Goal: Task Accomplishment & Management: Manage account settings

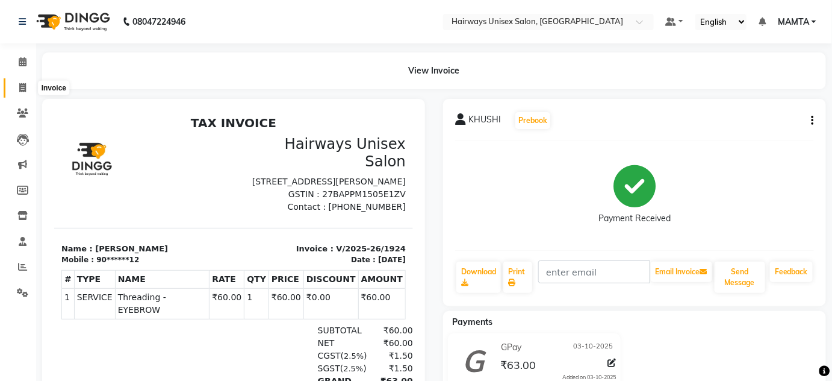
click at [19, 87] on icon at bounding box center [22, 87] width 7 height 9
select select "8320"
select select "service"
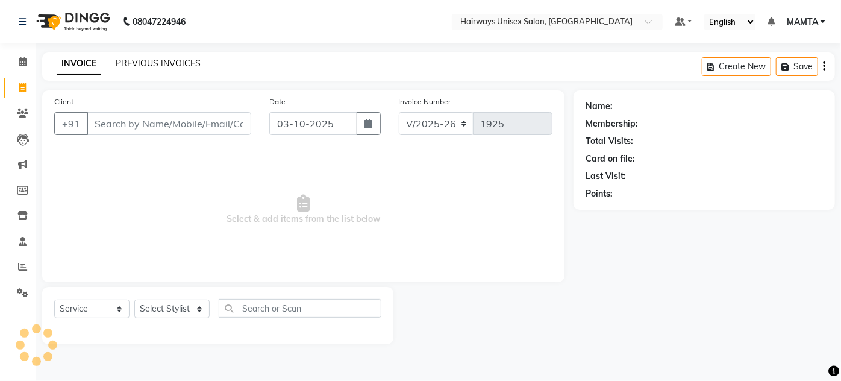
click at [157, 67] on link "PREVIOUS INVOICES" at bounding box center [158, 63] width 85 height 11
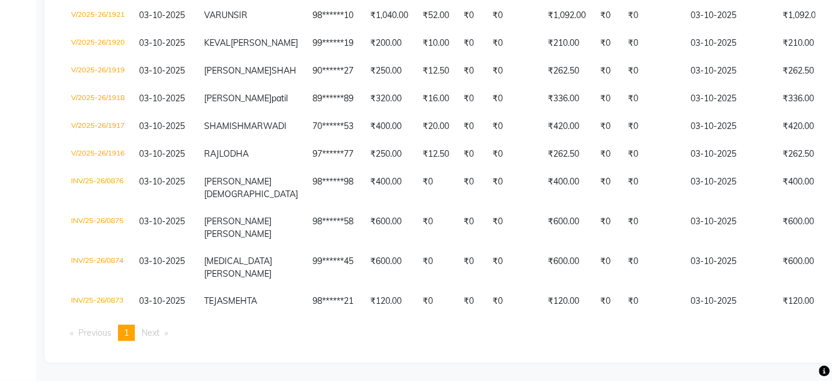
scroll to position [305, 0]
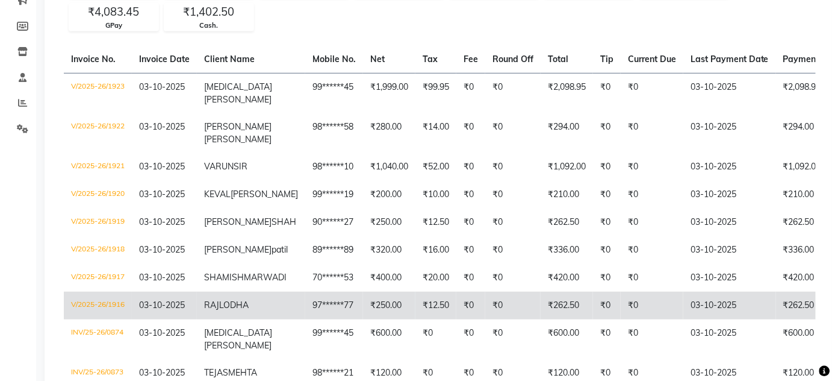
click at [457, 319] on td "₹0" at bounding box center [471, 306] width 29 height 28
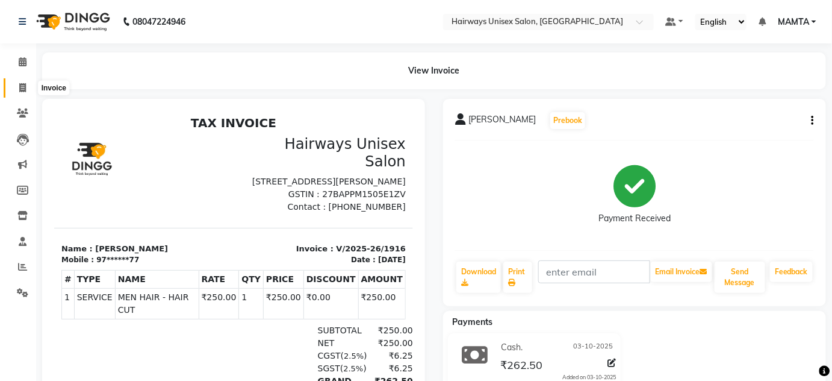
click at [22, 84] on icon at bounding box center [22, 87] width 7 height 9
select select "8320"
select select "service"
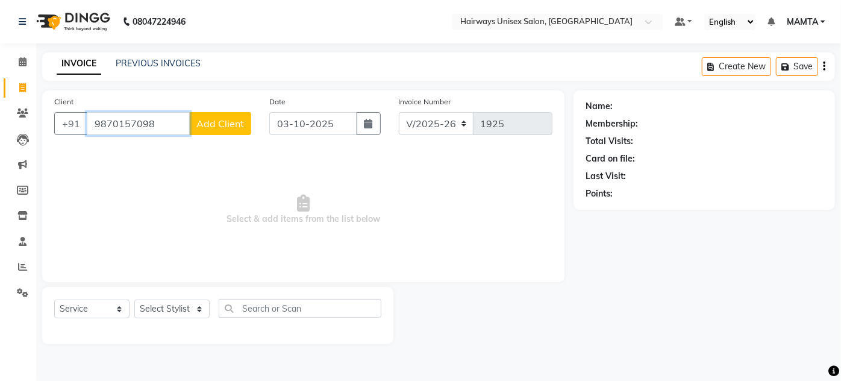
type input "9870157098"
click at [203, 130] on button "Add Client" at bounding box center [220, 123] width 62 height 23
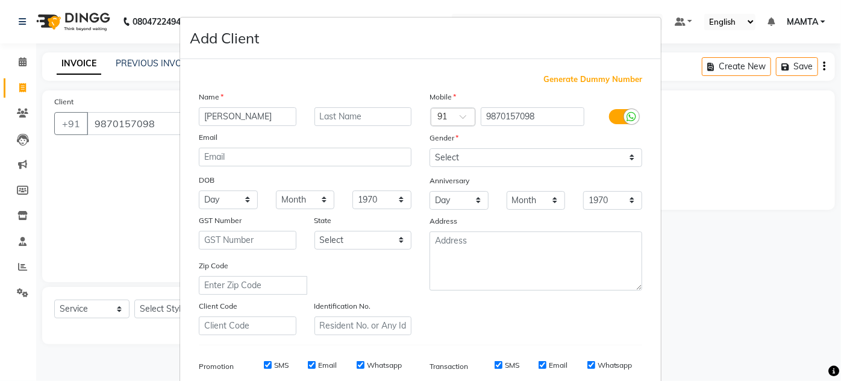
type input "[PERSON_NAME]"
click at [366, 120] on input "text" at bounding box center [363, 116] width 98 height 19
type input "[DEMOGRAPHIC_DATA]"
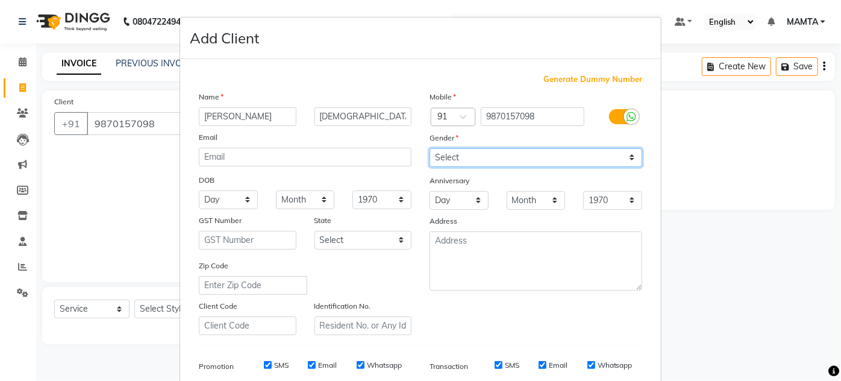
click at [466, 157] on select "Select Male Female Other Prefer Not To Say" at bounding box center [535, 157] width 213 height 19
select select "male"
click at [429, 148] on select "Select Male Female Other Prefer Not To Say" at bounding box center [535, 157] width 213 height 19
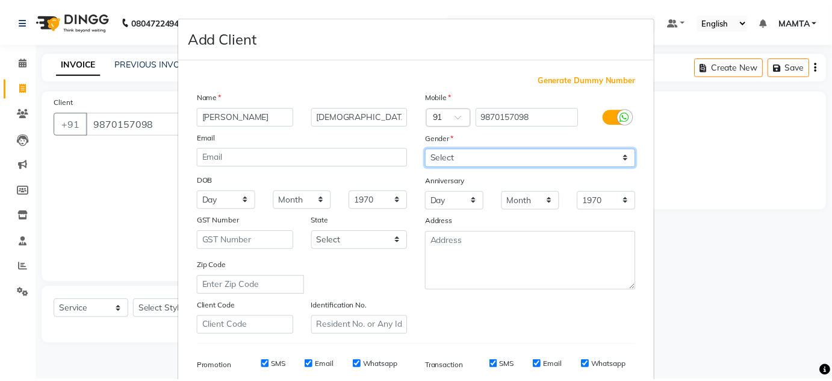
scroll to position [175, 0]
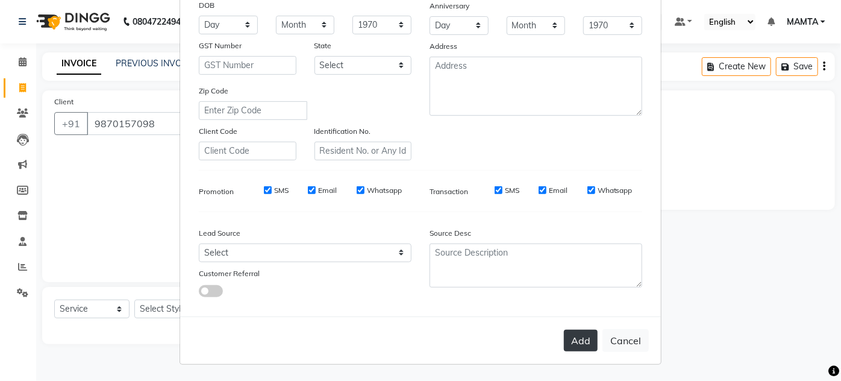
click at [576, 338] on button "Add" at bounding box center [581, 340] width 34 height 22
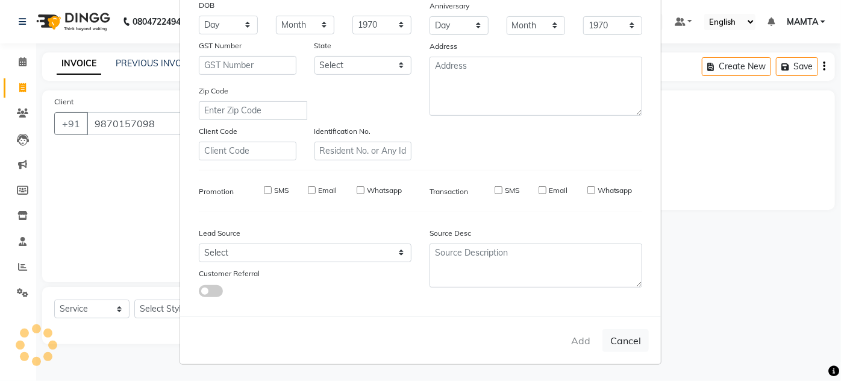
type input "98******98"
select select
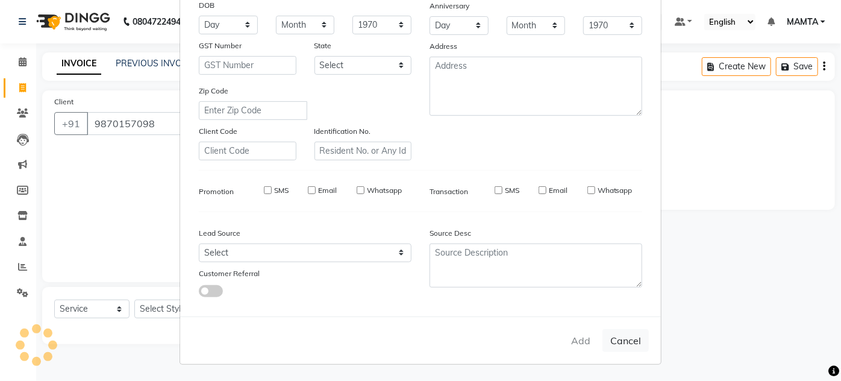
select select
checkbox input "false"
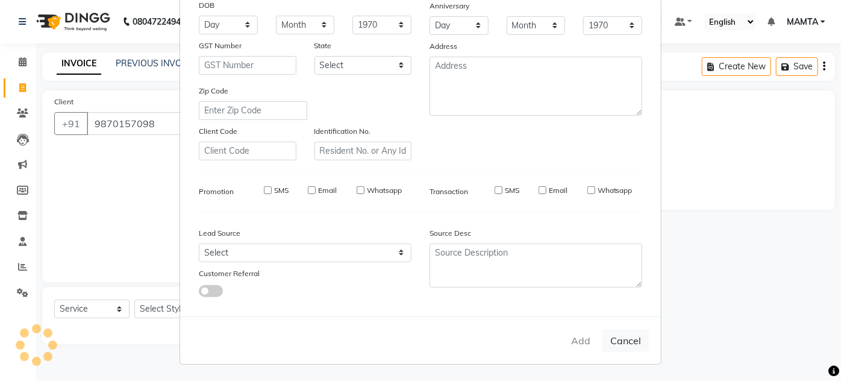
checkbox input "false"
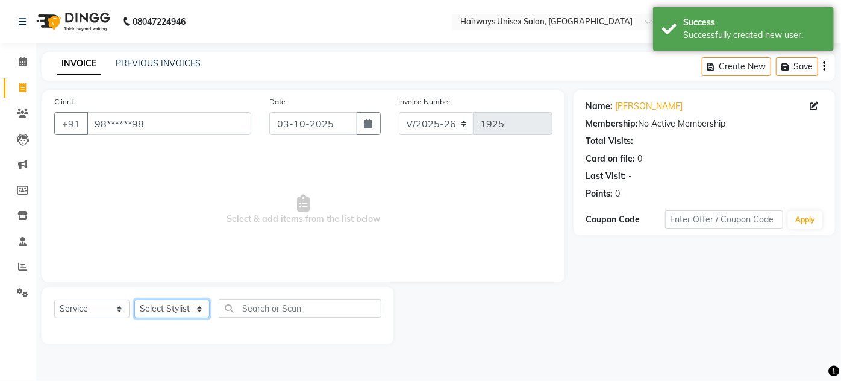
click at [167, 311] on select "Select Stylist AHSAN AZAD IMRAN Kamal Salmani KASHISH MAMTA POOJA PUMMY RAJA SA…" at bounding box center [171, 308] width 75 height 19
select select "80508"
click at [134, 299] on select "Select Stylist AHSAN AZAD IMRAN Kamal Salmani KASHISH MAMTA POOJA PUMMY RAJA SA…" at bounding box center [171, 308] width 75 height 19
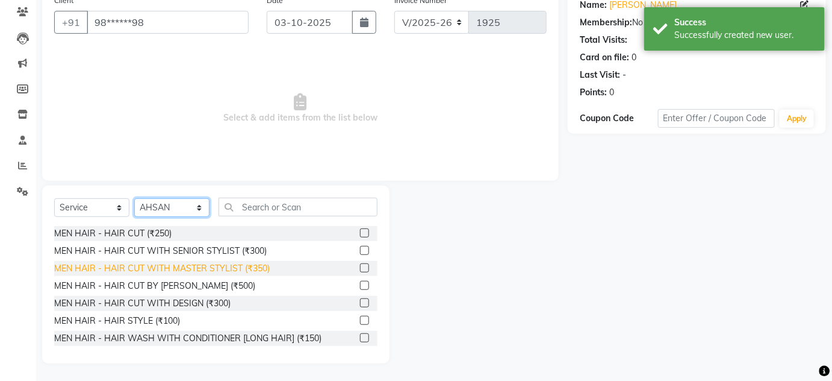
scroll to position [54, 0]
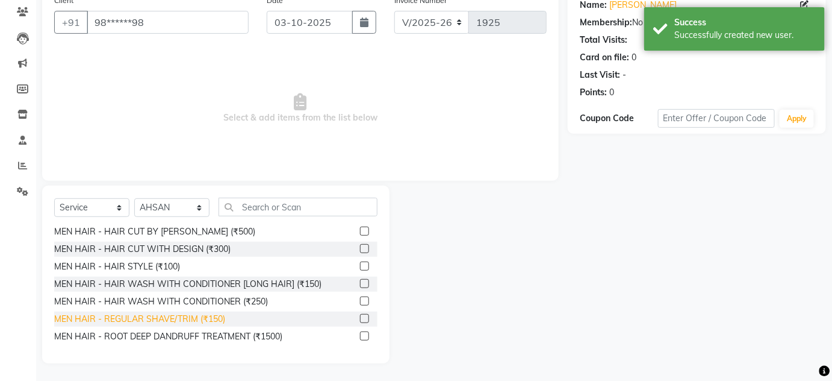
click at [203, 319] on div "MEN HAIR - REGULAR SHAVE/TRIM (₹150)" at bounding box center [139, 319] width 171 height 13
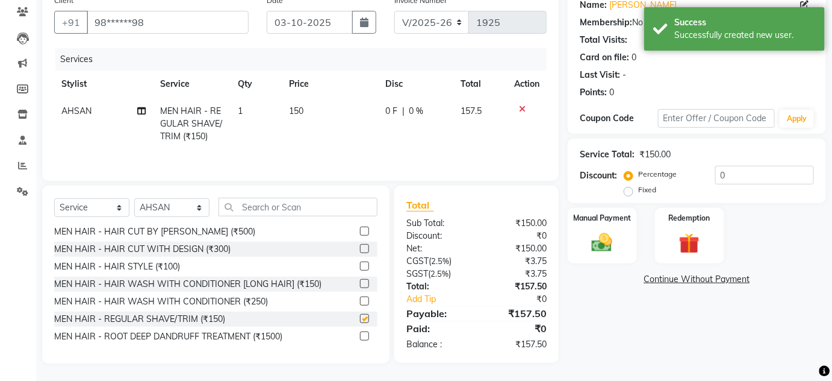
checkbox input "false"
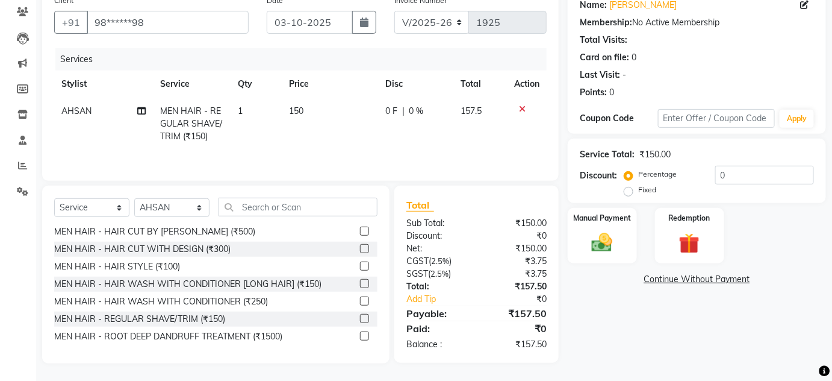
click at [641, 232] on div "Manual Payment Redemption" at bounding box center [697, 236] width 276 height 56
click at [622, 233] on div "Manual Payment" at bounding box center [603, 236] width 72 height 58
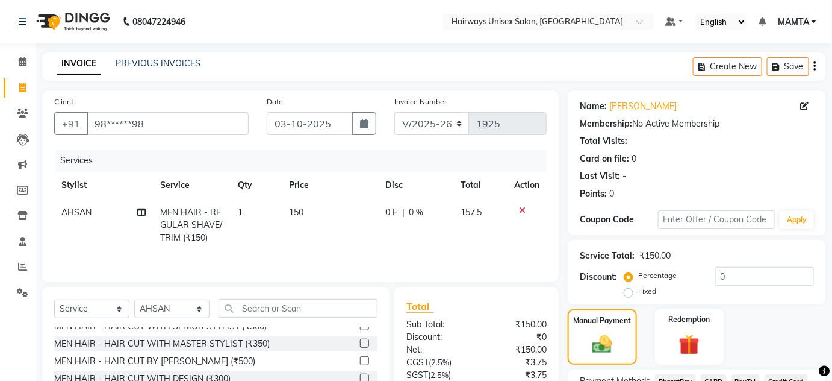
scroll to position [0, 0]
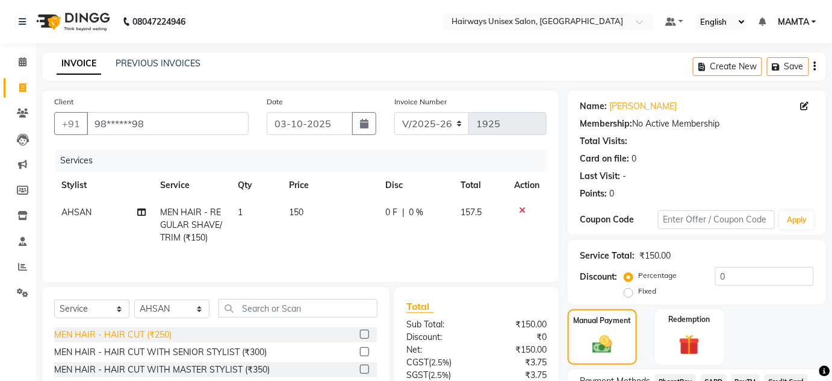
click at [134, 334] on div "MEN HAIR - HAIR CUT (₹250)" at bounding box center [112, 334] width 117 height 13
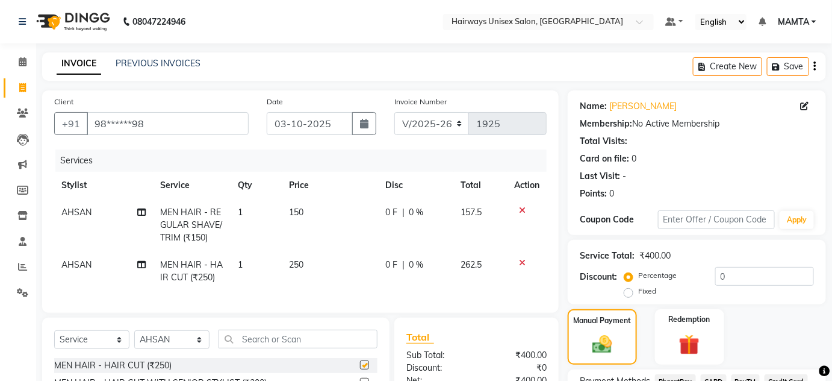
checkbox input "false"
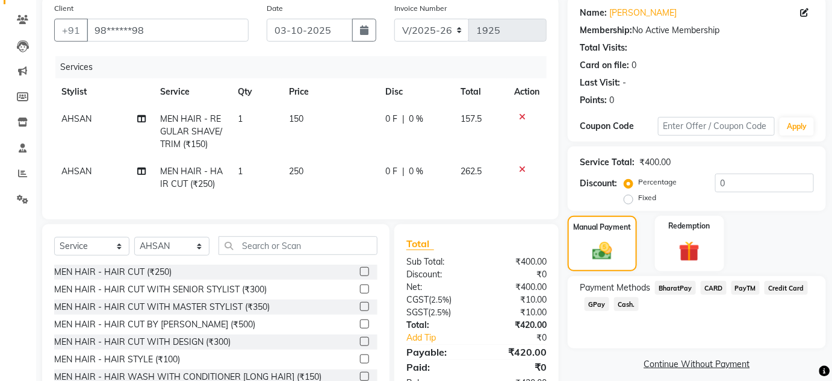
scroll to position [31, 0]
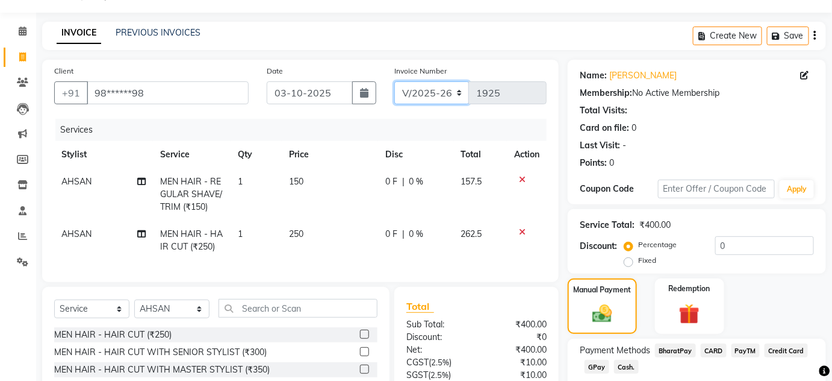
click at [419, 87] on select "INV/25-26 V/2025-26" at bounding box center [432, 92] width 75 height 23
select select "8645"
click at [395, 81] on select "INV/25-26 V/2025-26" at bounding box center [432, 92] width 75 height 23
type input "0876"
click at [817, 31] on div "Create New Save" at bounding box center [759, 36] width 133 height 28
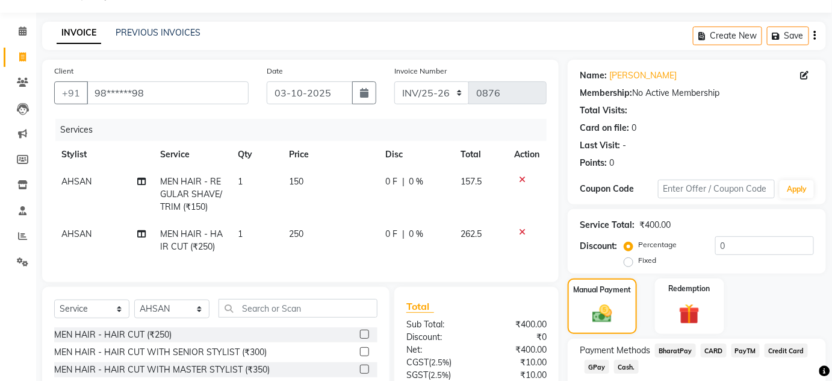
click at [816, 36] on icon "button" at bounding box center [815, 36] width 2 height 1
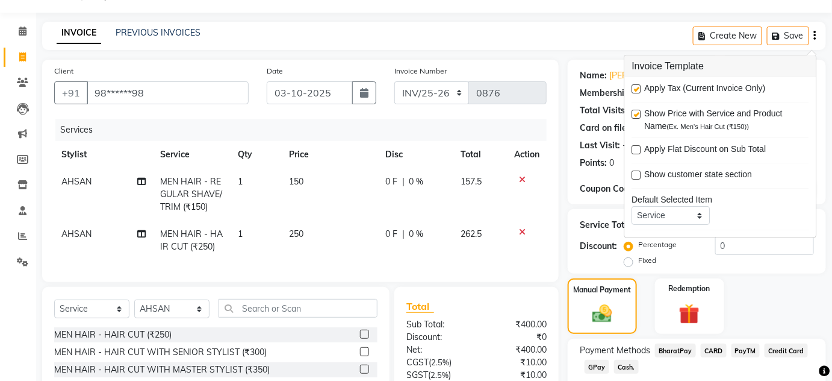
drag, startPoint x: 636, startPoint y: 88, endPoint x: 608, endPoint y: 64, distance: 36.8
click at [636, 89] on label at bounding box center [636, 88] width 9 height 9
click at [636, 89] on input "checkbox" at bounding box center [636, 90] width 8 height 8
checkbox input "false"
click at [598, 52] on main "INVOICE PREVIOUS INVOICES Create New Save Client +91 98******98 Date 03-10-2025…" at bounding box center [434, 252] width 796 height 461
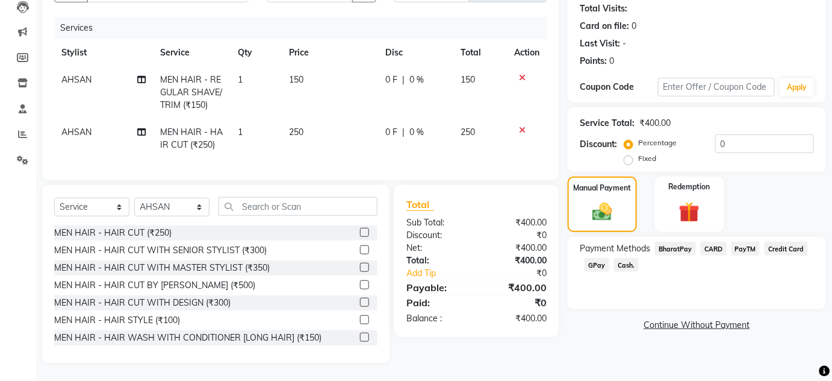
scroll to position [140, 0]
click at [631, 258] on span "Cash." at bounding box center [626, 265] width 25 height 14
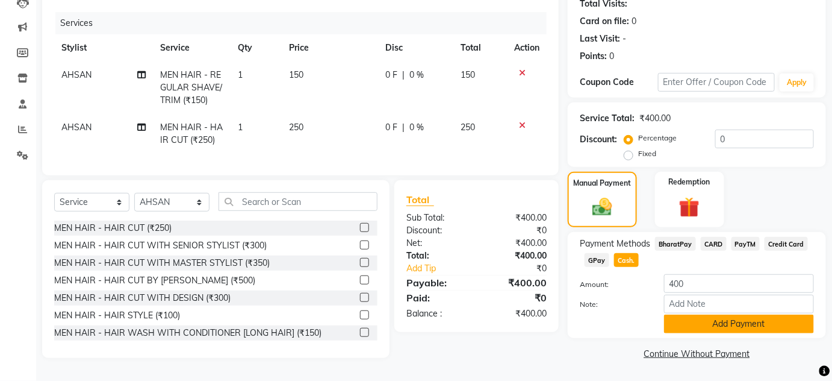
click at [696, 326] on button "Add Payment" at bounding box center [739, 323] width 150 height 19
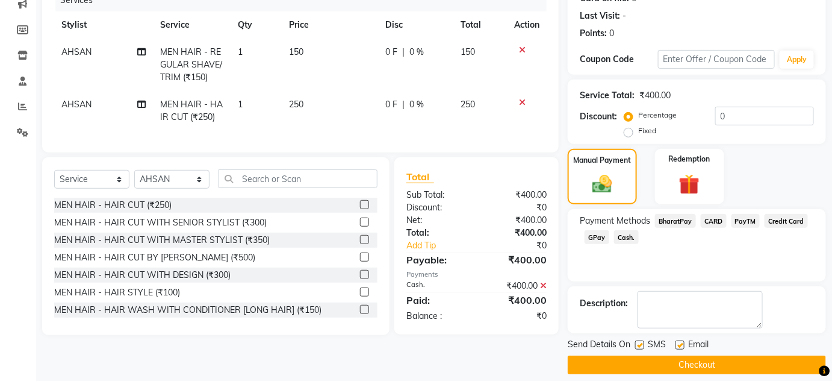
scroll to position [170, 0]
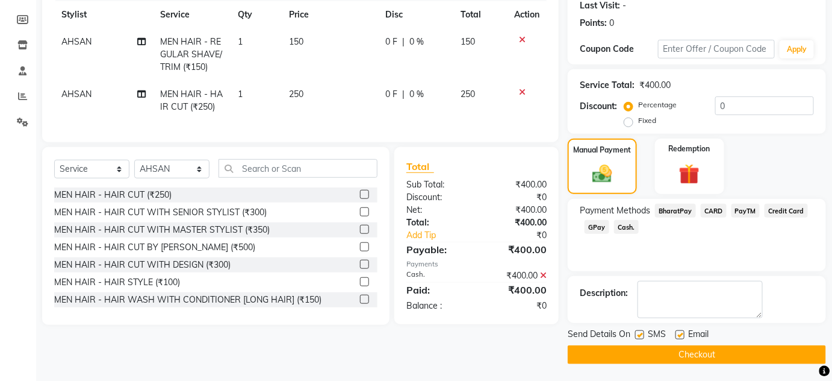
click at [643, 336] on label at bounding box center [639, 334] width 9 height 9
click at [643, 336] on input "checkbox" at bounding box center [639, 335] width 8 height 8
checkbox input "false"
click at [684, 337] on label at bounding box center [680, 334] width 9 height 9
click at [684, 337] on input "checkbox" at bounding box center [680, 335] width 8 height 8
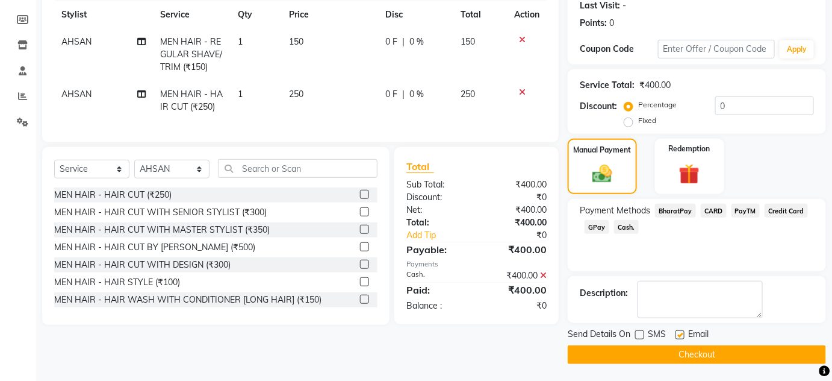
checkbox input "false"
click at [681, 354] on button "Checkout" at bounding box center [697, 354] width 258 height 19
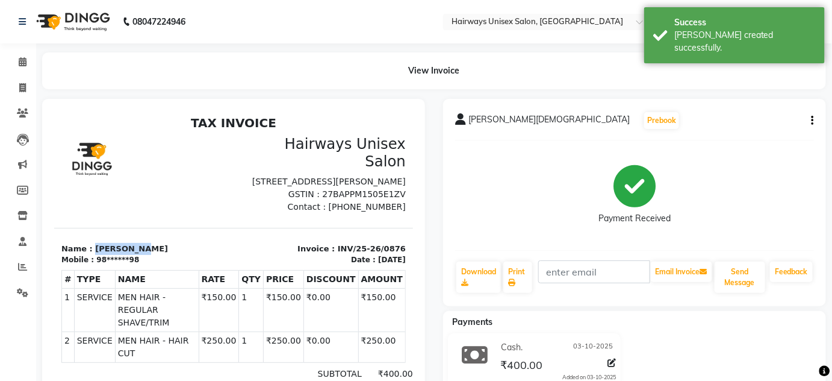
drag, startPoint x: 90, startPoint y: 251, endPoint x: 144, endPoint y: 255, distance: 54.3
click at [144, 254] on p "Name : KETAN JAIN" at bounding box center [143, 248] width 165 height 12
copy p "KETAN JAIN"
click at [33, 89] on span at bounding box center [22, 88] width 21 height 14
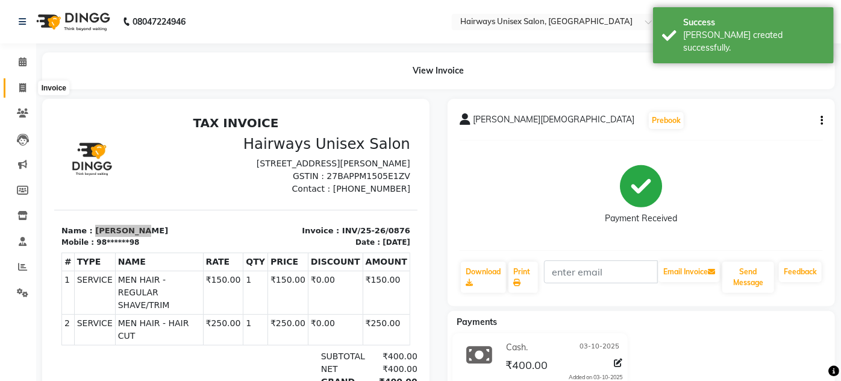
select select "8320"
select select "service"
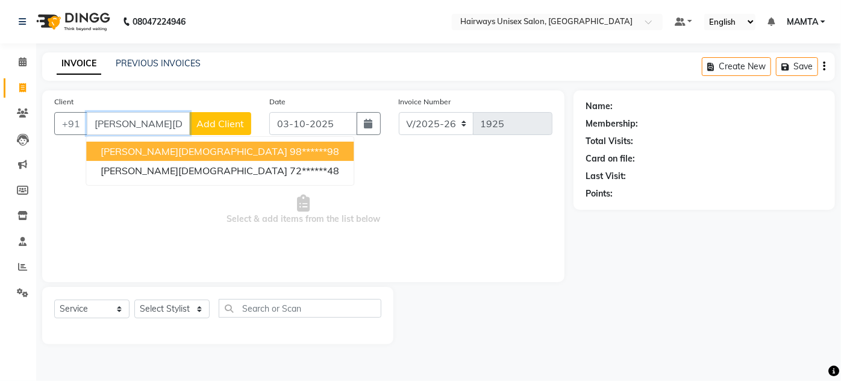
click at [183, 157] on button "KETAN JAIN 98******98" at bounding box center [219, 151] width 267 height 19
type input "98******98"
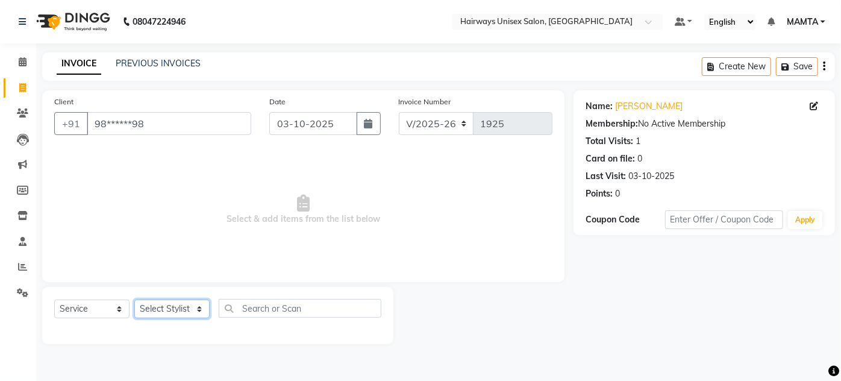
click at [165, 308] on select "Select Stylist AHSAN AZAD IMRAN Kamal Salmani KASHISH MAMTA POOJA PUMMY RAJA SA…" at bounding box center [171, 308] width 75 height 19
select select "80493"
click at [134, 299] on select "Select Stylist AHSAN AZAD IMRAN Kamal Salmani KASHISH MAMTA POOJA PUMMY RAJA SA…" at bounding box center [171, 308] width 75 height 19
click at [115, 306] on select "Select Service Product Membership Package Voucher Prepaid Gift Card" at bounding box center [91, 308] width 75 height 19
click at [54, 299] on select "Select Service Product Membership Package Voucher Prepaid Gift Card" at bounding box center [91, 308] width 75 height 19
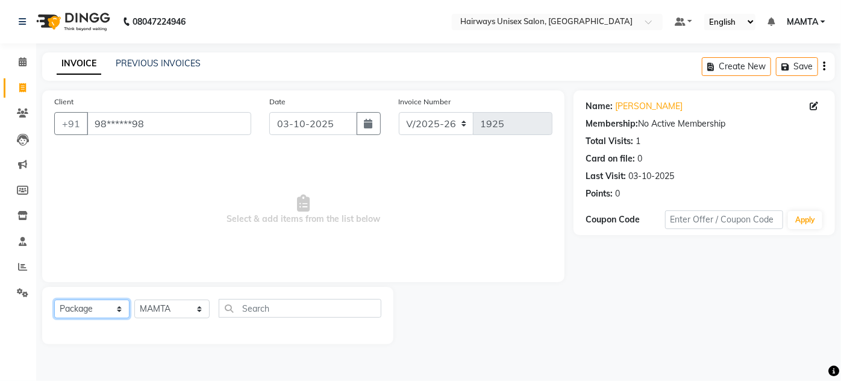
click at [86, 305] on select "Select Service Product Membership Package Voucher Prepaid Gift Card" at bounding box center [91, 308] width 75 height 19
select select "membership"
click at [54, 299] on select "Select Service Product Membership Package Voucher Prepaid Gift Card" at bounding box center [91, 308] width 75 height 19
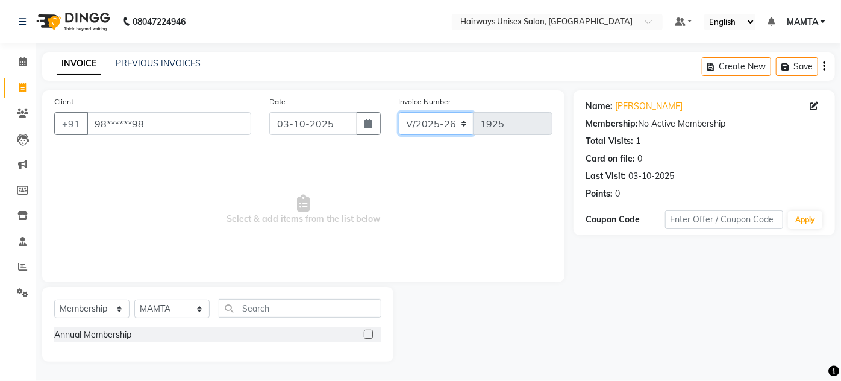
click at [446, 130] on select "INV/25-26 V/2025-26" at bounding box center [436, 123] width 75 height 23
select select "8645"
click at [399, 112] on select "INV/25-26 V/2025-26" at bounding box center [436, 123] width 75 height 23
type input "0877"
click at [824, 66] on icon "button" at bounding box center [824, 66] width 2 height 1
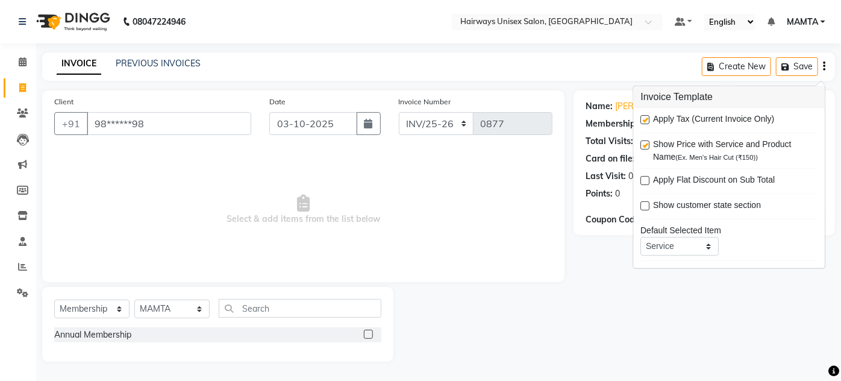
click at [647, 117] on label at bounding box center [645, 119] width 9 height 9
click at [647, 117] on input "checkbox" at bounding box center [645, 120] width 8 height 8
checkbox input "false"
click at [579, 89] on main "INVOICE PREVIOUS INVOICES Create New Save Client +91 98******98 Date 03-10-2025…" at bounding box center [438, 215] width 805 height 327
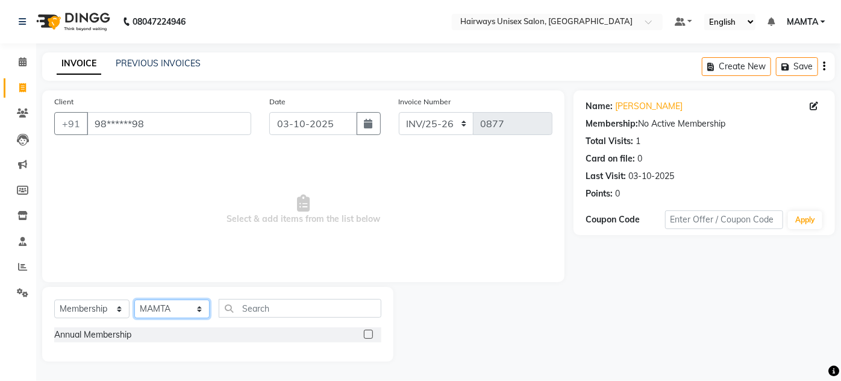
click at [152, 310] on select "Select Stylist AHSAN AZAD IMRAN Kamal Salmani KASHISH MAMTA POOJA PUMMY RAJA SA…" at bounding box center [171, 308] width 75 height 19
click at [306, 252] on span "Select & add items from the list below" at bounding box center [303, 209] width 498 height 120
click at [371, 333] on label at bounding box center [368, 333] width 9 height 9
click at [371, 333] on input "checkbox" at bounding box center [368, 335] width 8 height 8
select select "select"
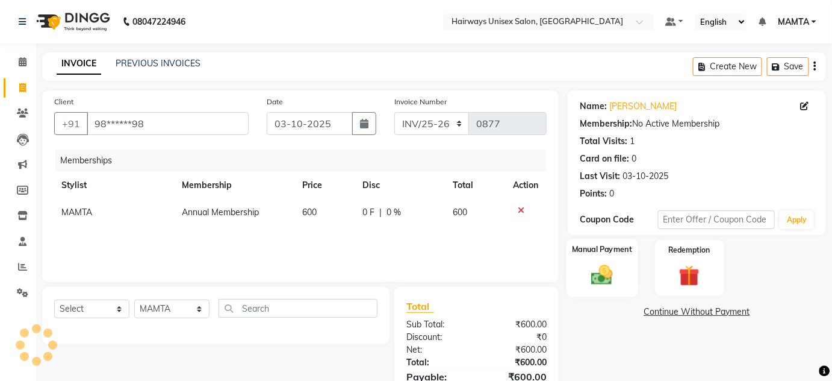
click at [610, 263] on img at bounding box center [602, 275] width 35 height 25
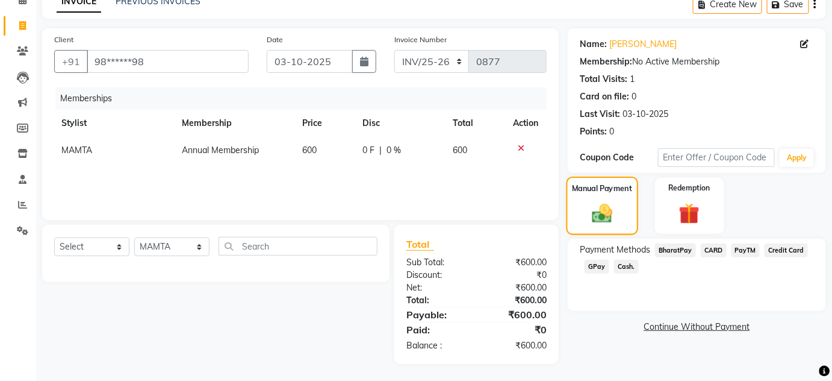
scroll to position [63, 0]
click at [625, 266] on span "Cash." at bounding box center [626, 266] width 25 height 14
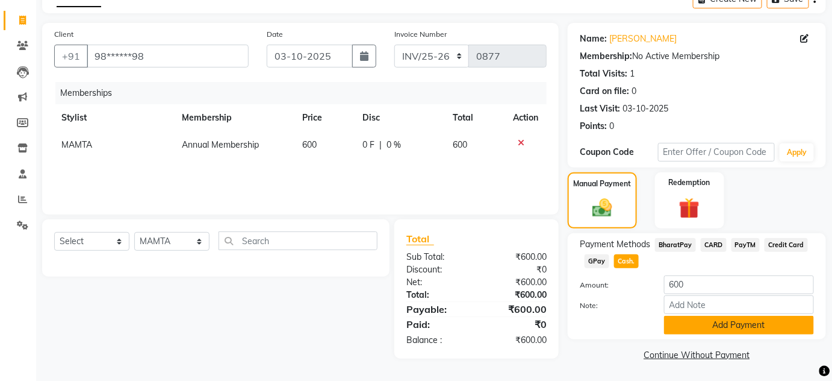
click at [678, 324] on button "Add Payment" at bounding box center [739, 325] width 150 height 19
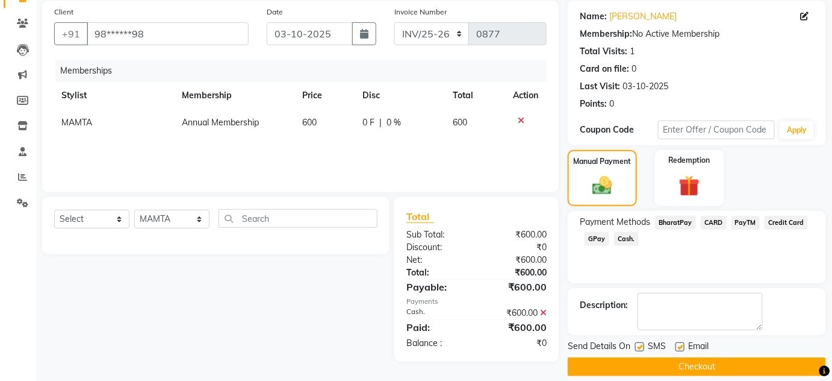
scroll to position [102, 0]
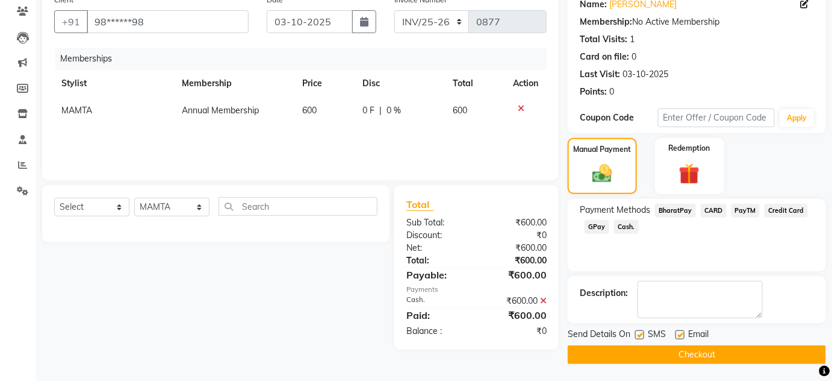
click at [637, 334] on label at bounding box center [639, 334] width 9 height 9
click at [637, 334] on input "checkbox" at bounding box center [639, 335] width 8 height 8
click at [638, 336] on label at bounding box center [639, 334] width 9 height 9
click at [638, 336] on input "checkbox" at bounding box center [639, 335] width 8 height 8
checkbox input "true"
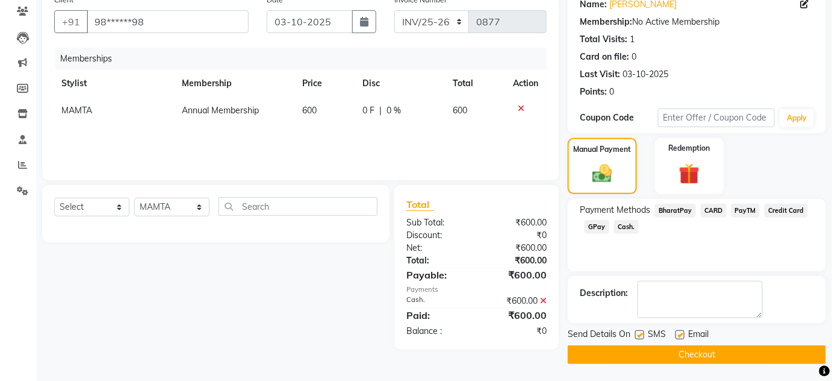
click at [641, 351] on button "Checkout" at bounding box center [697, 354] width 258 height 19
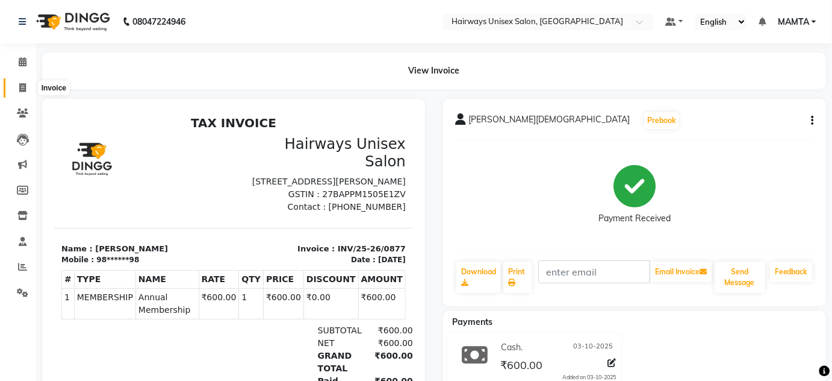
click at [29, 90] on span at bounding box center [22, 88] width 21 height 14
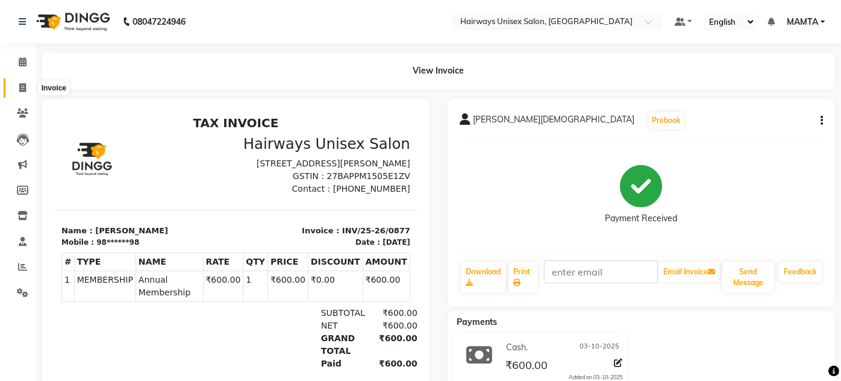
select select "8320"
select select "service"
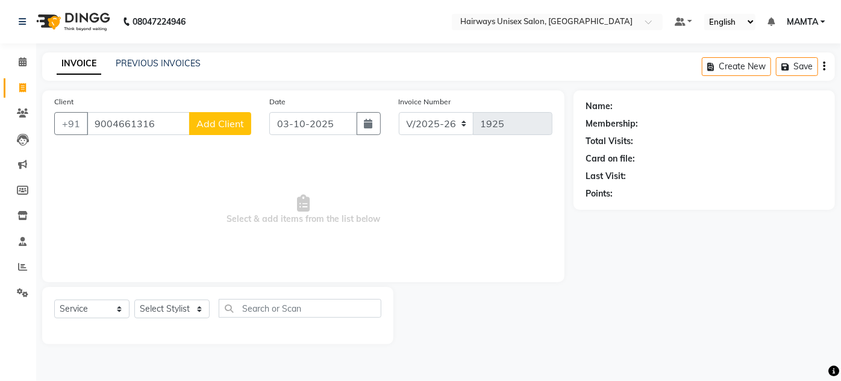
type input "9004661316"
click at [196, 123] on button "Add Client" at bounding box center [220, 123] width 62 height 23
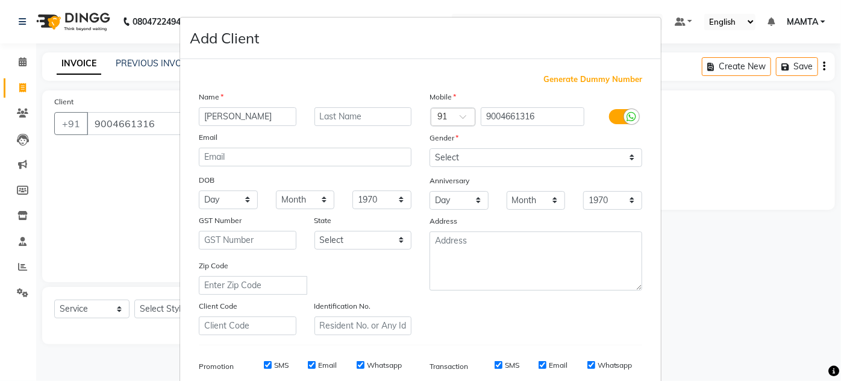
drag, startPoint x: 258, startPoint y: 113, endPoint x: 146, endPoint y: 118, distance: 112.2
click at [146, 118] on ngb-modal-window "Add Client Generate Dummy Number Name SANDESH Email DOB Day 01 02 03 04 05 06 0…" at bounding box center [420, 190] width 841 height 381
type input "KAMLESH"
click at [387, 115] on input "text" at bounding box center [363, 116] width 98 height 19
type input "RAJAPURKAR"
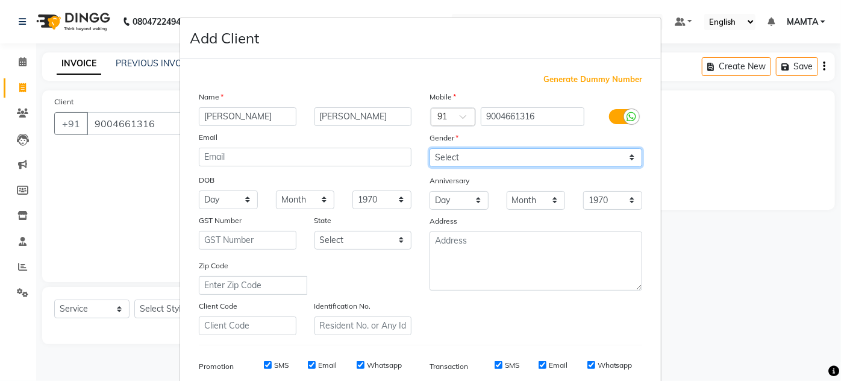
drag, startPoint x: 482, startPoint y: 155, endPoint x: 482, endPoint y: 161, distance: 6.1
click at [482, 155] on select "Select Male Female Other Prefer Not To Say" at bounding box center [535, 157] width 213 height 19
select select "male"
click at [429, 148] on select "Select Male Female Other Prefer Not To Say" at bounding box center [535, 157] width 213 height 19
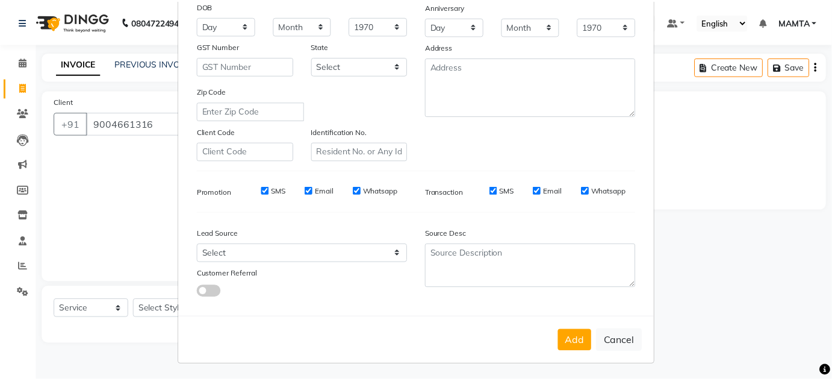
scroll to position [175, 0]
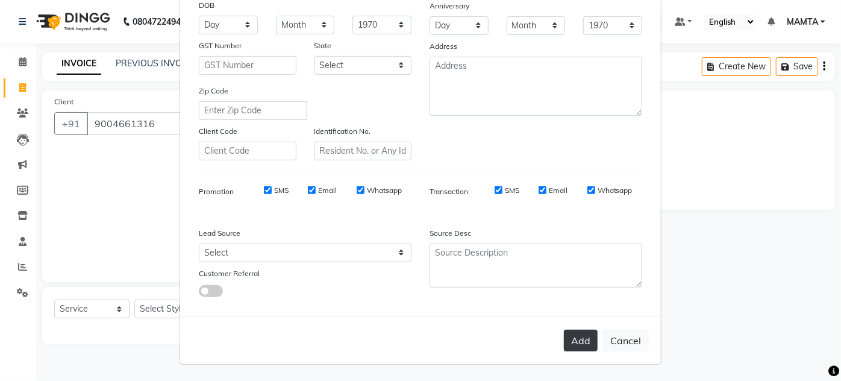
click at [584, 334] on button "Add" at bounding box center [581, 340] width 34 height 22
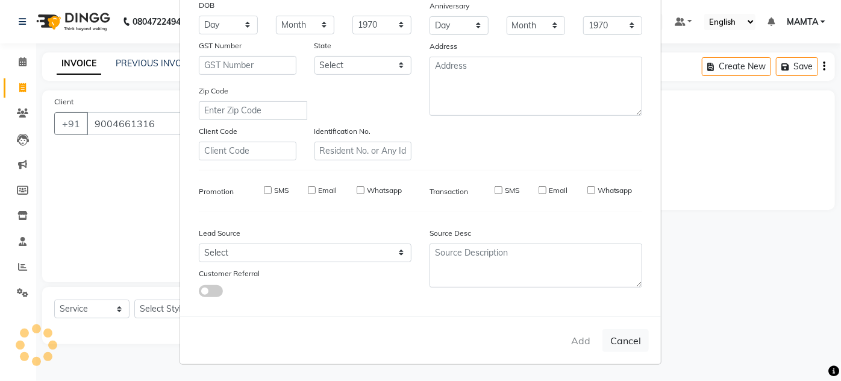
type input "90******16"
select select
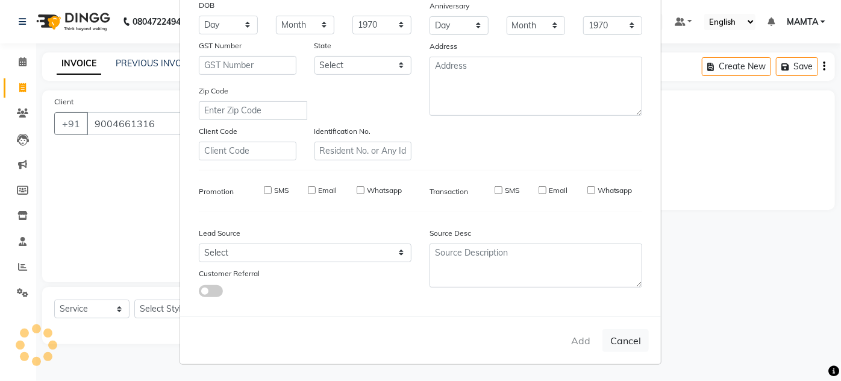
select select
checkbox input "false"
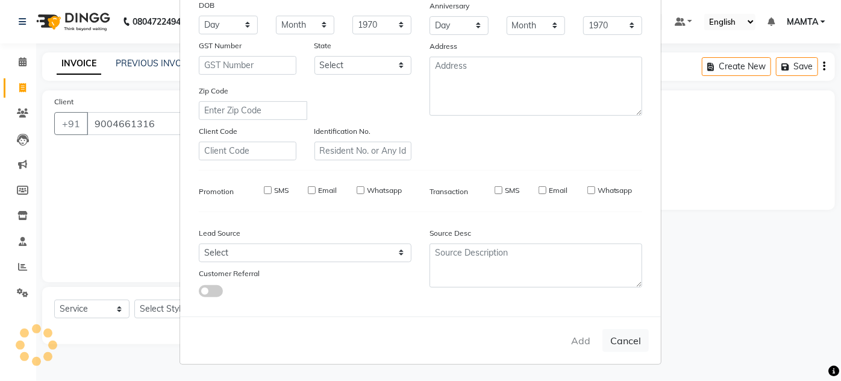
checkbox input "false"
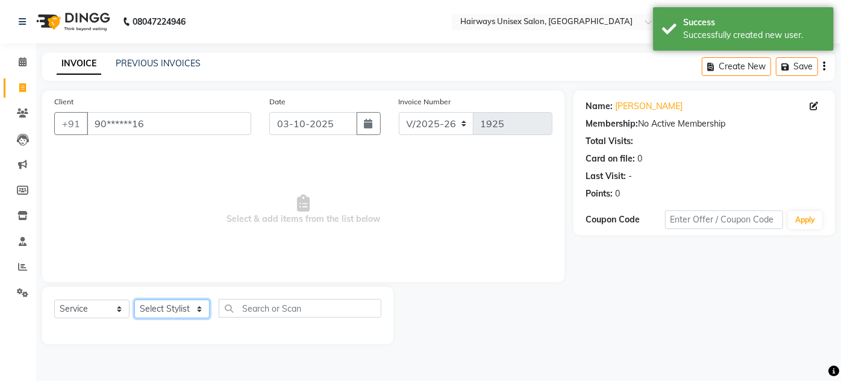
click at [175, 306] on select "Select Stylist AHSAN AZAD IMRAN Kamal Salmani KASHISH MAMTA POOJA PUMMY RAJA SA…" at bounding box center [171, 308] width 75 height 19
select select "80856"
click at [134, 299] on select "Select Stylist AHSAN AZAD IMRAN Kamal Salmani KASHISH MAMTA POOJA PUMMY RAJA SA…" at bounding box center [171, 308] width 75 height 19
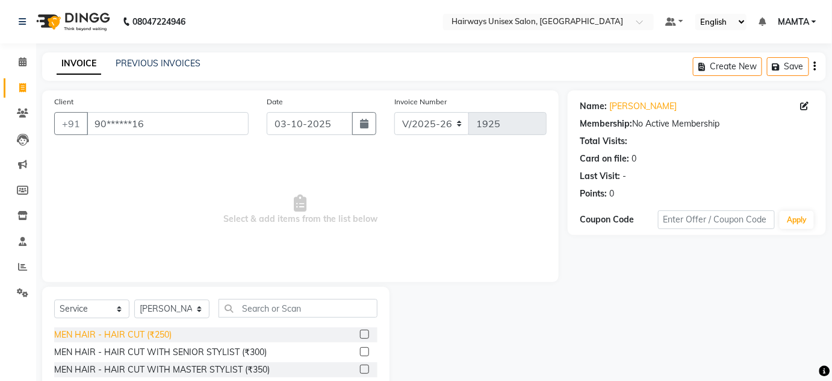
click at [145, 333] on div "MEN HAIR - HAIR CUT (₹250)" at bounding box center [112, 334] width 117 height 13
checkbox input "false"
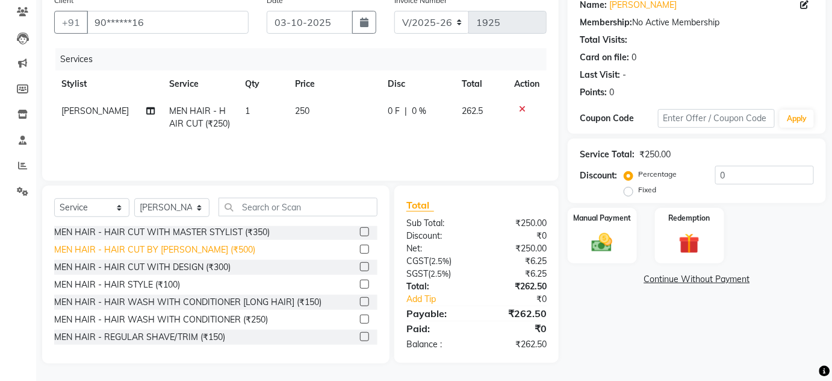
scroll to position [54, 0]
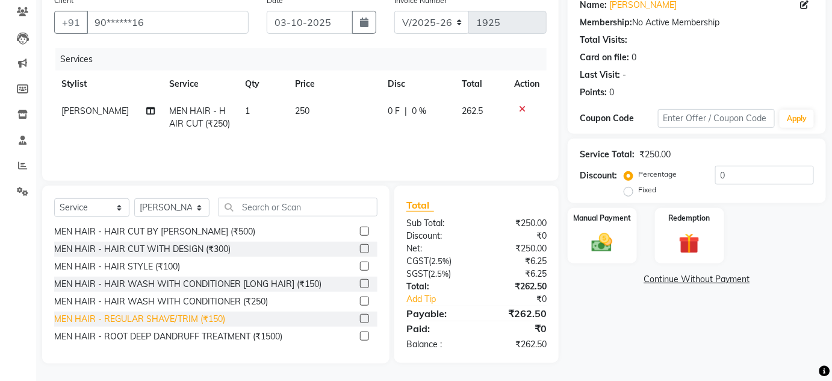
click at [213, 320] on div "MEN HAIR - REGULAR SHAVE/TRIM (₹150)" at bounding box center [139, 319] width 171 height 13
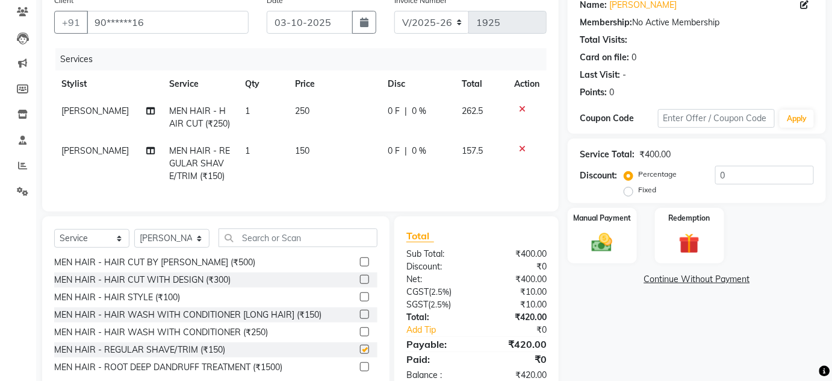
checkbox input "false"
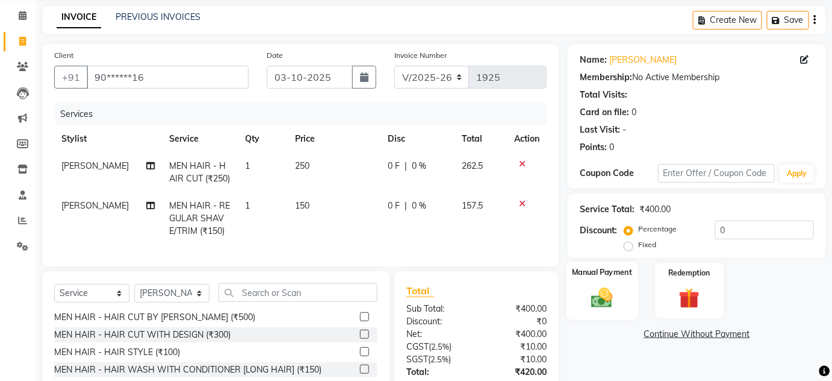
click at [586, 287] on img at bounding box center [602, 297] width 35 height 25
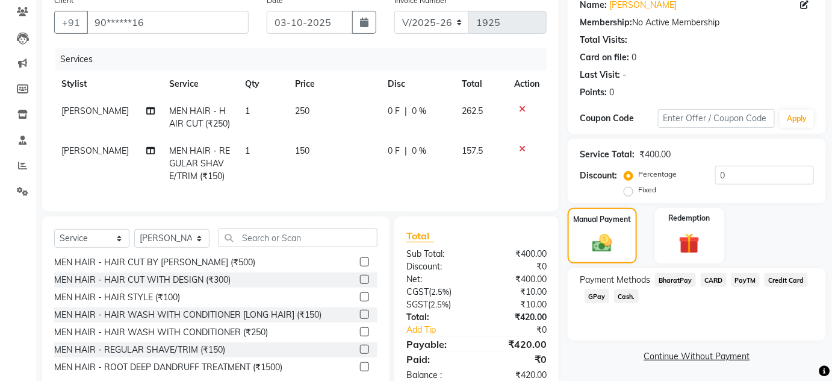
click at [596, 298] on span "GPay" at bounding box center [597, 296] width 25 height 14
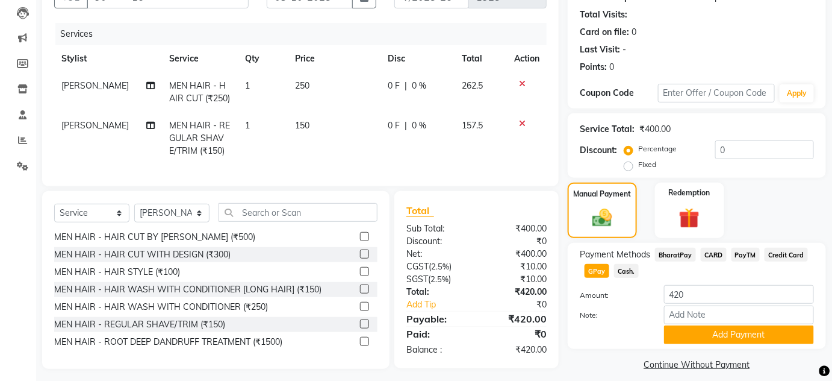
scroll to position [140, 0]
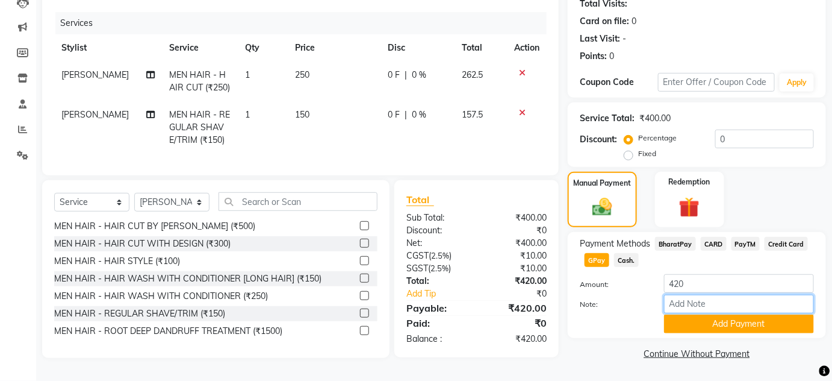
click at [733, 303] on input "Note:" at bounding box center [739, 304] width 150 height 19
click at [730, 314] on button "Add Payment" at bounding box center [739, 323] width 150 height 19
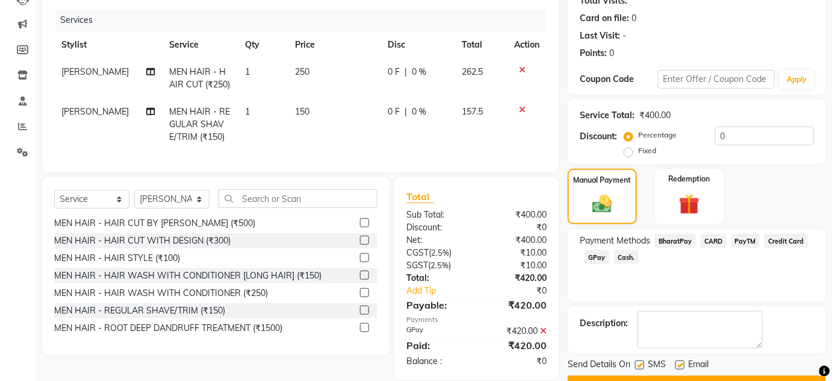
scroll to position [170, 0]
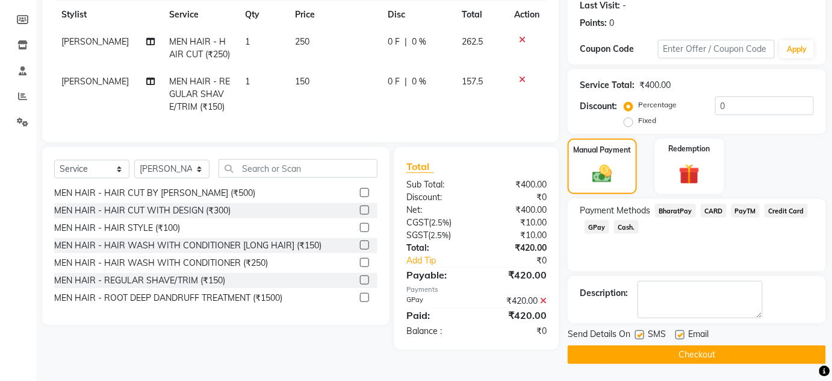
click at [678, 351] on button "Checkout" at bounding box center [697, 354] width 258 height 19
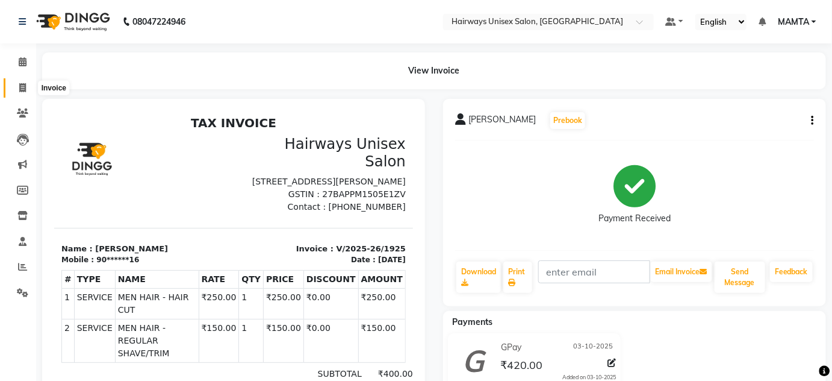
click at [24, 90] on icon at bounding box center [22, 87] width 7 height 9
select select "service"
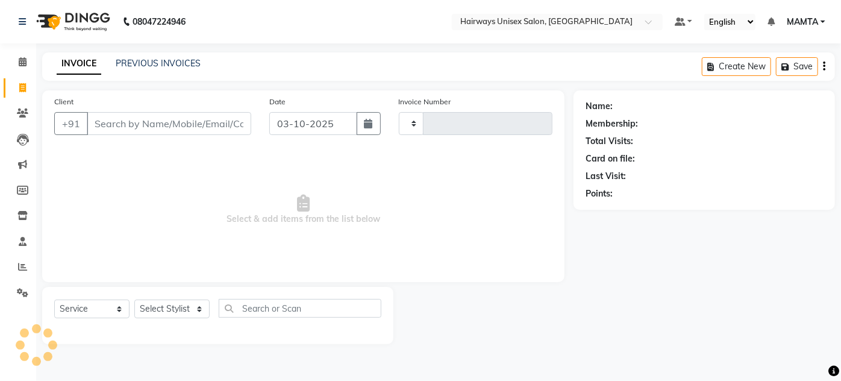
type input "1926"
select select "8320"
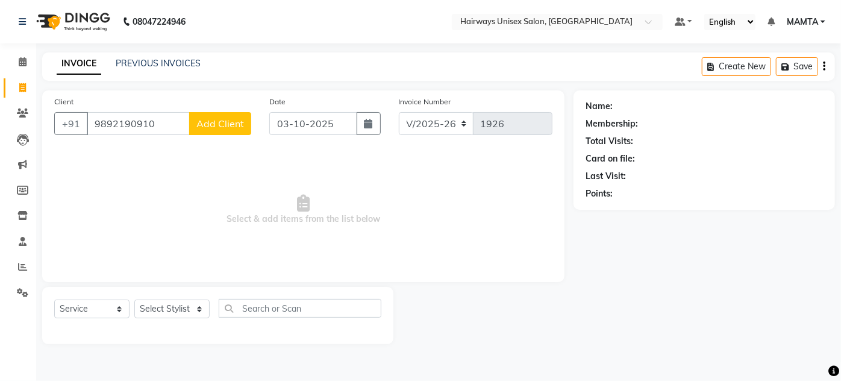
type input "9892190910"
click at [226, 129] on span "Add Client" at bounding box center [220, 123] width 48 height 12
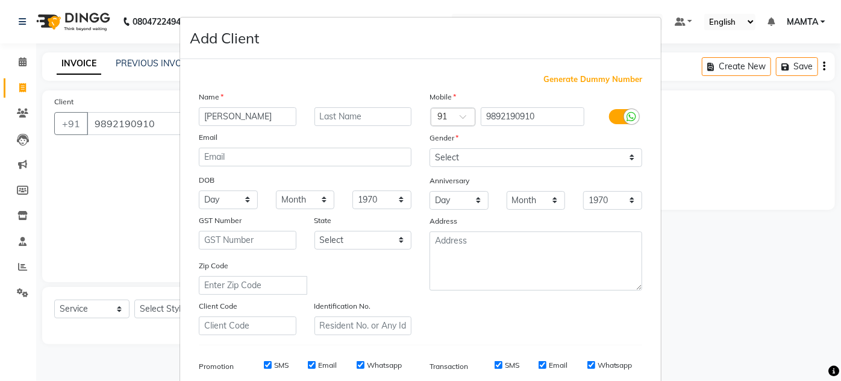
type input "KAVYA"
click at [346, 112] on input "text" at bounding box center [363, 116] width 98 height 19
drag, startPoint x: 364, startPoint y: 120, endPoint x: 312, endPoint y: 120, distance: 52.4
click at [314, 120] on input "JAQUNI" at bounding box center [363, 116] width 98 height 19
type input "JAQANI"
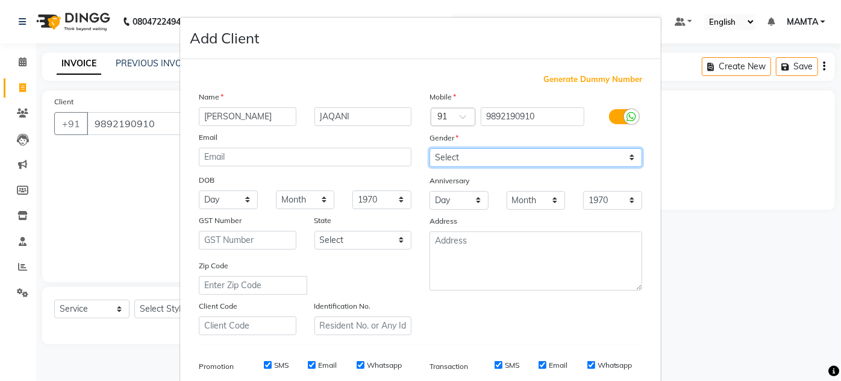
click at [457, 149] on select "Select Male Female Other Prefer Not To Say" at bounding box center [535, 157] width 213 height 19
select select "male"
click at [429, 148] on select "Select Male Female Other Prefer Not To Say" at bounding box center [535, 157] width 213 height 19
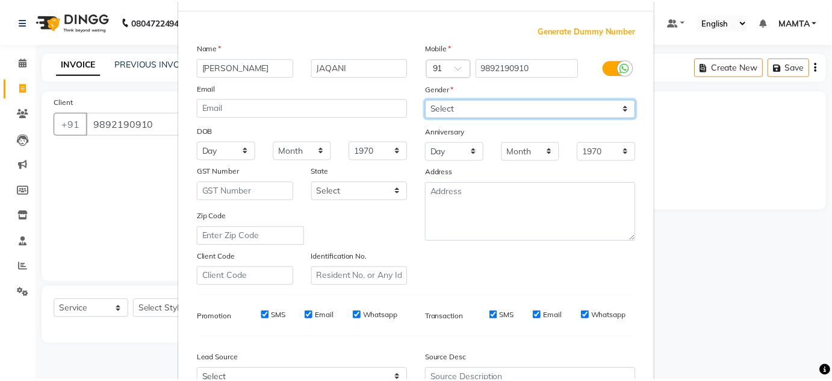
scroll to position [164, 0]
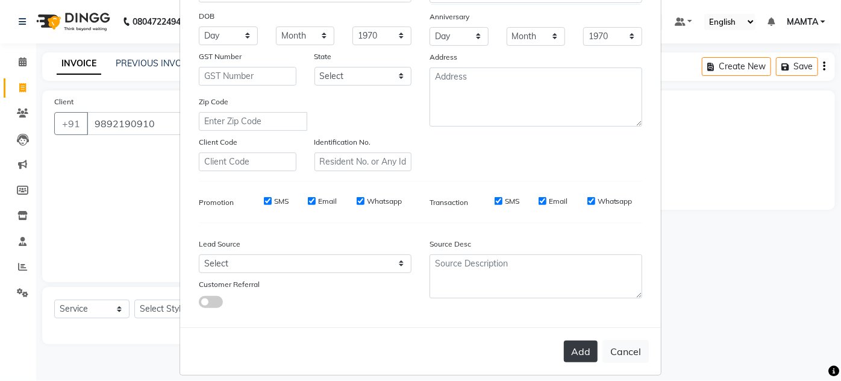
click at [579, 349] on button "Add" at bounding box center [581, 351] width 34 height 22
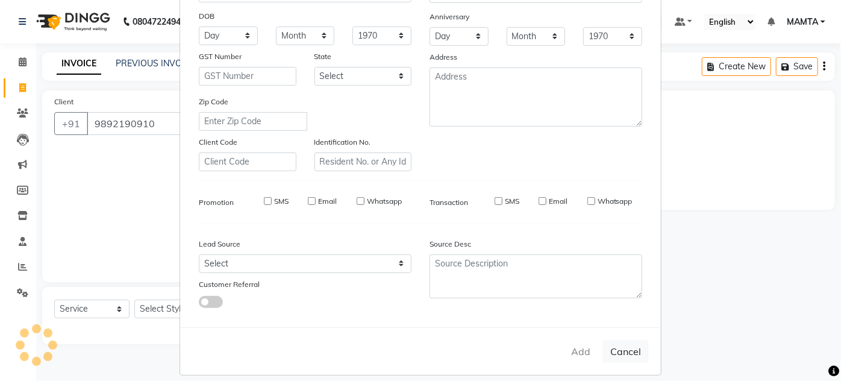
type input "98******10"
select select
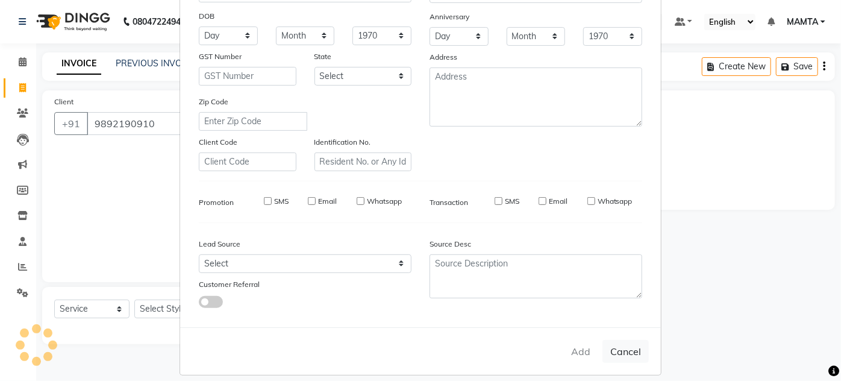
select select
checkbox input "false"
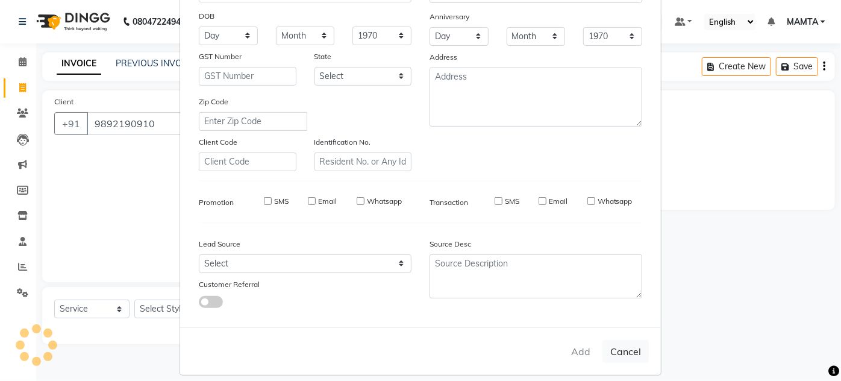
checkbox input "false"
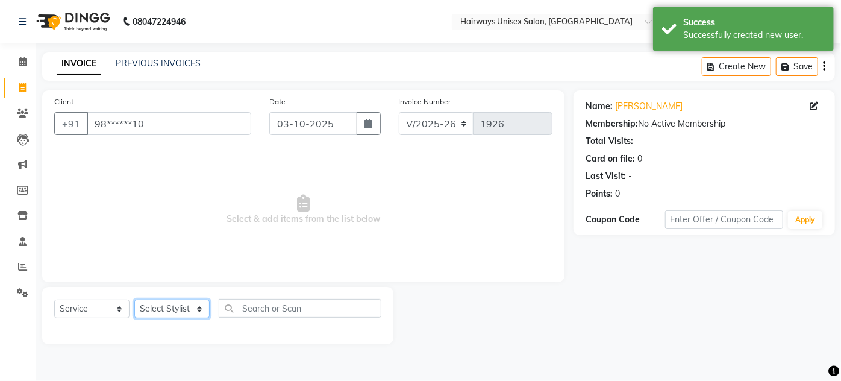
click at [155, 307] on select "Select Stylist AHSAN AZAD IMRAN Kamal Salmani KASHISH MAMTA POOJA PUMMY RAJA SA…" at bounding box center [171, 308] width 75 height 19
click at [134, 299] on select "Select Stylist AHSAN AZAD IMRAN Kamal Salmani KASHISH MAMTA POOJA PUMMY RAJA SA…" at bounding box center [171, 308] width 75 height 19
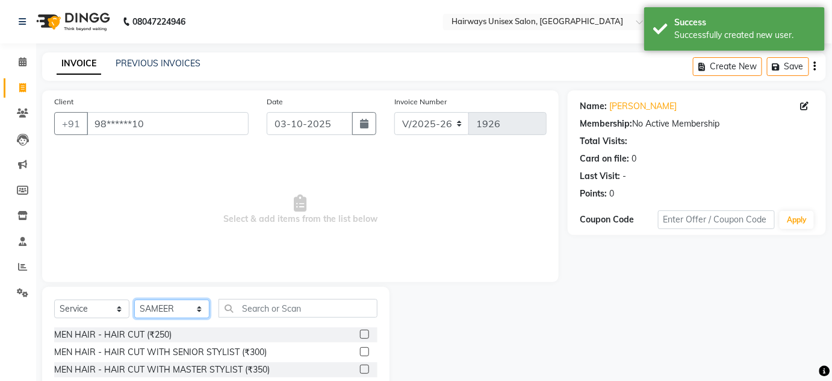
click at [154, 308] on select "Select Stylist AHSAN AZAD IMRAN Kamal Salmani KASHISH MAMTA POOJA PUMMY RAJA SA…" at bounding box center [171, 308] width 75 height 19
select select "81201"
click at [134, 299] on select "Select Stylist AHSAN AZAD IMRAN Kamal Salmani KASHISH MAMTA POOJA PUMMY RAJA SA…" at bounding box center [171, 308] width 75 height 19
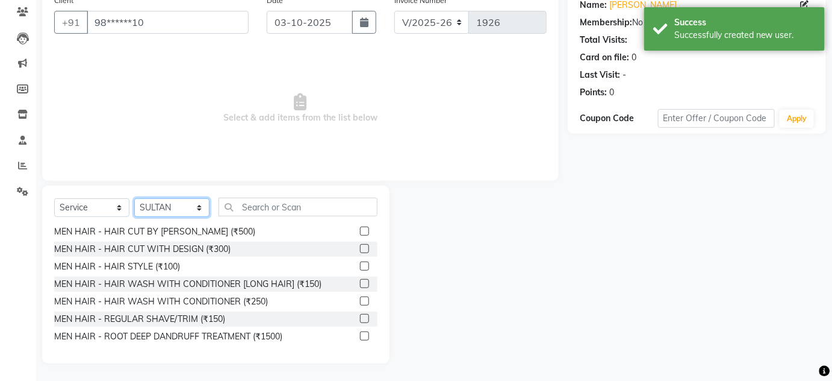
scroll to position [0, 0]
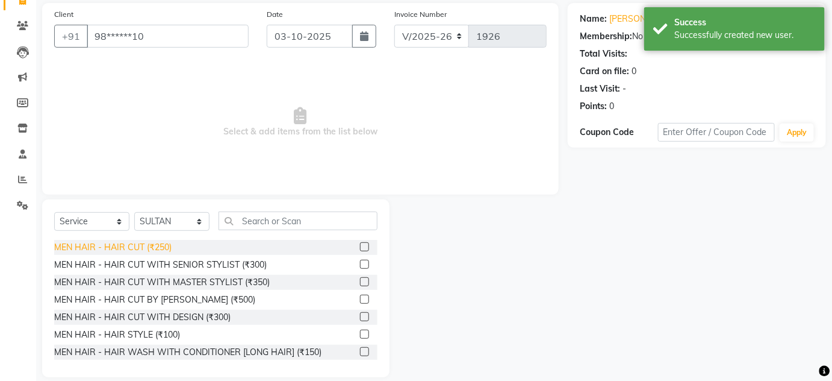
click at [134, 231] on div "Select Service Product Membership Package Voucher Prepaid Gift Card Select Styl…" at bounding box center [216, 288] width 348 height 178
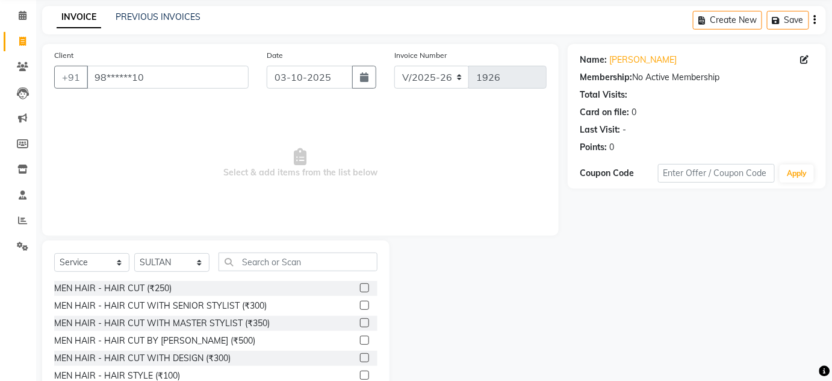
scroll to position [101, 0]
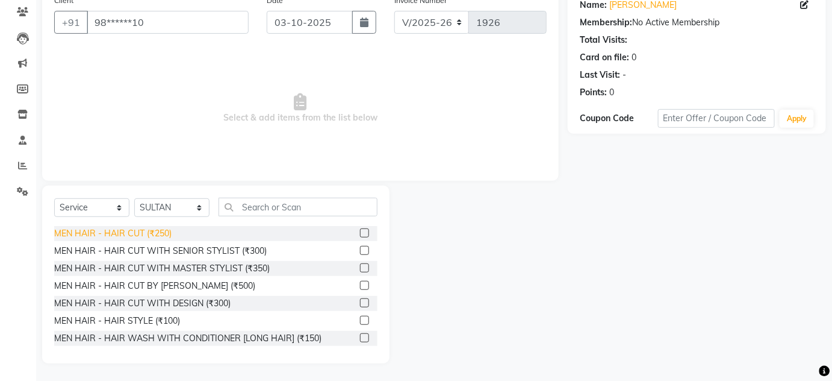
click at [166, 234] on div "MEN HAIR - HAIR CUT (₹250)" at bounding box center [112, 233] width 117 height 13
checkbox input "false"
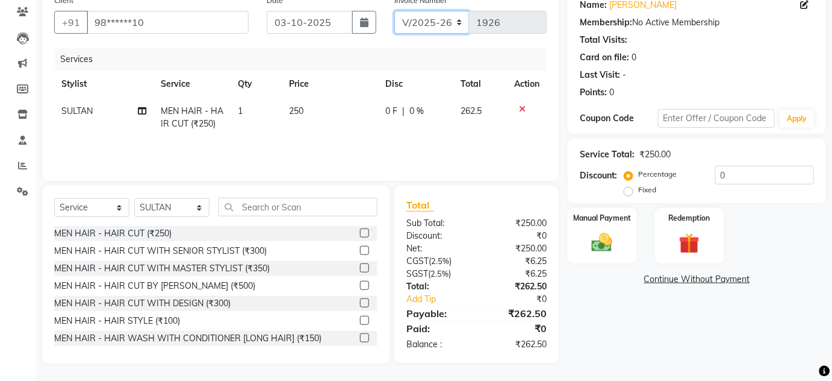
click at [425, 29] on select "INV/25-26 V/2025-26" at bounding box center [432, 22] width 75 height 23
click at [395, 11] on select "INV/25-26 V/2025-26" at bounding box center [432, 22] width 75 height 23
click at [424, 25] on select "INV/25-26 V/2025-26" at bounding box center [432, 22] width 75 height 23
select select "8645"
click at [395, 11] on select "INV/25-26 V/2025-26" at bounding box center [432, 22] width 75 height 23
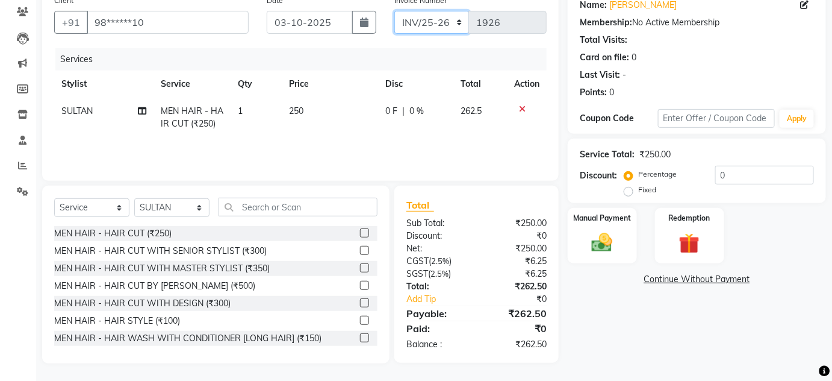
type input "0878"
click at [605, 237] on img at bounding box center [602, 242] width 35 height 25
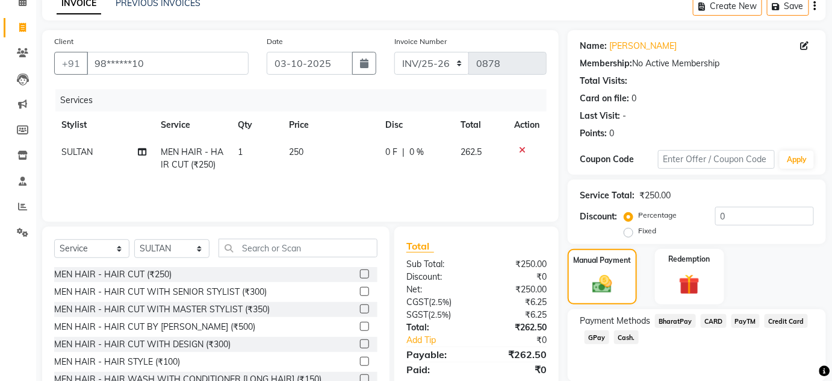
scroll to position [0, 0]
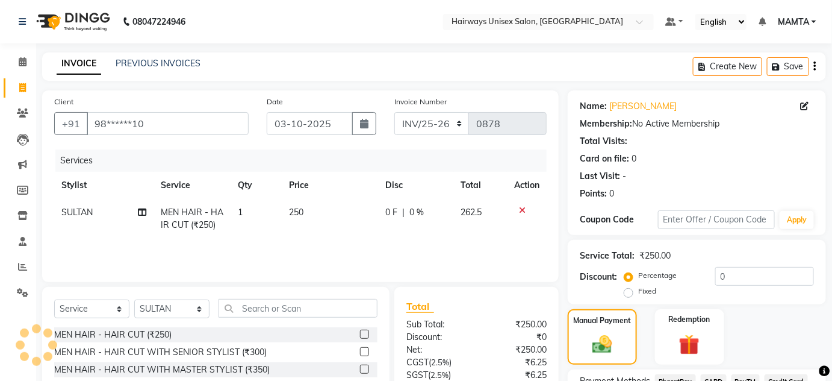
click at [816, 67] on icon "button" at bounding box center [815, 66] width 2 height 1
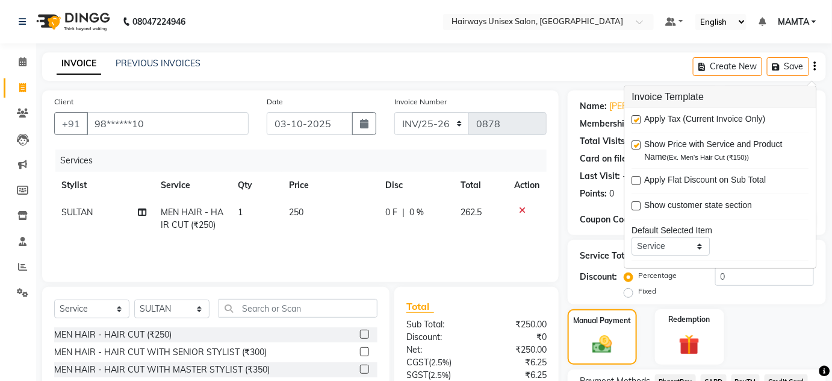
click at [632, 119] on label at bounding box center [636, 119] width 9 height 9
click at [632, 119] on input "checkbox" at bounding box center [636, 120] width 8 height 8
checkbox input "false"
click at [578, 80] on main "INVOICE PREVIOUS INVOICES Create New Save Client +91 98******10 Date 03-10-2025…" at bounding box center [434, 268] width 796 height 432
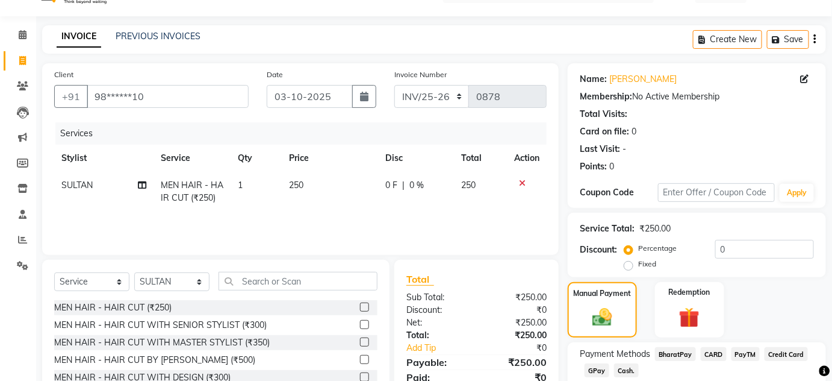
scroll to position [103, 0]
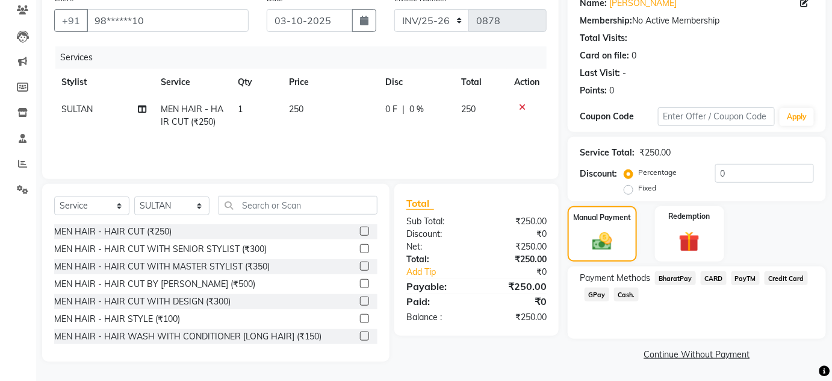
click at [622, 296] on span "Cash." at bounding box center [626, 294] width 25 height 14
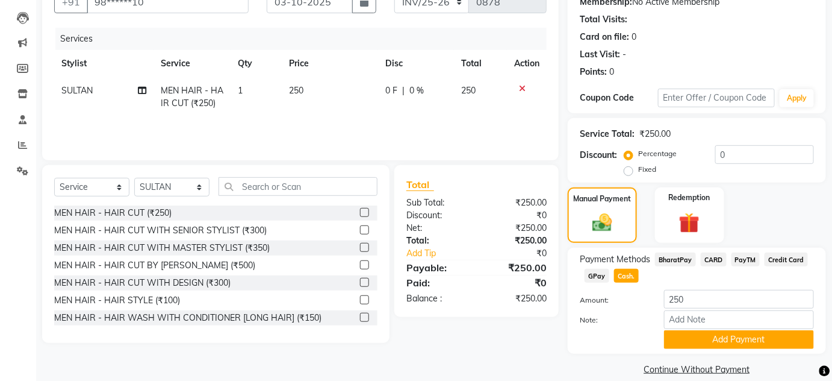
scroll to position [137, 0]
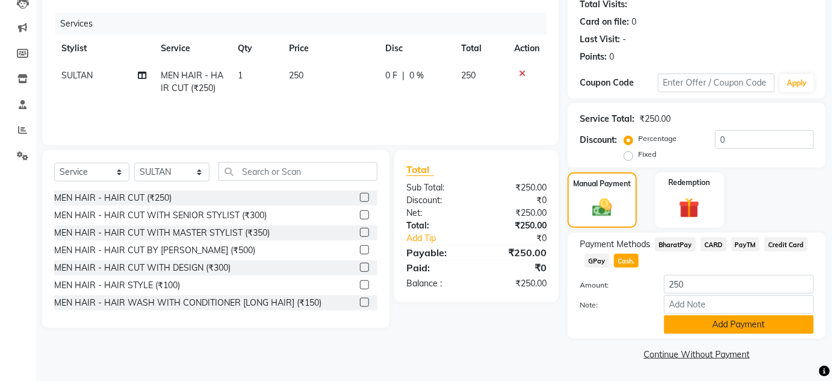
click at [729, 325] on button "Add Payment" at bounding box center [739, 324] width 150 height 19
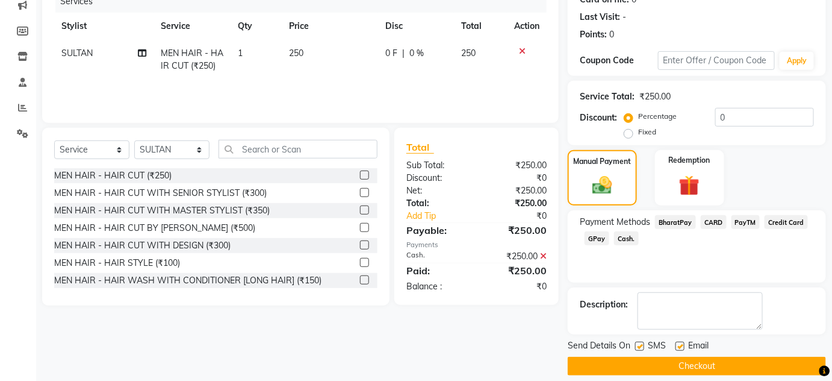
scroll to position [170, 0]
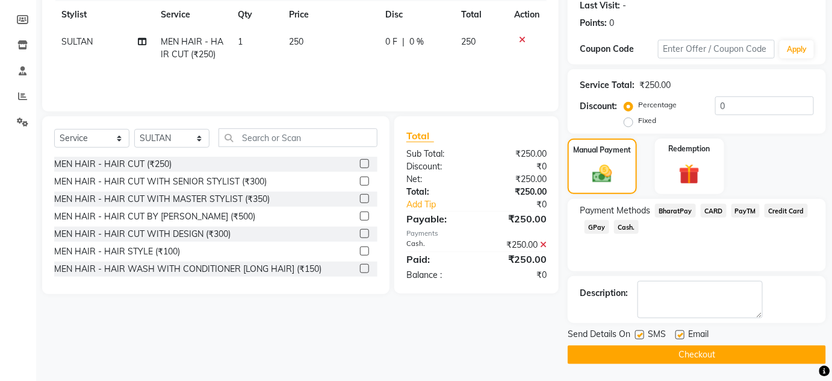
click at [639, 336] on label at bounding box center [639, 334] width 9 height 9
click at [639, 336] on input "checkbox" at bounding box center [639, 335] width 8 height 8
checkbox input "false"
click at [681, 332] on label at bounding box center [680, 334] width 9 height 9
click at [681, 332] on input "checkbox" at bounding box center [680, 335] width 8 height 8
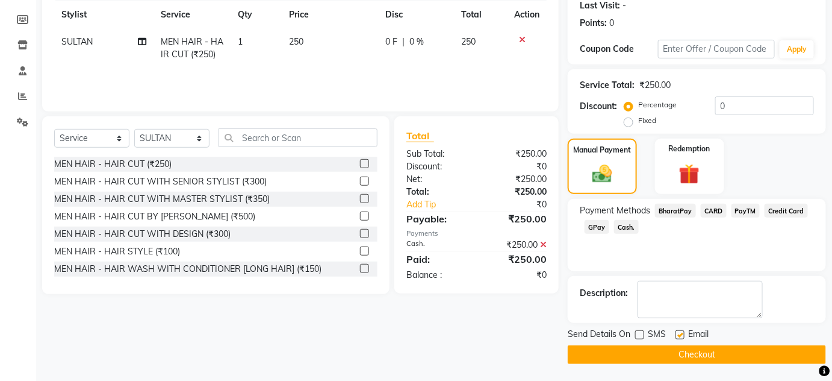
checkbox input "false"
click at [686, 361] on button "Checkout" at bounding box center [697, 354] width 258 height 19
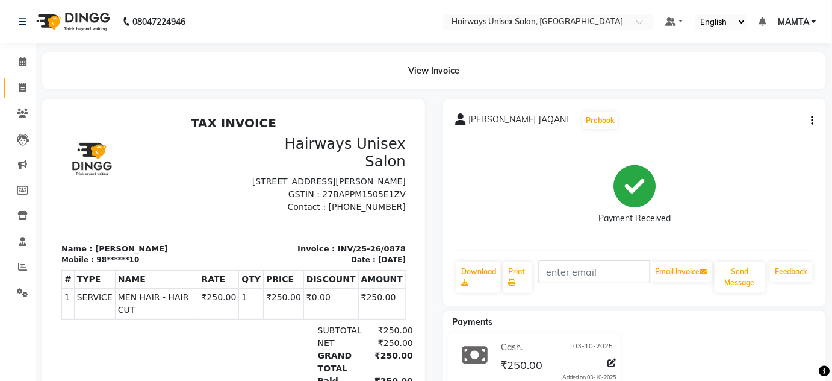
click at [22, 80] on link "Invoice" at bounding box center [18, 88] width 29 height 20
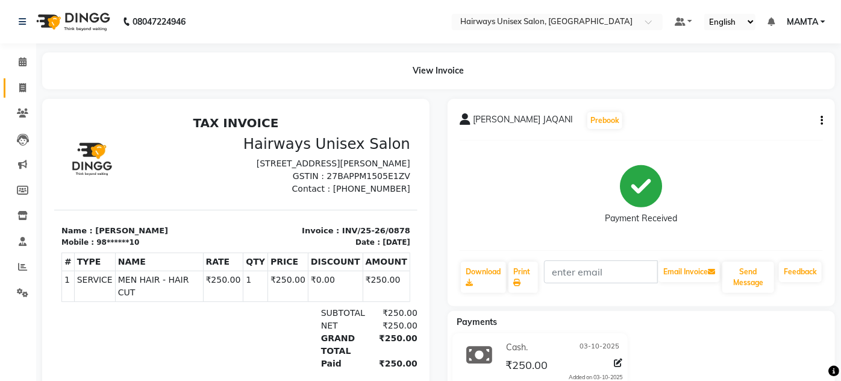
select select "8320"
select select "service"
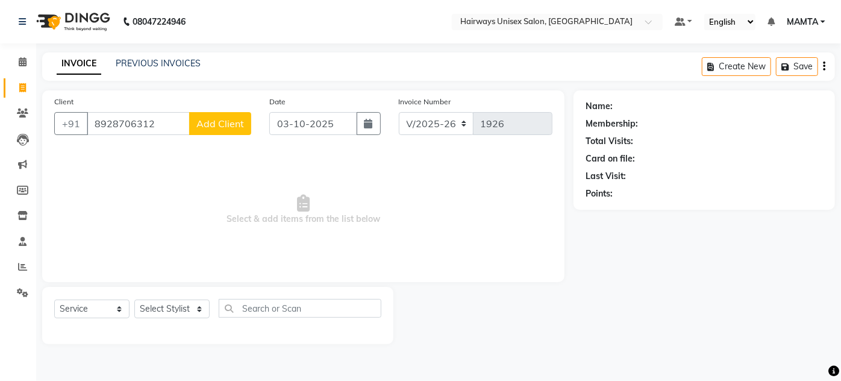
type input "8928706312"
click at [217, 127] on span "Add Client" at bounding box center [220, 123] width 48 height 12
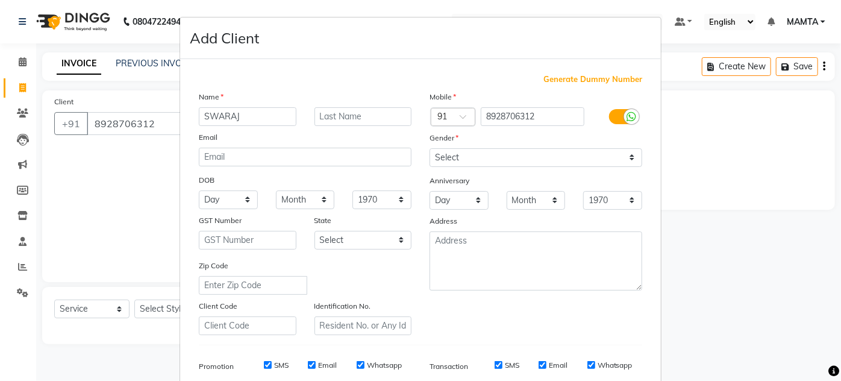
type input "SWARAJ"
click at [462, 157] on select "Select Male Female Other Prefer Not To Say" at bounding box center [535, 157] width 213 height 19
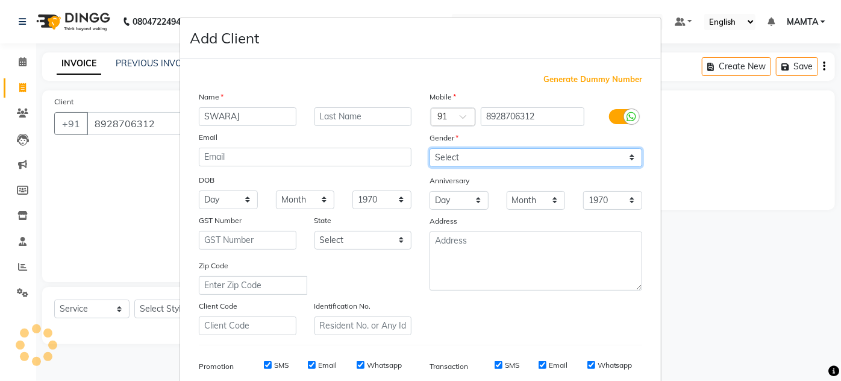
select select "male"
click at [429, 148] on select "Select Male Female Other Prefer Not To Say" at bounding box center [535, 157] width 213 height 19
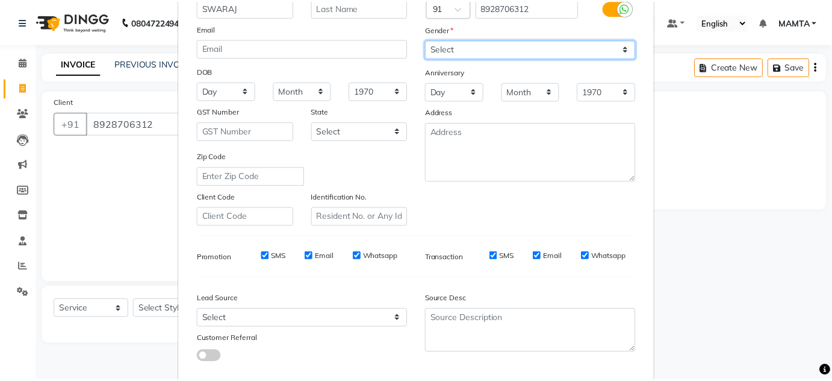
scroll to position [175, 0]
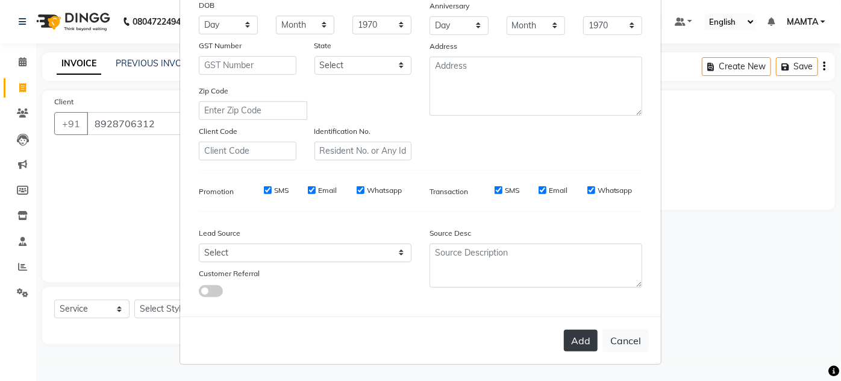
click at [581, 339] on button "Add" at bounding box center [581, 340] width 34 height 22
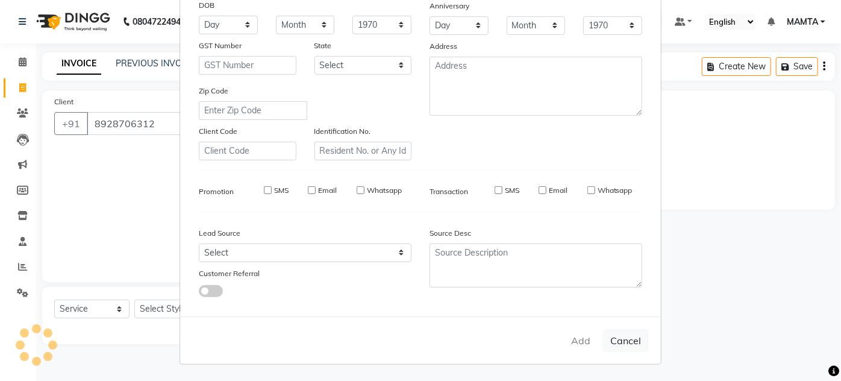
type input "89******12"
select select
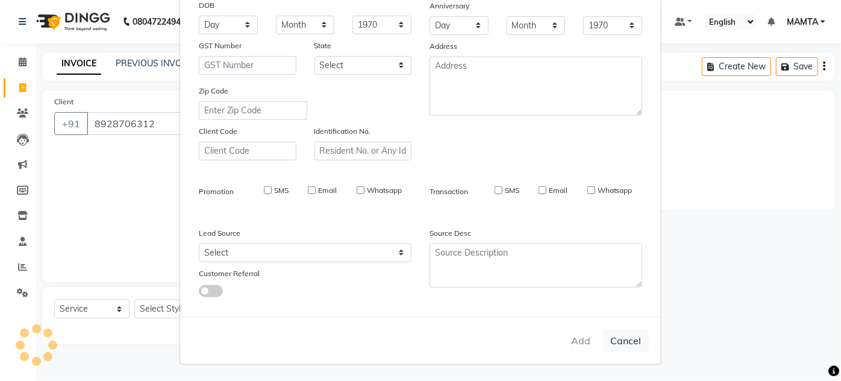
select select
checkbox input "false"
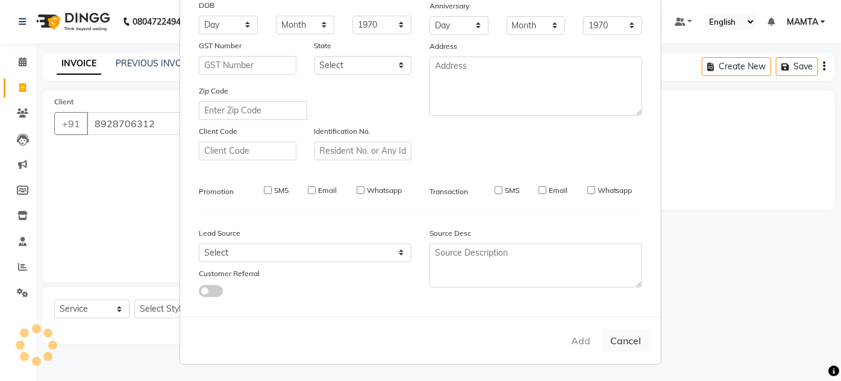
checkbox input "false"
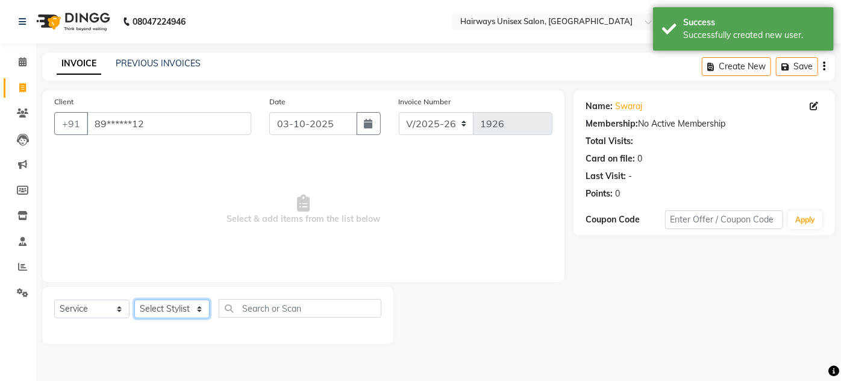
click at [187, 310] on select "Select Stylist AHSAN AZAD IMRAN Kamal Salmani KASHISH MAMTA POOJA PUMMY RAJA SA…" at bounding box center [171, 308] width 75 height 19
select select "80508"
click at [134, 299] on select "Select Stylist AHSAN AZAD IMRAN Kamal Salmani KASHISH MAMTA POOJA PUMMY RAJA SA…" at bounding box center [171, 308] width 75 height 19
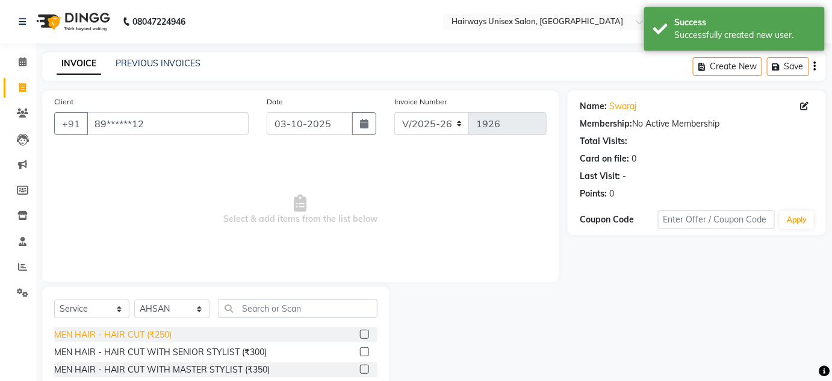
click at [157, 334] on div "MEN HAIR - HAIR CUT (₹250)" at bounding box center [112, 334] width 117 height 13
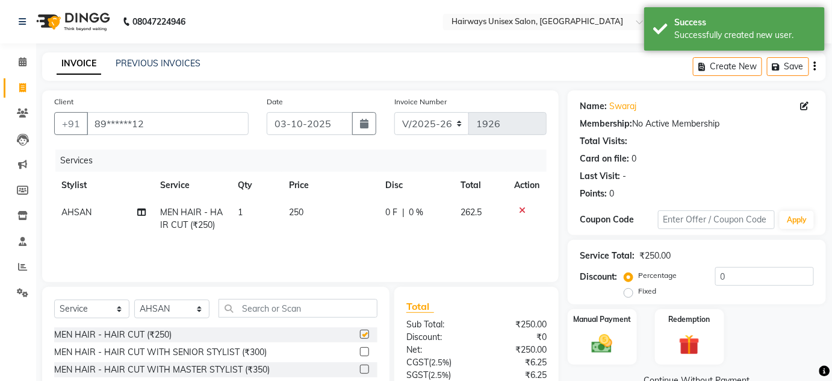
checkbox input "false"
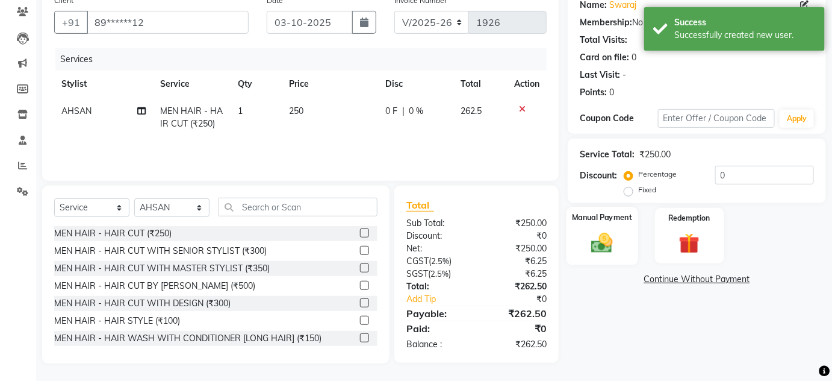
click at [610, 234] on img at bounding box center [602, 242] width 35 height 25
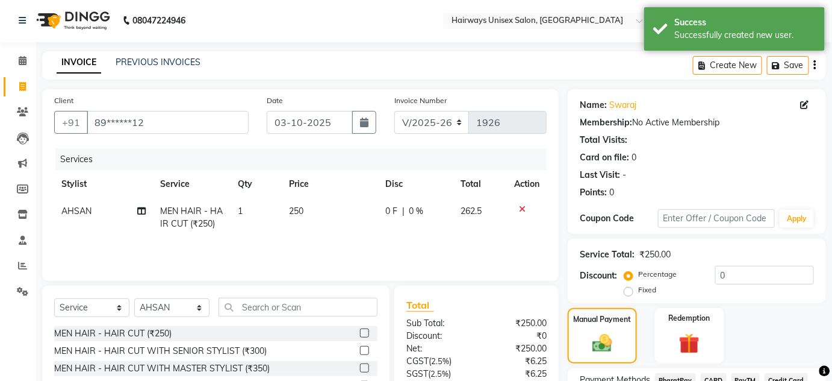
scroll to position [0, 0]
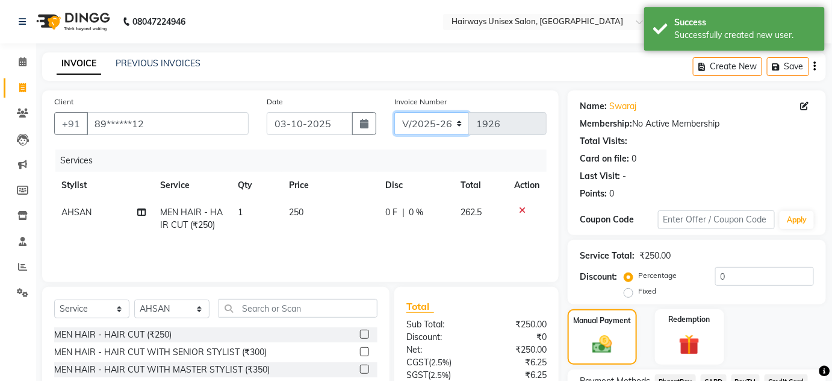
click at [457, 126] on select "INV/25-26 V/2025-26" at bounding box center [432, 123] width 75 height 23
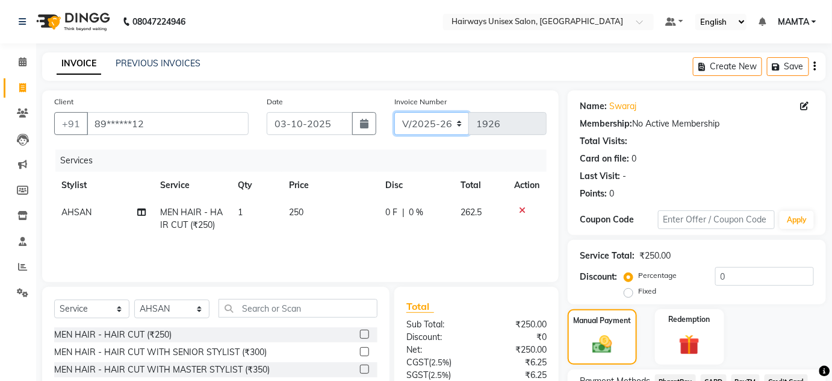
select select "8645"
click at [395, 112] on select "INV/25-26 V/2025-26" at bounding box center [432, 123] width 75 height 23
type input "0879"
click at [814, 67] on icon "button" at bounding box center [815, 66] width 2 height 1
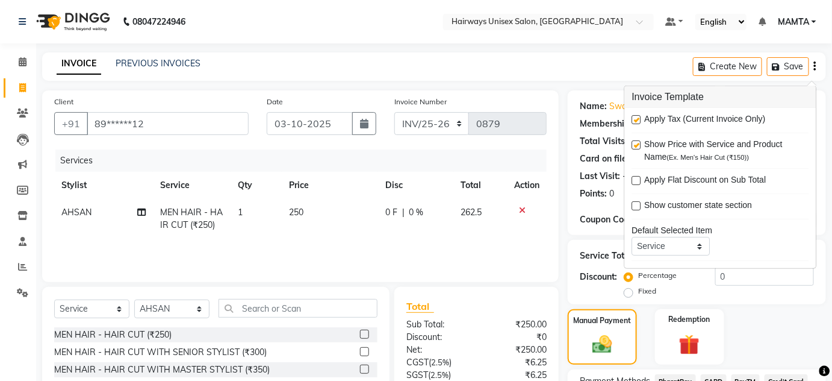
click at [637, 120] on label at bounding box center [636, 119] width 9 height 9
click at [637, 120] on input "checkbox" at bounding box center [636, 120] width 8 height 8
checkbox input "false"
click at [544, 49] on div "08047224946 Select Location × Hairways Unisex Salon, Goregaon Default Panel My …" at bounding box center [416, 242] width 832 height 484
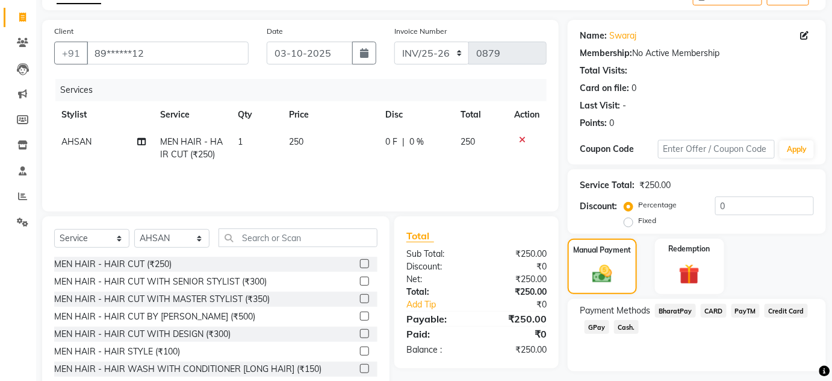
scroll to position [103, 0]
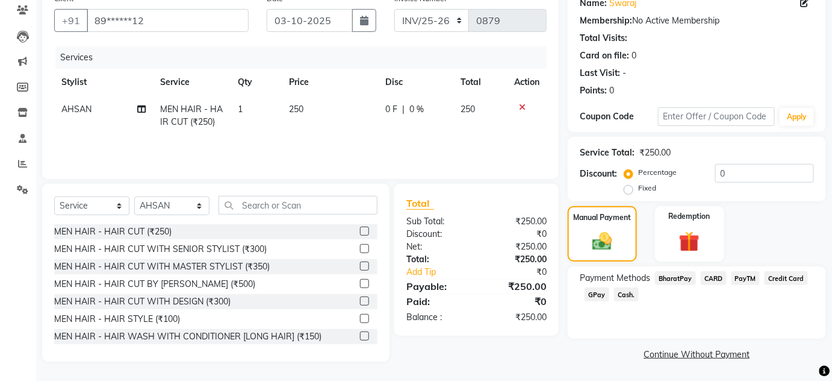
click at [627, 290] on span "Cash." at bounding box center [626, 294] width 25 height 14
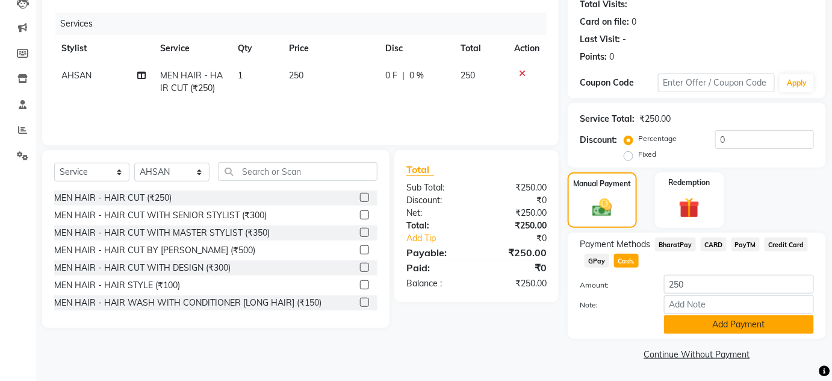
click at [708, 322] on button "Add Payment" at bounding box center [739, 324] width 150 height 19
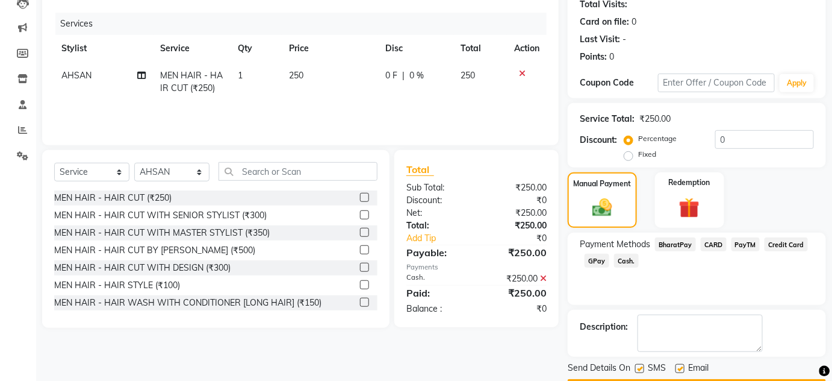
scroll to position [170, 0]
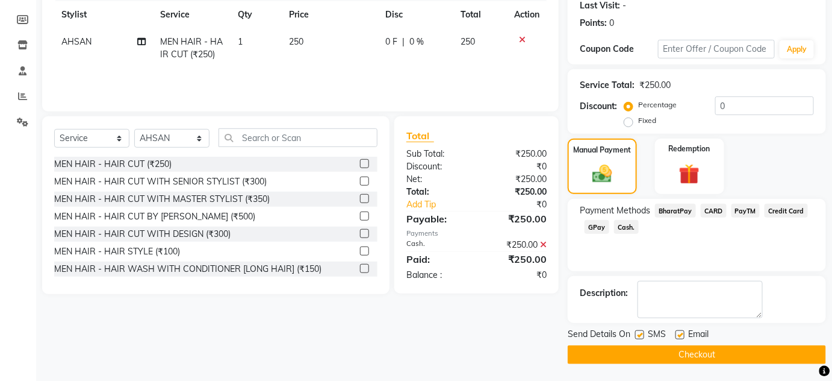
click at [640, 331] on label at bounding box center [639, 334] width 9 height 9
click at [640, 331] on input "checkbox" at bounding box center [639, 335] width 8 height 8
checkbox input "false"
click at [679, 331] on label at bounding box center [680, 334] width 9 height 9
click at [679, 331] on input "checkbox" at bounding box center [680, 335] width 8 height 8
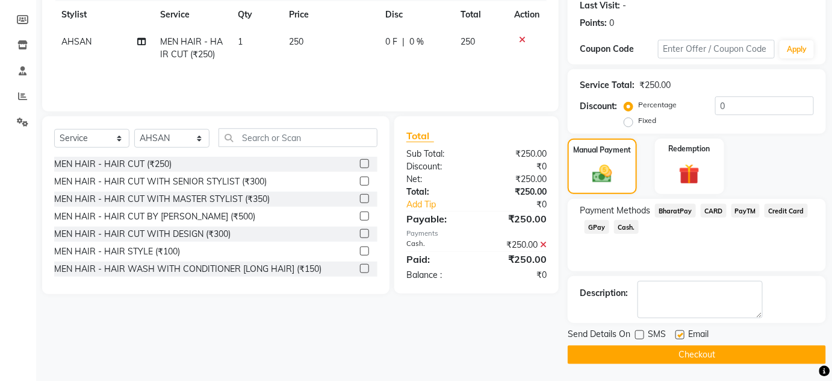
checkbox input "false"
click at [678, 351] on button "Checkout" at bounding box center [697, 354] width 258 height 19
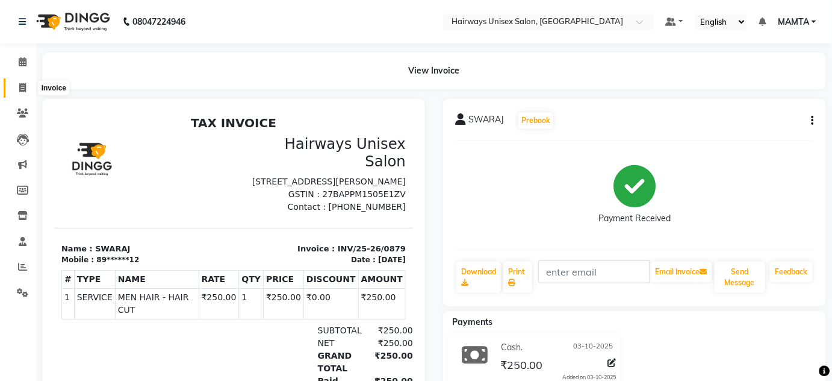
click at [19, 86] on icon at bounding box center [22, 87] width 7 height 9
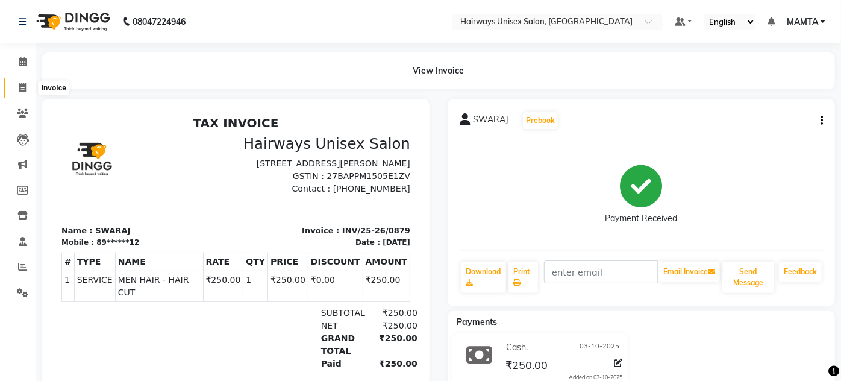
select select "8320"
select select "service"
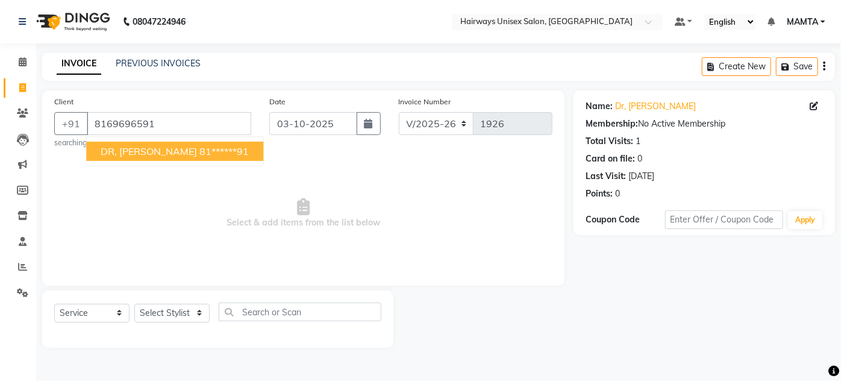
click at [122, 163] on ngb-typeahead-window "DR, NEHA VALAND 81******91" at bounding box center [175, 151] width 178 height 30
click at [123, 152] on span "DR, NEHA VALAND" at bounding box center [149, 151] width 96 height 12
type input "81******91"
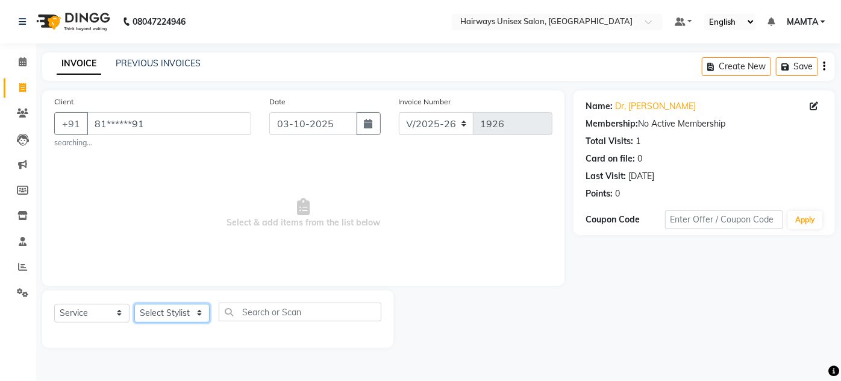
click at [169, 317] on select "Select Stylist AHSAN AZAD IMRAN Kamal Salmani KASHISH MAMTA POOJA PUMMY RAJA SA…" at bounding box center [171, 313] width 75 height 19
select select "80510"
click at [134, 304] on select "Select Stylist AHSAN AZAD IMRAN Kamal Salmani KASHISH MAMTA POOJA PUMMY RAJA SA…" at bounding box center [171, 313] width 75 height 19
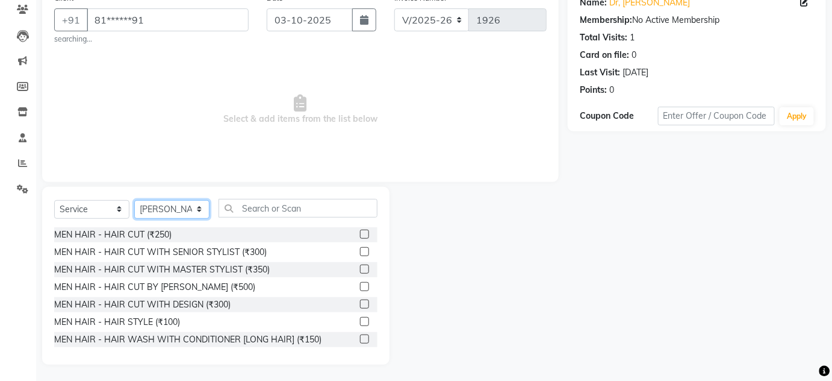
scroll to position [105, 0]
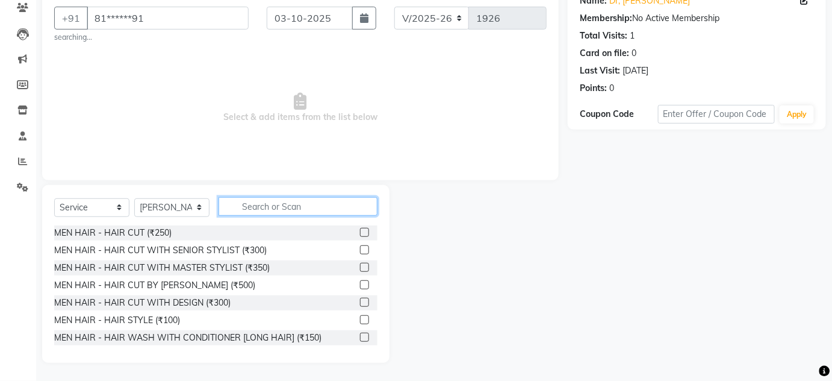
click at [257, 211] on input "text" at bounding box center [298, 206] width 159 height 19
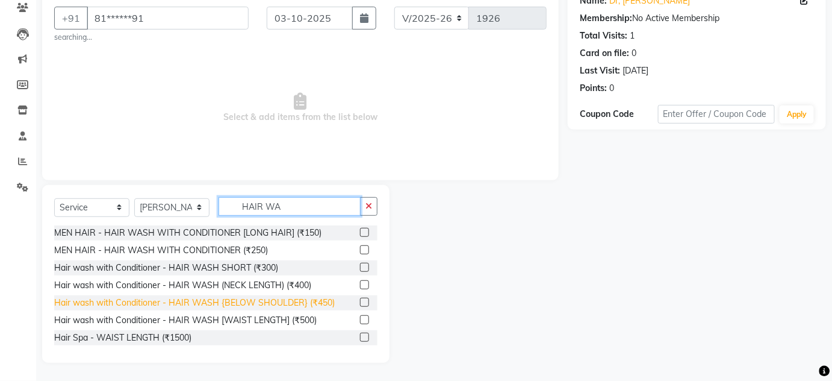
type input "HAIR WA"
click at [305, 301] on div "Hair wash with Conditioner - HAIR WASH {BELOW SHOULDER} (₹450)" at bounding box center [194, 302] width 281 height 13
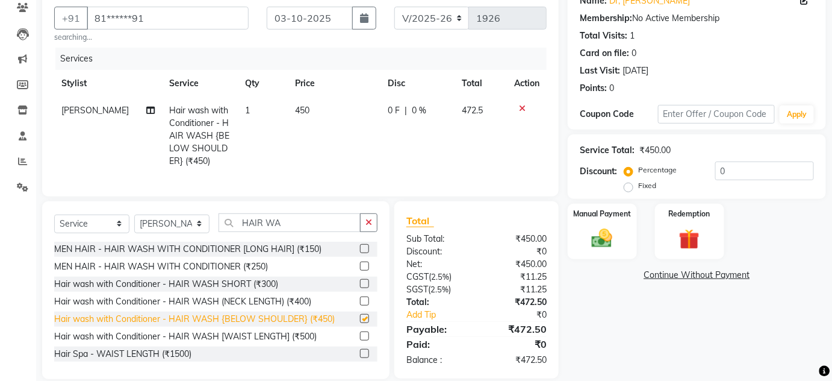
checkbox input "false"
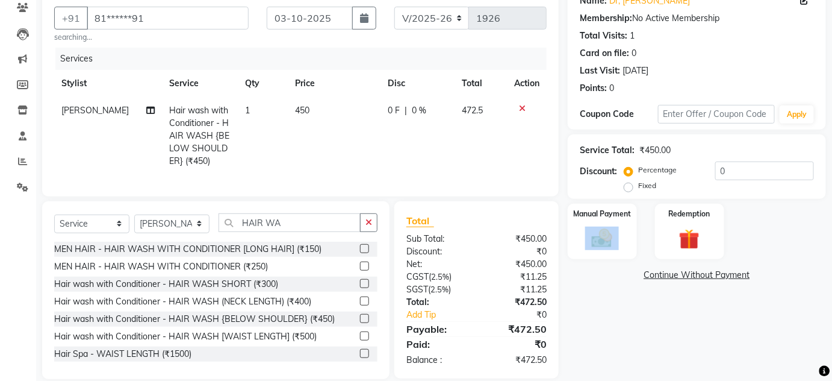
click at [637, 236] on div "Manual Payment Redemption" at bounding box center [697, 232] width 276 height 56
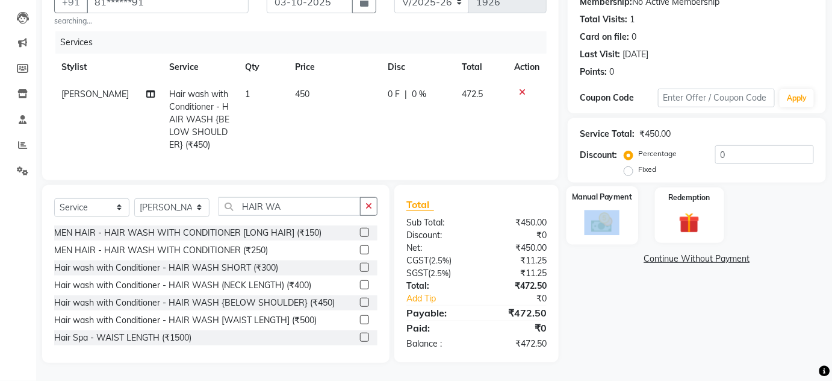
click at [593, 210] on img at bounding box center [602, 222] width 35 height 25
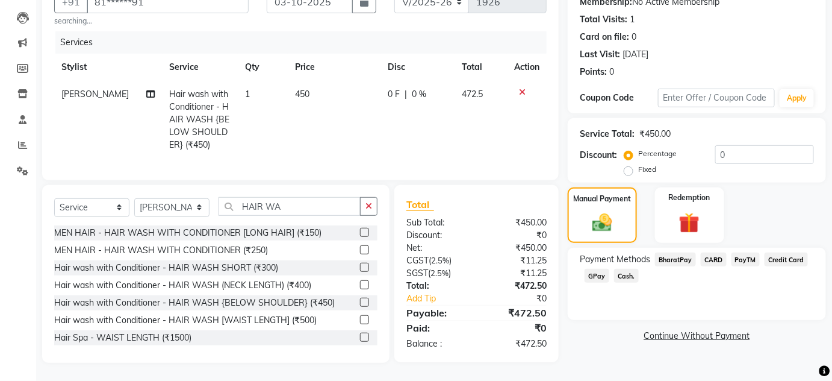
click at [595, 269] on span "GPay" at bounding box center [597, 276] width 25 height 14
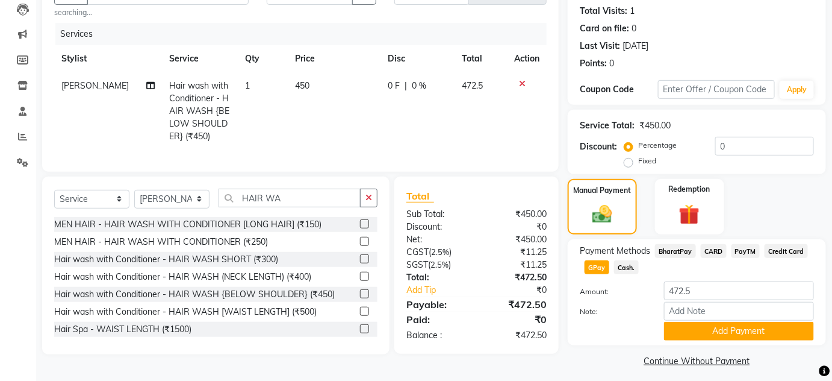
scroll to position [137, 0]
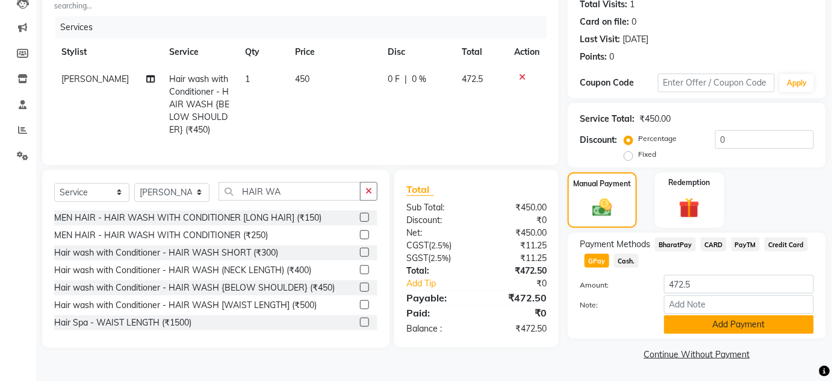
click at [698, 324] on button "Add Payment" at bounding box center [739, 324] width 150 height 19
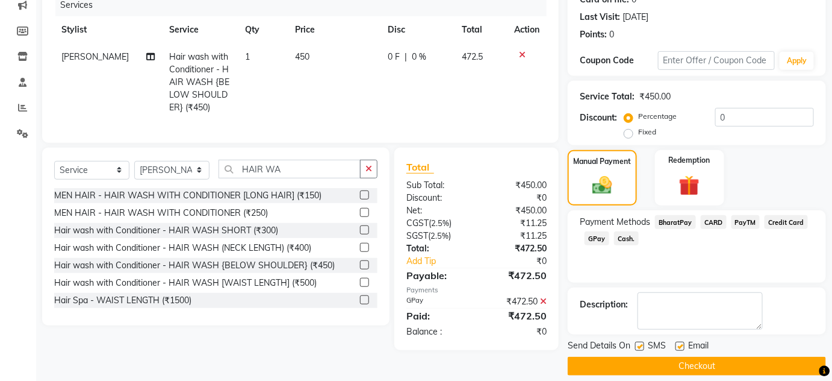
scroll to position [170, 0]
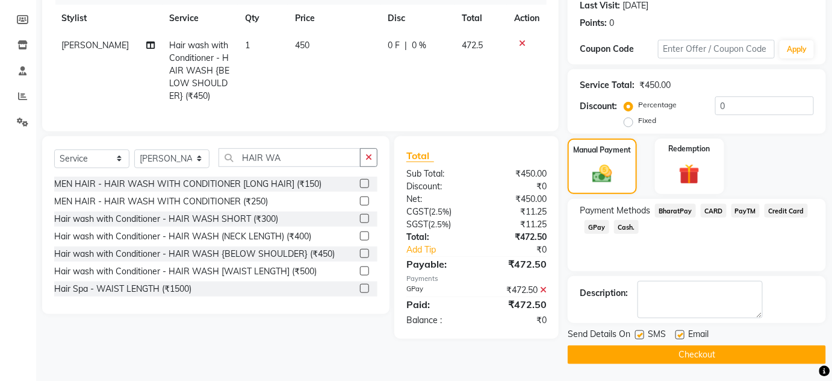
click at [651, 351] on button "Checkout" at bounding box center [697, 354] width 258 height 19
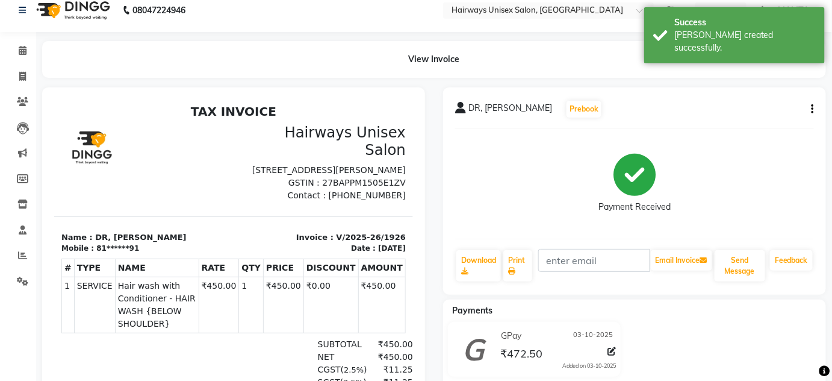
scroll to position [3, 0]
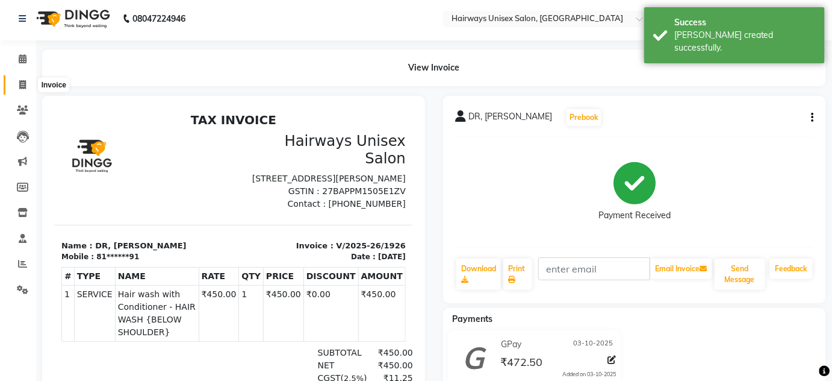
click at [20, 88] on icon at bounding box center [22, 84] width 7 height 9
select select "service"
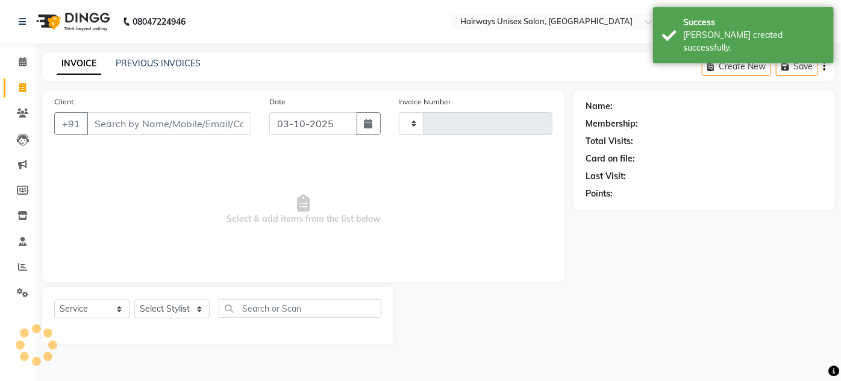
type input "1927"
select select "8320"
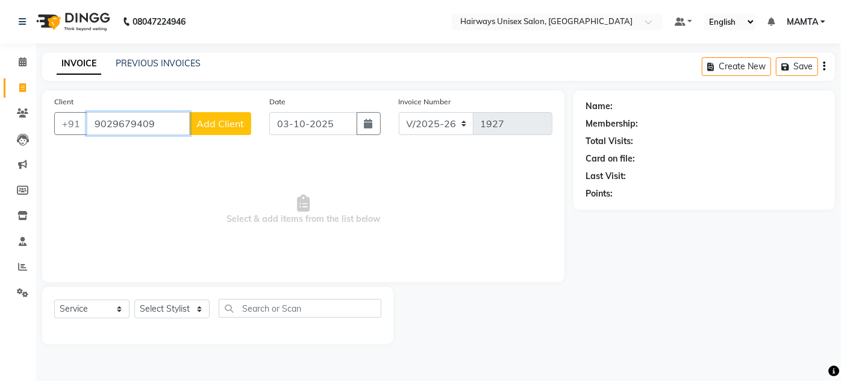
type input "9029679409"
click at [225, 125] on span "Add Client" at bounding box center [220, 123] width 48 height 12
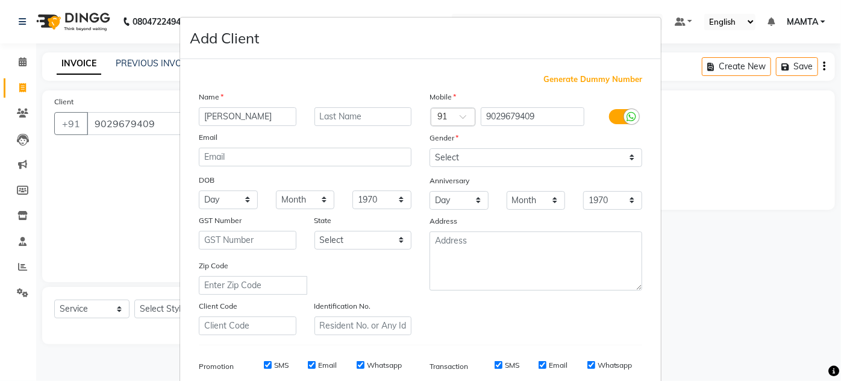
type input "MITUL"
click at [340, 117] on input "text" at bounding box center [363, 116] width 98 height 19
type input "PAREKH"
click at [514, 155] on select "Select Male Female Other Prefer Not To Say" at bounding box center [535, 157] width 213 height 19
select select "male"
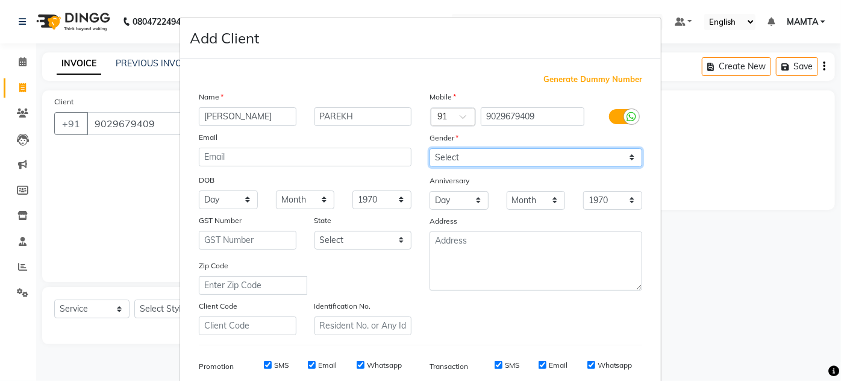
click at [429, 148] on select "Select Male Female Other Prefer Not To Say" at bounding box center [535, 157] width 213 height 19
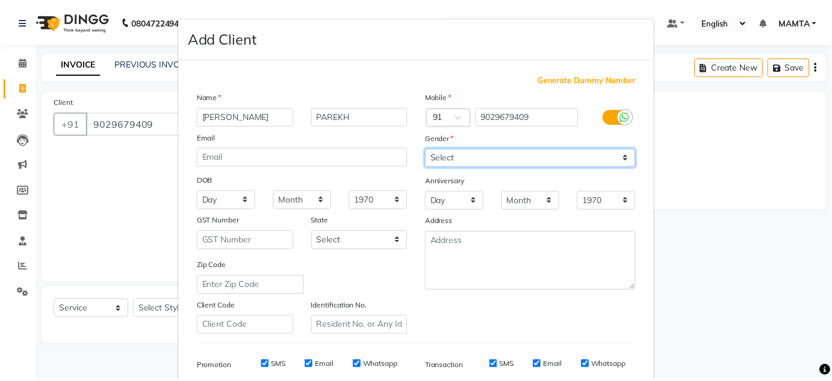
scroll to position [175, 0]
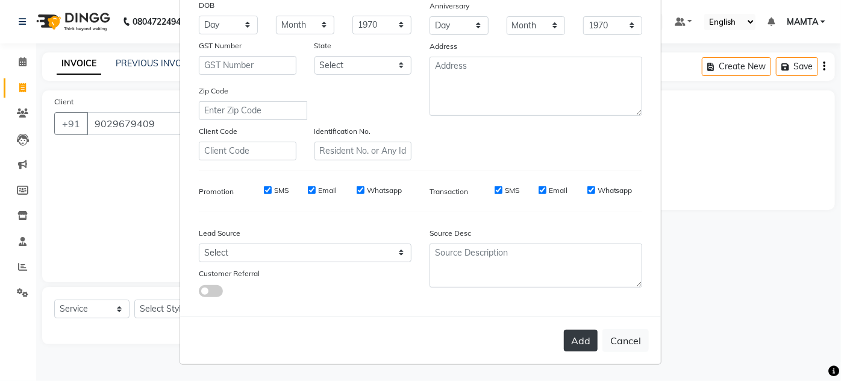
click at [576, 329] on button "Add" at bounding box center [581, 340] width 34 height 22
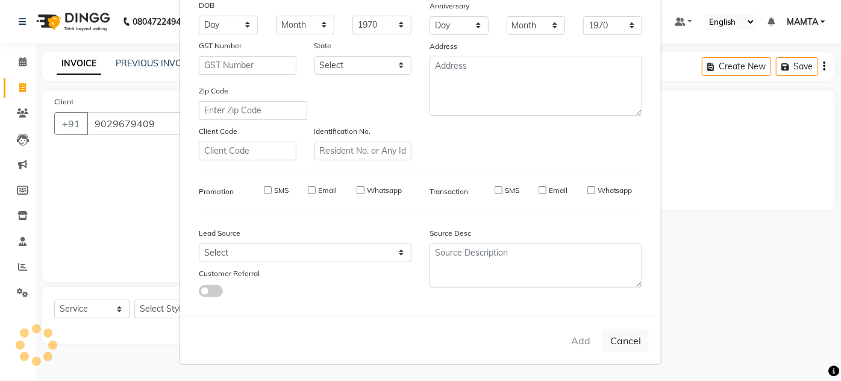
type input "90******09"
select select
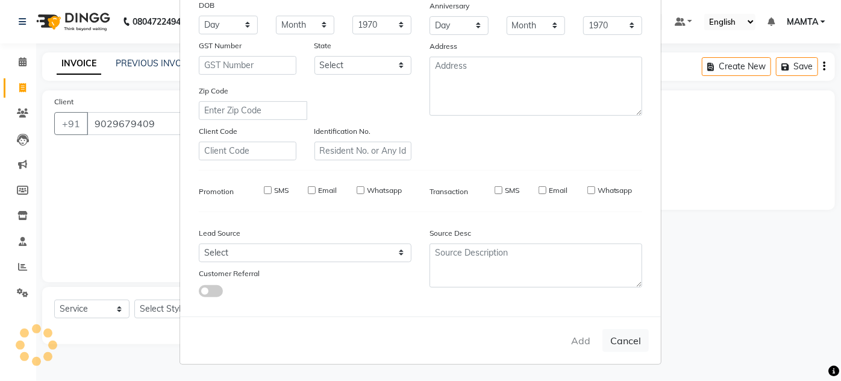
select select
checkbox input "false"
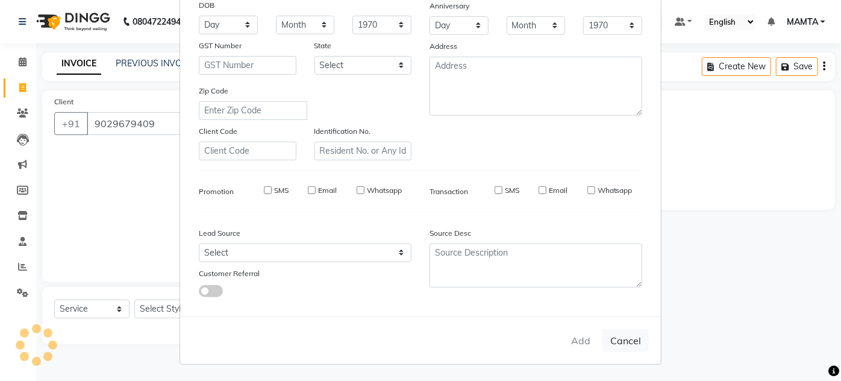
checkbox input "false"
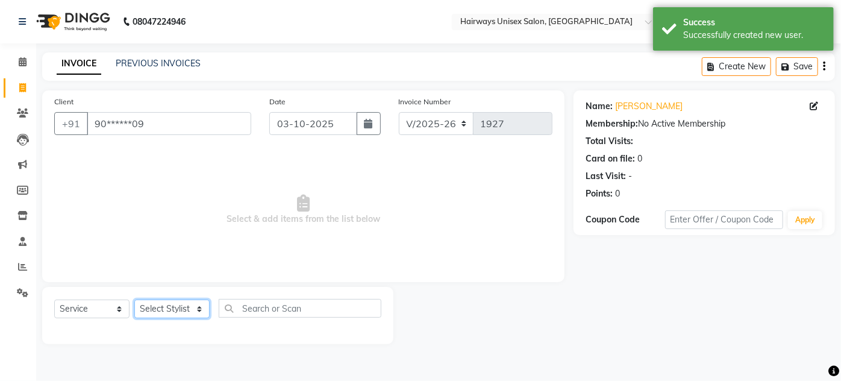
click at [164, 311] on select "Select Stylist AHSAN AZAD IMRAN Kamal Salmani KASHISH MAMTA POOJA PUMMY RAJA SA…" at bounding box center [171, 308] width 75 height 19
select select "80508"
click at [134, 299] on select "Select Stylist AHSAN AZAD IMRAN Kamal Salmani KASHISH MAMTA POOJA PUMMY RAJA SA…" at bounding box center [171, 308] width 75 height 19
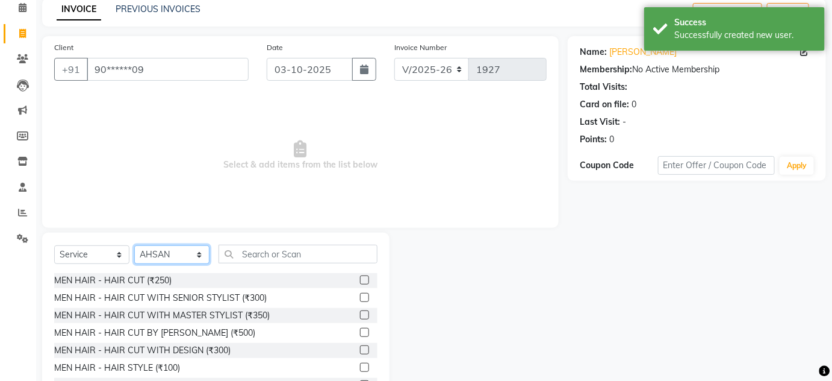
scroll to position [54, 0]
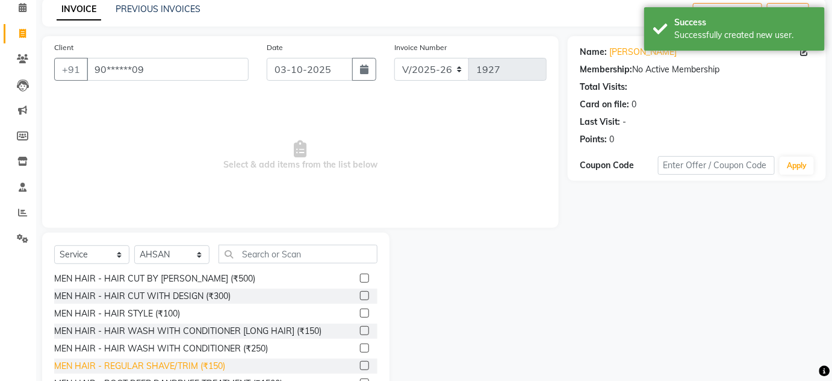
click at [191, 367] on div "MEN HAIR - REGULAR SHAVE/TRIM (₹150)" at bounding box center [139, 366] width 171 height 13
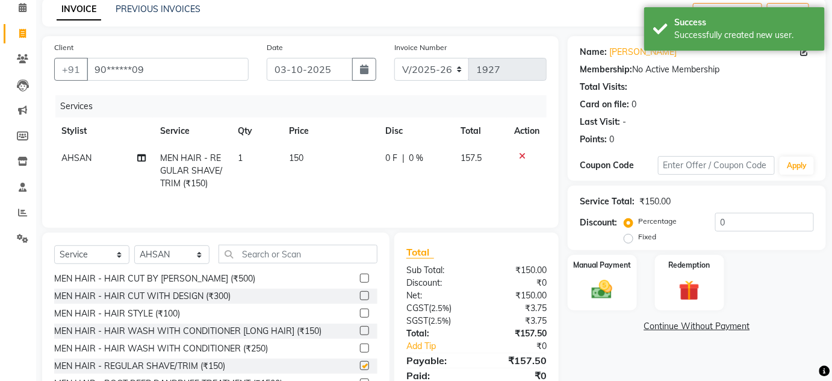
checkbox input "false"
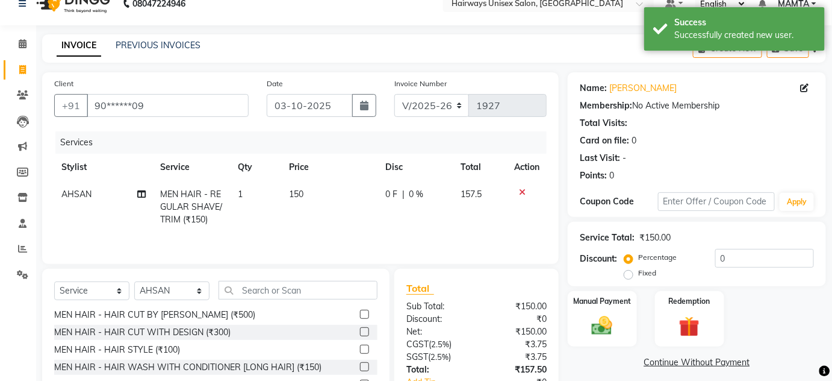
scroll to position [0, 0]
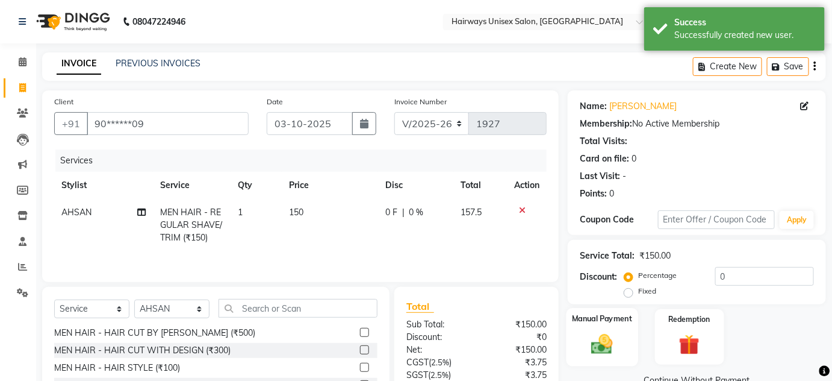
click at [603, 345] on img at bounding box center [602, 343] width 35 height 25
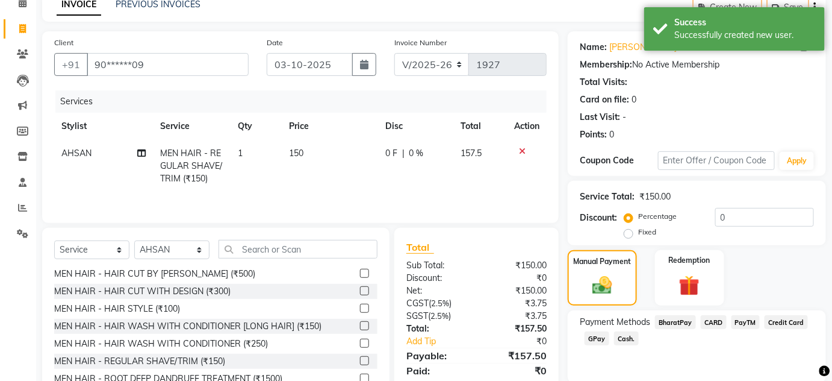
scroll to position [103, 0]
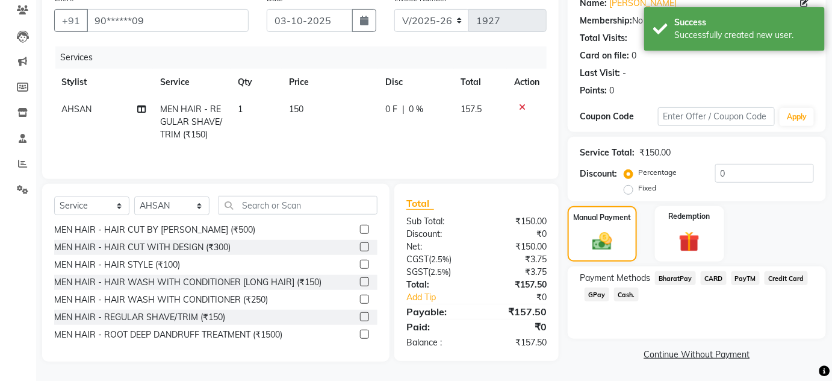
click at [585, 290] on span "GPay" at bounding box center [597, 294] width 25 height 14
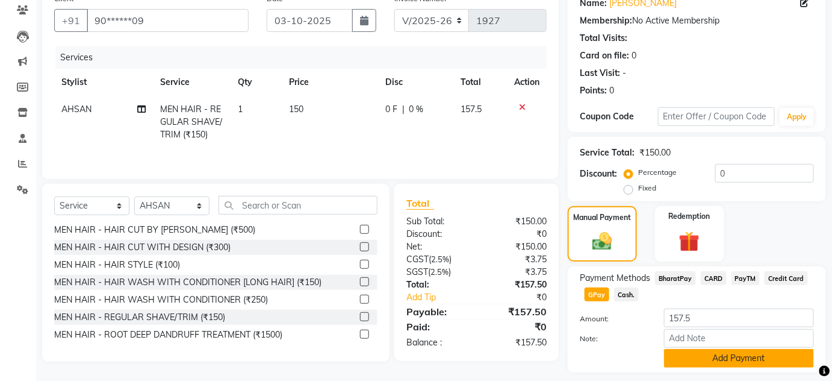
click at [675, 351] on button "Add Payment" at bounding box center [739, 358] width 150 height 19
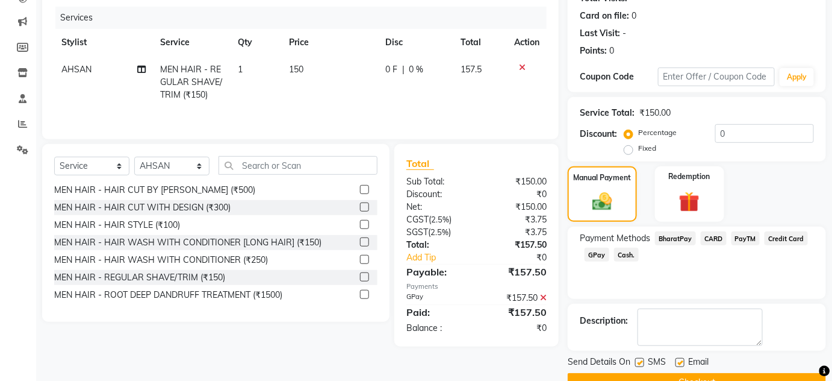
scroll to position [170, 0]
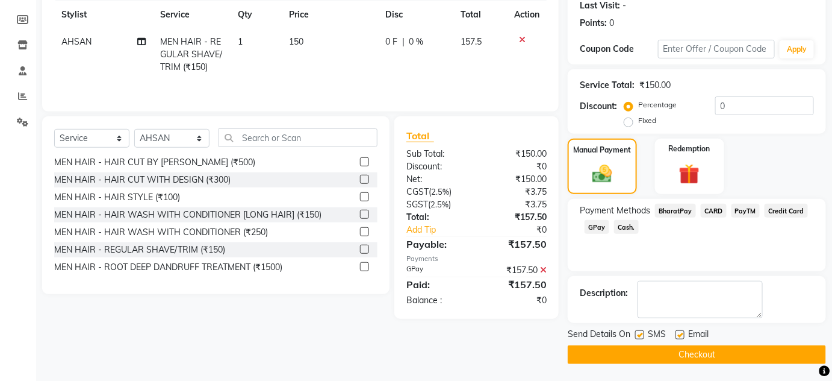
click at [633, 339] on div "Send Details On SMS Email" at bounding box center [697, 335] width 258 height 15
drag, startPoint x: 637, startPoint y: 335, endPoint x: 657, endPoint y: 335, distance: 19.3
click at [637, 335] on label at bounding box center [639, 334] width 9 height 9
click at [637, 335] on input "checkbox" at bounding box center [639, 335] width 8 height 8
checkbox input "false"
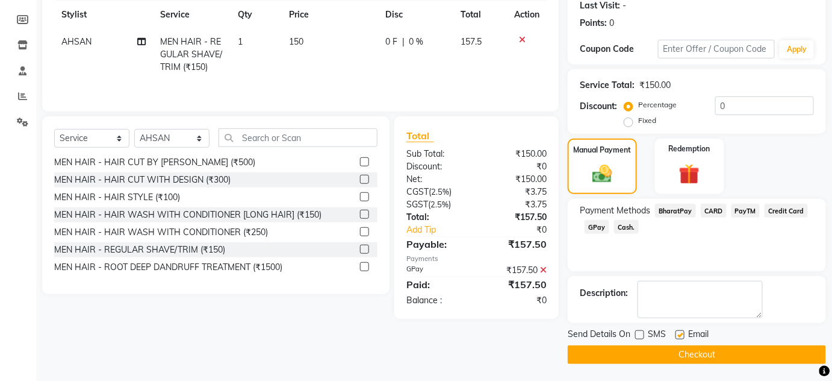
click at [679, 335] on label at bounding box center [680, 334] width 9 height 9
click at [679, 335] on input "checkbox" at bounding box center [680, 335] width 8 height 8
checkbox input "false"
click at [679, 348] on button "Checkout" at bounding box center [697, 354] width 258 height 19
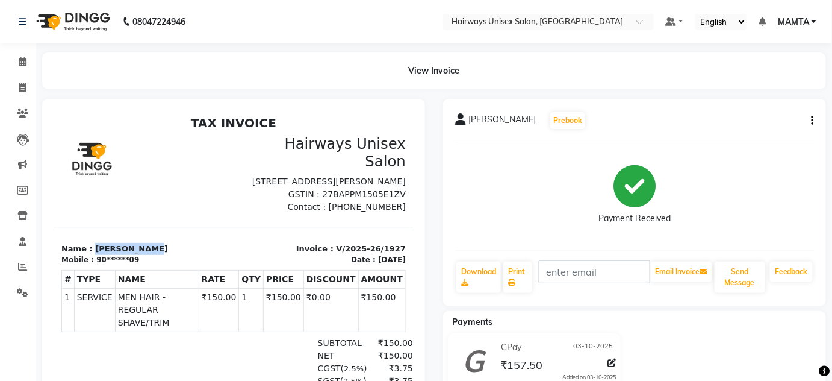
drag, startPoint x: 90, startPoint y: 253, endPoint x: 177, endPoint y: 245, distance: 87.7
click at [177, 245] on section "Name : MITUL PAREKH Mobile : 90******09 Invoice : V/2025-26/1927 Date : 03/10/2…" at bounding box center [233, 246] width 359 height 38
click at [182, 242] on section "Name : MITUL PAREKH Mobile : 90******09 Invoice : V/2025-26/1927 Date : 03/10/2…" at bounding box center [233, 246] width 359 height 38
copy p "MITUL PAREKH"
click at [19, 87] on span at bounding box center [22, 88] width 21 height 14
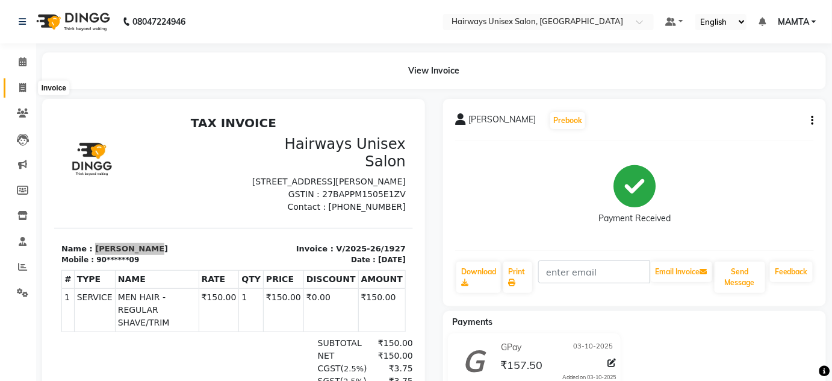
select select "8320"
select select "service"
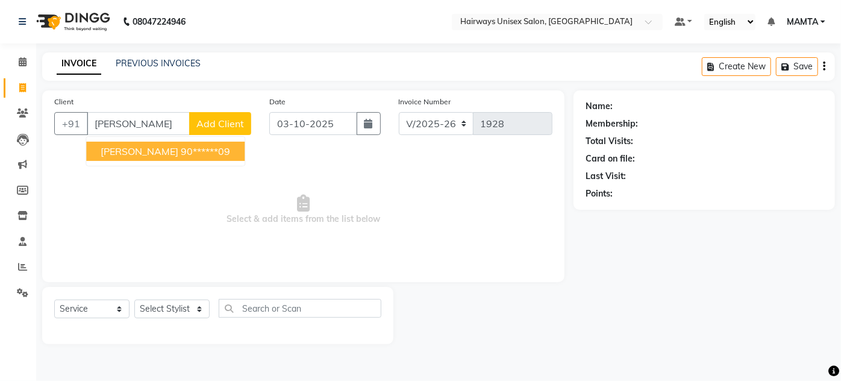
click at [166, 142] on button "MITUL PAREKH 90******09" at bounding box center [165, 151] width 158 height 19
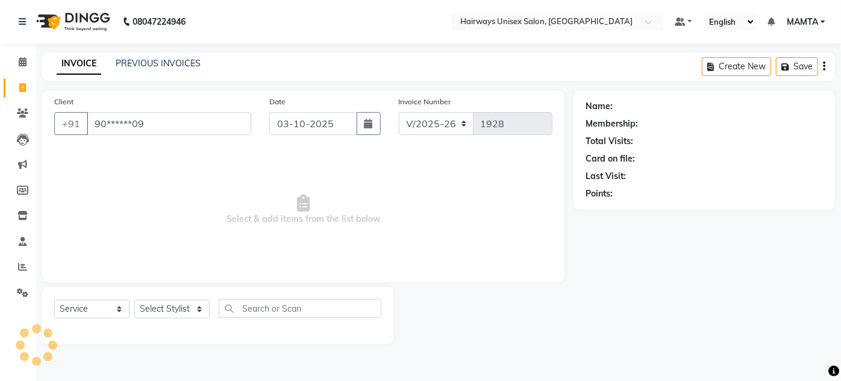
type input "90******09"
click at [179, 308] on select "Select Stylist AHSAN AZAD IMRAN Kamal Salmani KASHISH MAMTA POOJA PUMMY RAJA SA…" at bounding box center [171, 308] width 75 height 19
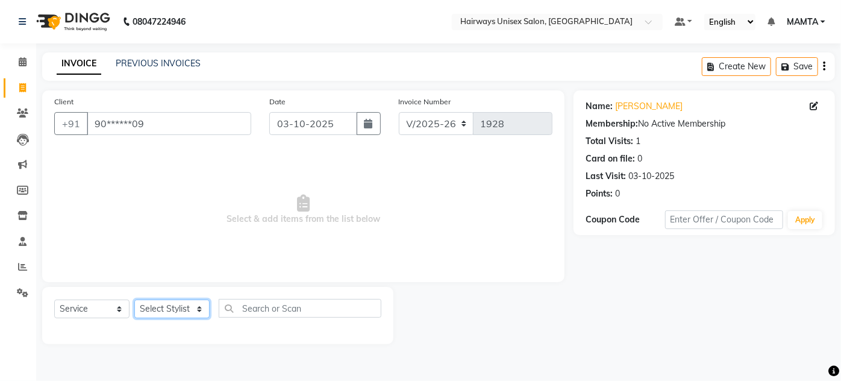
select select "80493"
click at [134, 299] on select "Select Stylist AHSAN AZAD IMRAN Kamal Salmani KASHISH MAMTA POOJA PUMMY RAJA SA…" at bounding box center [171, 308] width 75 height 19
click at [101, 302] on select "Select Service Product Membership Package Voucher Prepaid Gift Card" at bounding box center [91, 308] width 75 height 19
click at [54, 299] on select "Select Service Product Membership Package Voucher Prepaid Gift Card" at bounding box center [91, 308] width 75 height 19
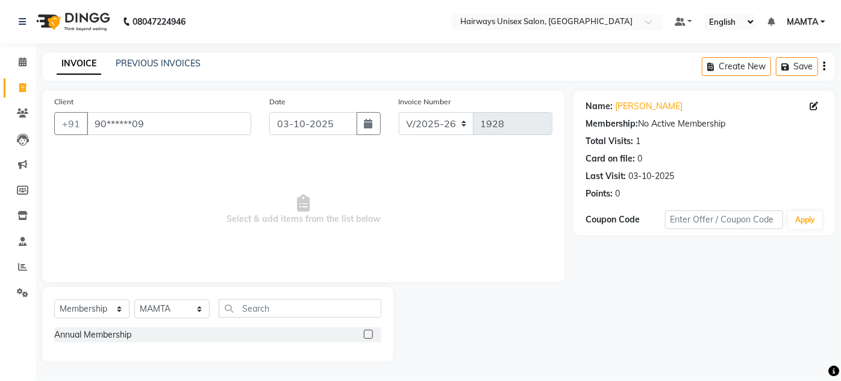
click at [369, 339] on div at bounding box center [368, 335] width 8 height 13
click at [367, 335] on label at bounding box center [368, 333] width 9 height 9
click at [367, 335] on input "checkbox" at bounding box center [368, 335] width 8 height 8
select select "select"
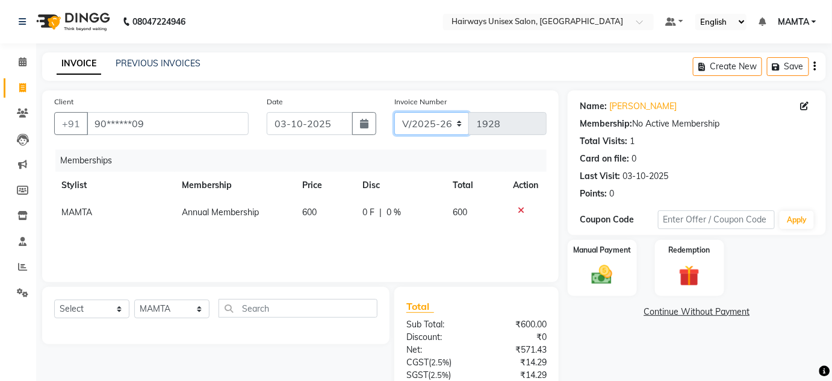
click at [432, 130] on select "INV/25-26 V/2025-26" at bounding box center [432, 123] width 75 height 23
select select "8645"
click at [395, 112] on select "INV/25-26 V/2025-26" at bounding box center [432, 123] width 75 height 23
type input "0880"
click at [815, 67] on icon "button" at bounding box center [815, 66] width 2 height 1
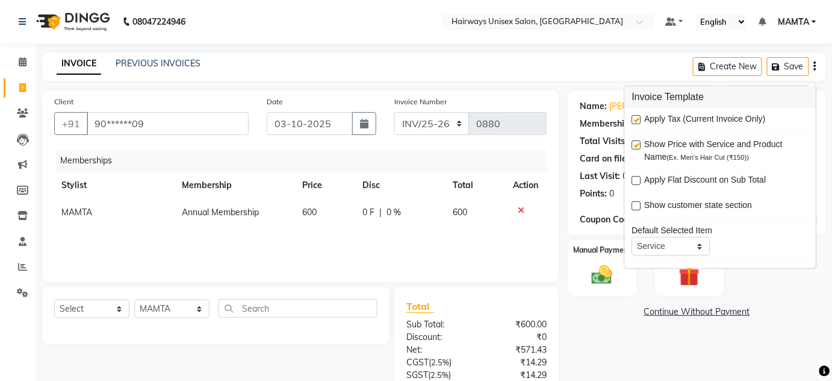
click at [635, 119] on label at bounding box center [636, 119] width 9 height 9
click at [635, 119] on input "checkbox" at bounding box center [636, 120] width 8 height 8
checkbox input "false"
click at [598, 80] on div "INVOICE PREVIOUS INVOICES Create New Save" at bounding box center [434, 66] width 784 height 28
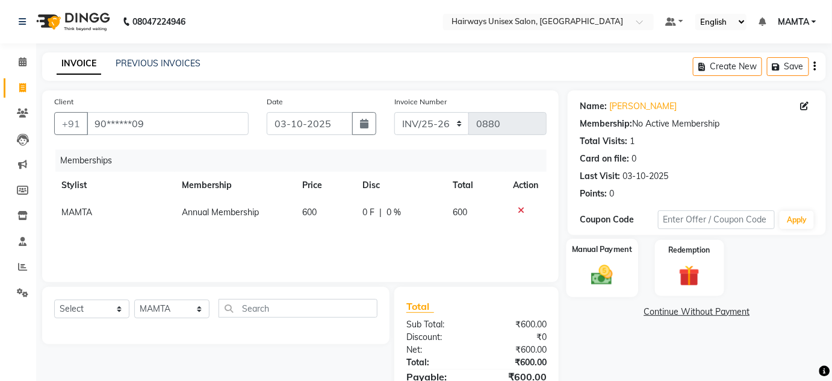
click at [604, 263] on img at bounding box center [602, 275] width 35 height 25
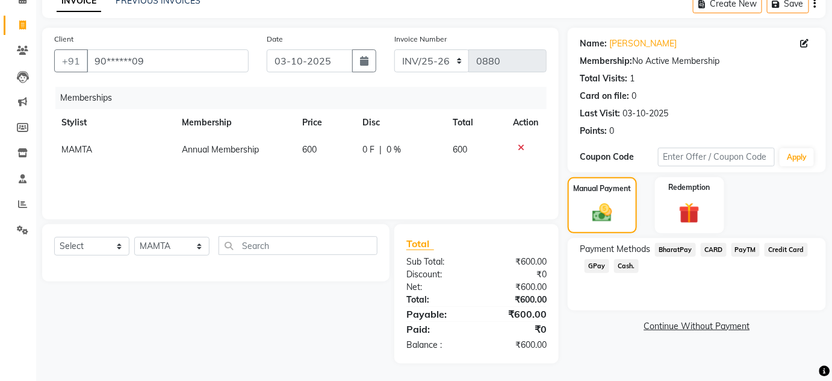
click at [622, 269] on span "Cash." at bounding box center [626, 266] width 25 height 14
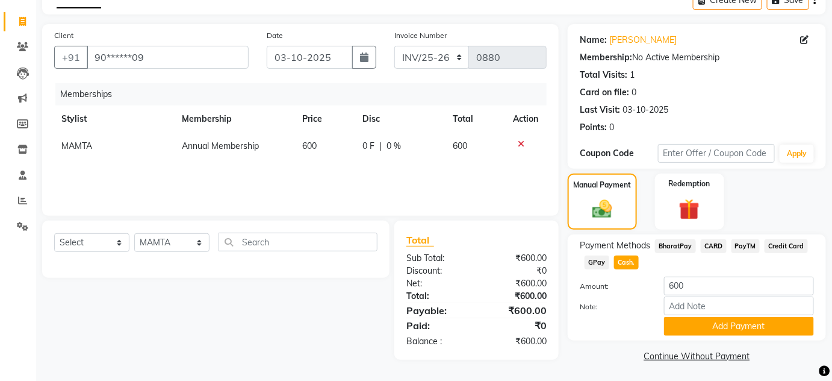
scroll to position [67, 0]
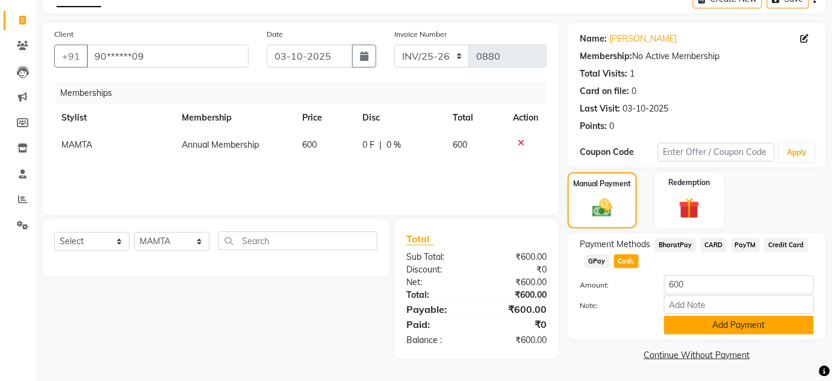
click at [770, 325] on button "Add Payment" at bounding box center [739, 325] width 150 height 19
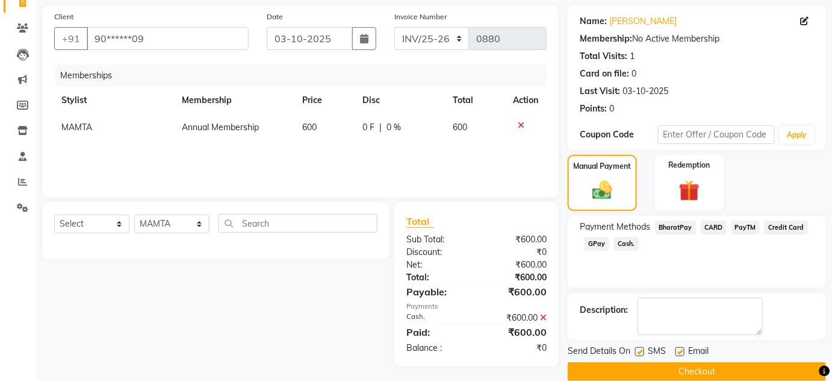
scroll to position [102, 0]
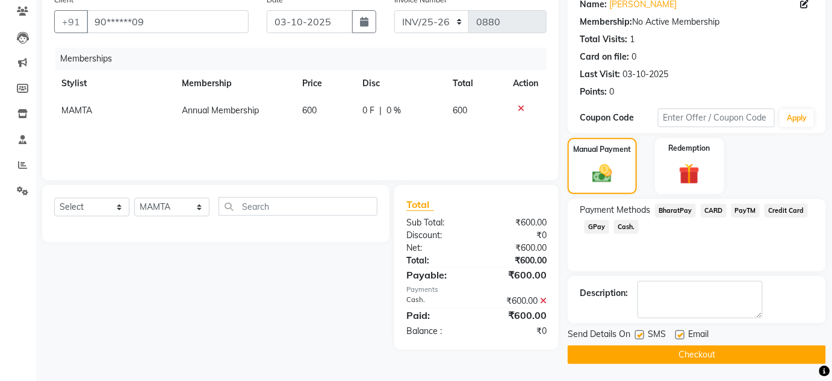
click at [644, 333] on label at bounding box center [639, 334] width 9 height 9
click at [643, 333] on input "checkbox" at bounding box center [639, 335] width 8 height 8
checkbox input "false"
click at [682, 336] on label at bounding box center [680, 334] width 9 height 9
click at [682, 336] on input "checkbox" at bounding box center [680, 335] width 8 height 8
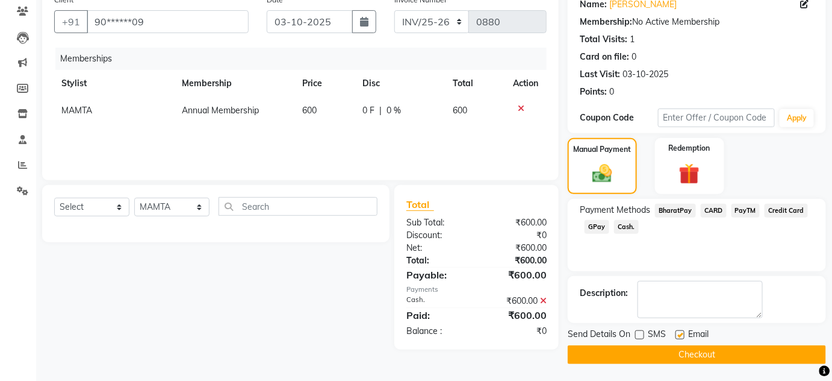
checkbox input "false"
click at [641, 337] on label at bounding box center [639, 334] width 9 height 9
click at [641, 337] on input "checkbox" at bounding box center [639, 335] width 8 height 8
checkbox input "true"
click at [679, 337] on label at bounding box center [680, 334] width 9 height 9
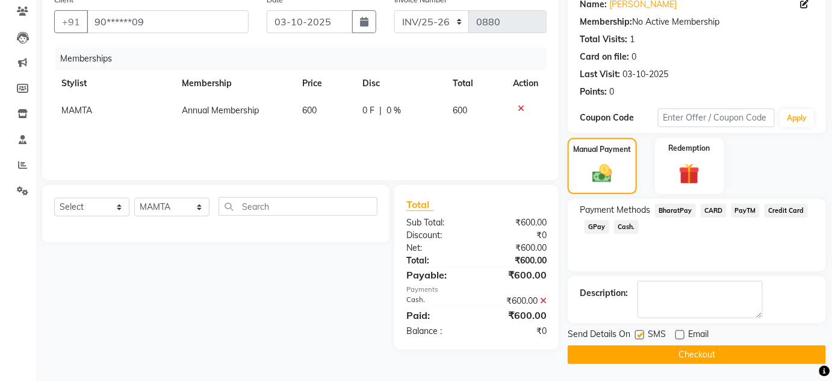
click at [679, 337] on input "checkbox" at bounding box center [680, 335] width 8 height 8
checkbox input "true"
click at [681, 352] on button "Checkout" at bounding box center [697, 354] width 258 height 19
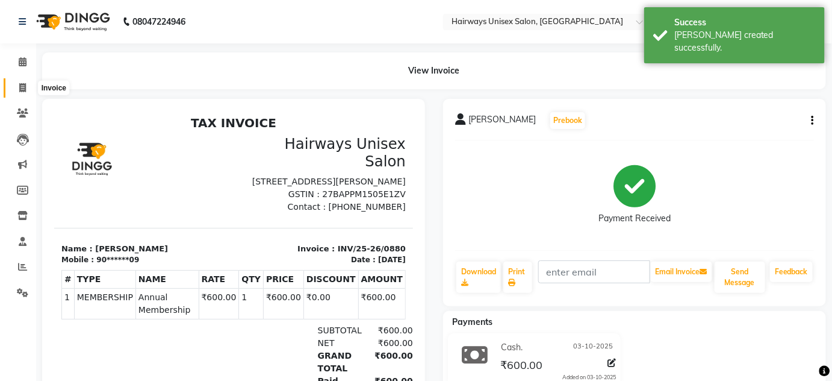
click at [19, 90] on icon at bounding box center [22, 87] width 7 height 9
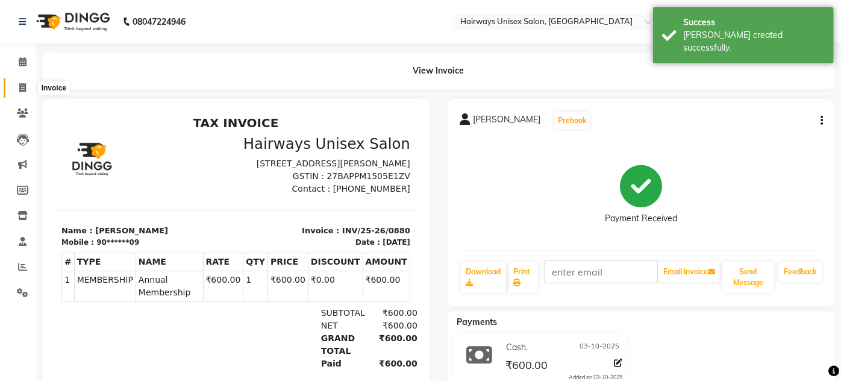
select select "8320"
select select "service"
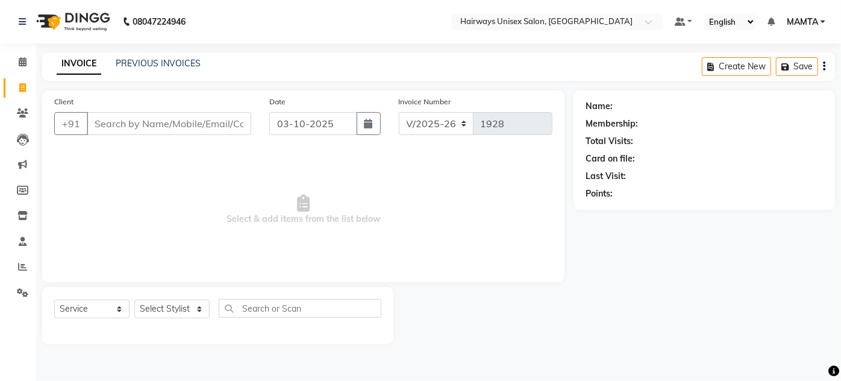
click at [159, 57] on div "PREVIOUS INVOICES" at bounding box center [158, 63] width 85 height 13
click at [170, 64] on link "PREVIOUS INVOICES" at bounding box center [158, 63] width 85 height 11
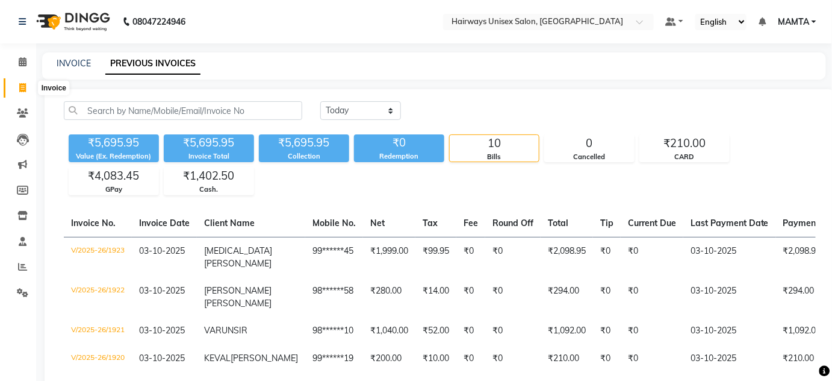
click at [19, 91] on icon at bounding box center [22, 87] width 7 height 9
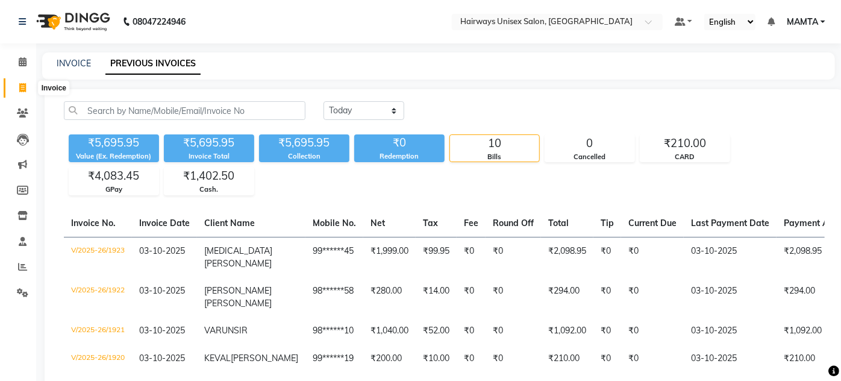
select select "8320"
select select "service"
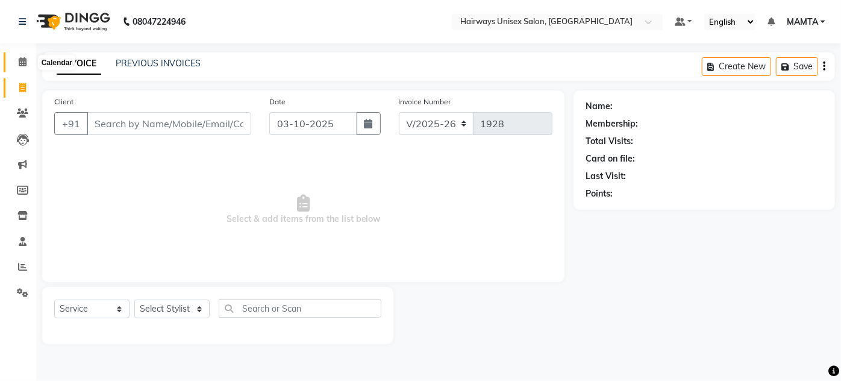
click at [23, 69] on span at bounding box center [22, 62] width 21 height 14
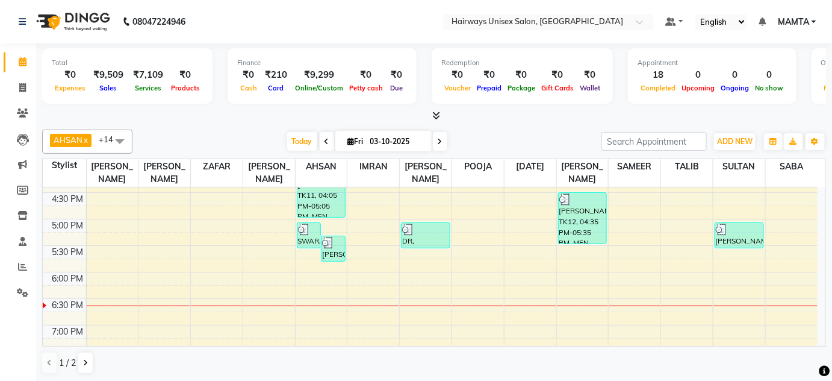
scroll to position [417, 0]
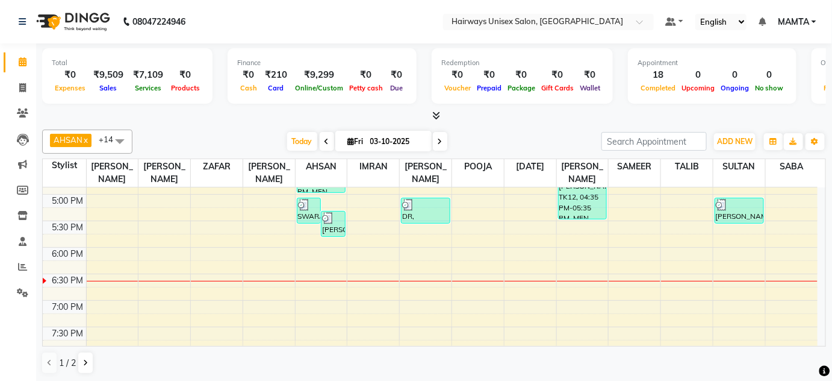
click at [442, 136] on span at bounding box center [440, 141] width 14 height 19
type input "04-10-2025"
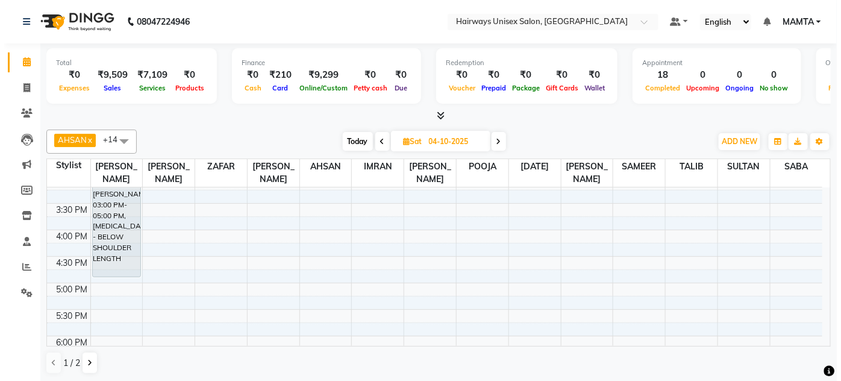
scroll to position [219, 0]
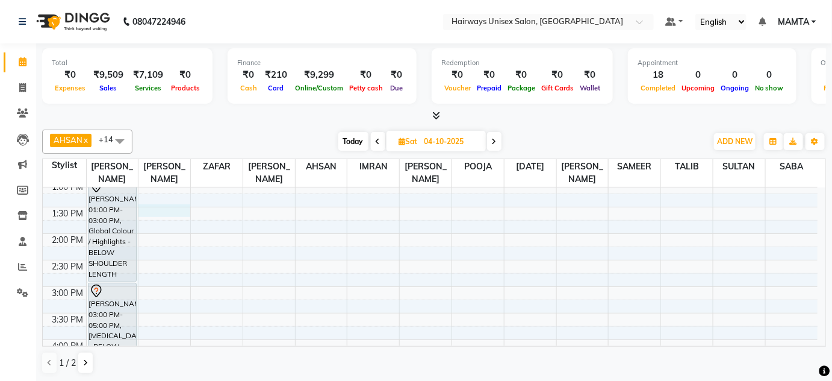
click at [158, 208] on div "9:00 AM 9:30 AM 10:00 AM 10:30 AM 11:00 AM 11:30 AM 12:00 PM 12:30 PM 1:00 PM 1…" at bounding box center [430, 339] width 775 height 741
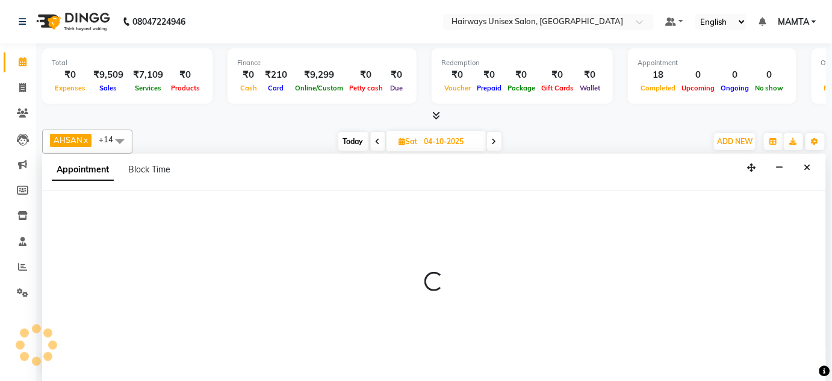
select select "80505"
select select "810"
select select "tentative"
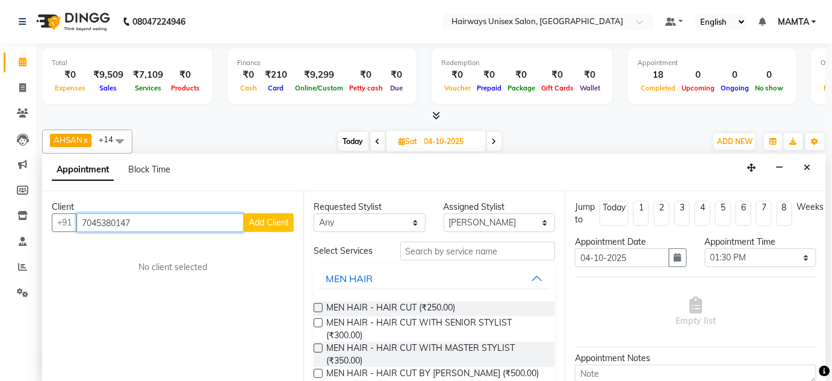
type input "7045380147"
click at [281, 217] on span "Add Client" at bounding box center [269, 222] width 40 height 11
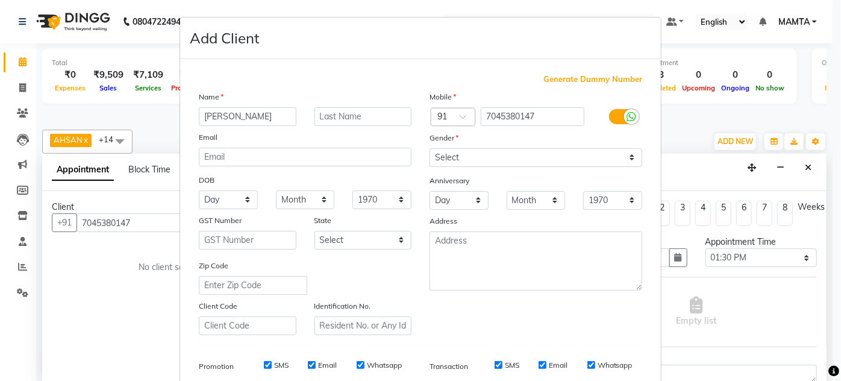
type input "NEETU"
click at [328, 110] on input "text" at bounding box center [363, 116] width 98 height 19
type input "LODHA"
click at [456, 157] on select "Select Male Female Other Prefer Not To Say" at bounding box center [535, 157] width 213 height 19
select select "female"
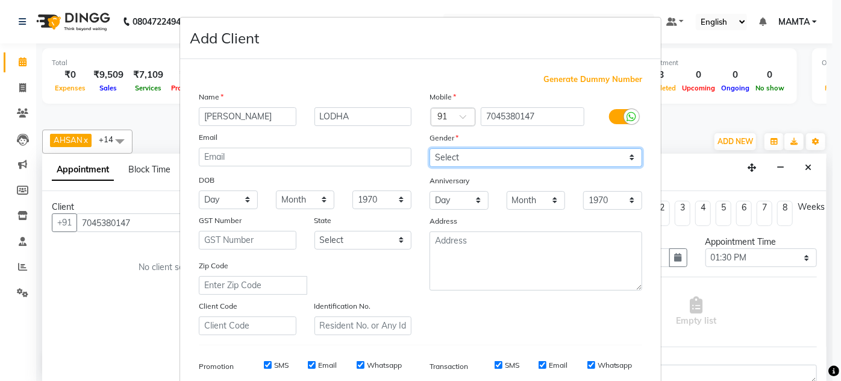
click at [429, 148] on select "Select Male Female Other Prefer Not To Say" at bounding box center [535, 157] width 213 height 19
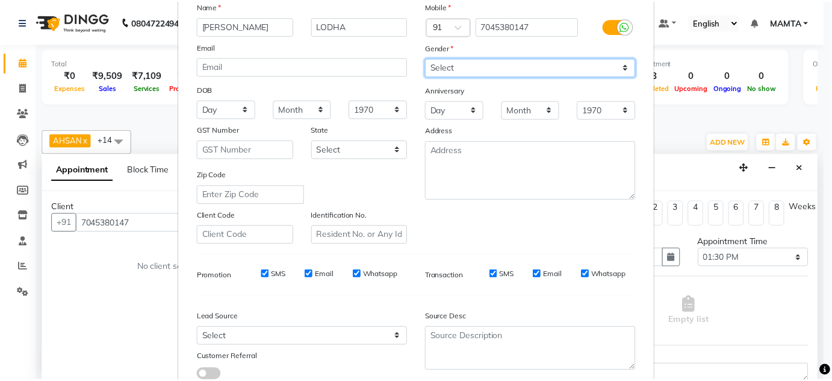
scroll to position [175, 0]
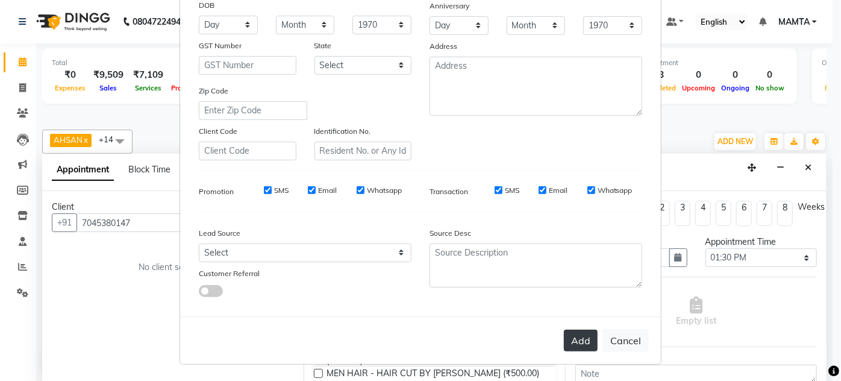
click at [570, 331] on button "Add" at bounding box center [581, 340] width 34 height 22
type input "70******47"
select select
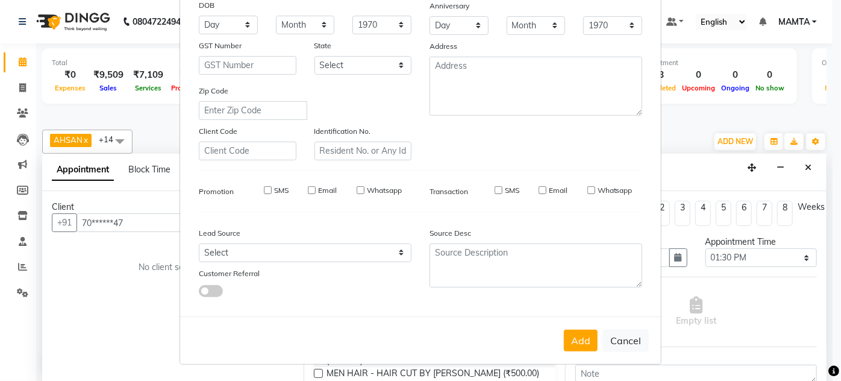
select select
checkbox input "false"
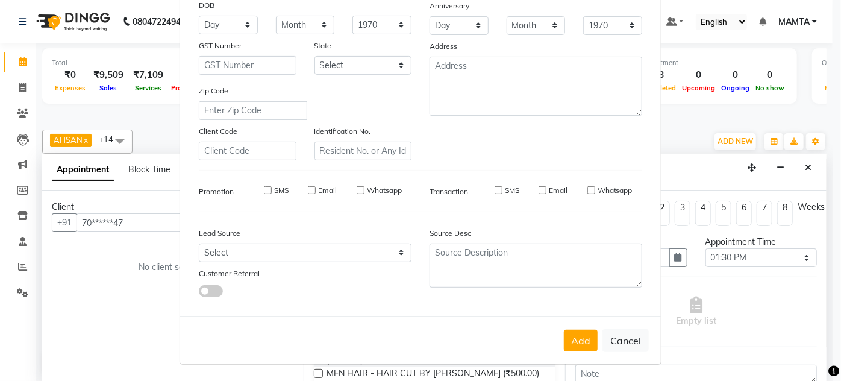
checkbox input "false"
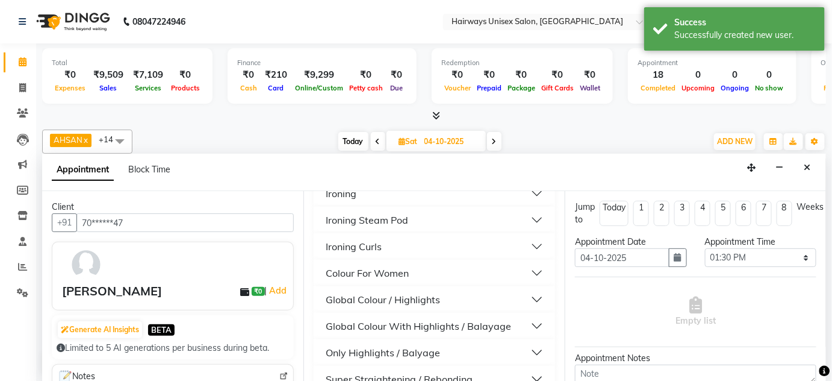
scroll to position [602, 0]
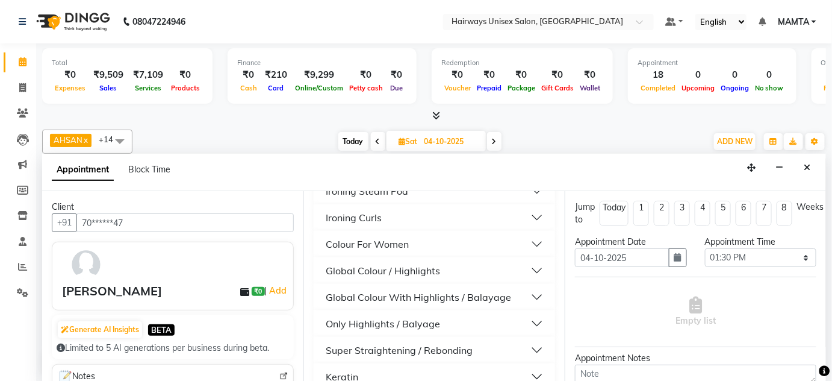
click at [368, 278] on div "Global Colour / Highlights" at bounding box center [383, 270] width 114 height 14
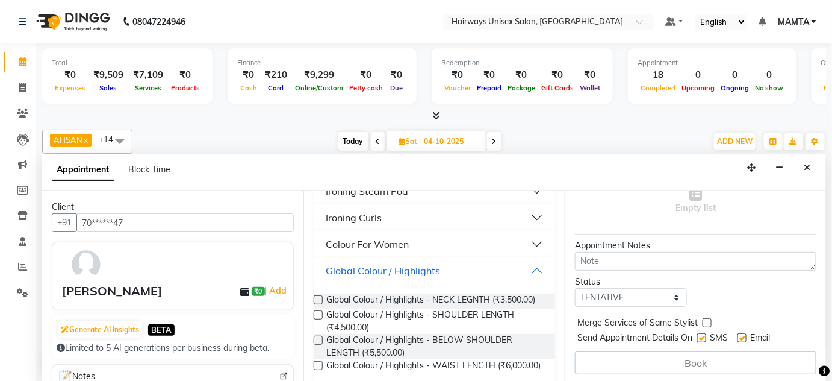
scroll to position [711, 0]
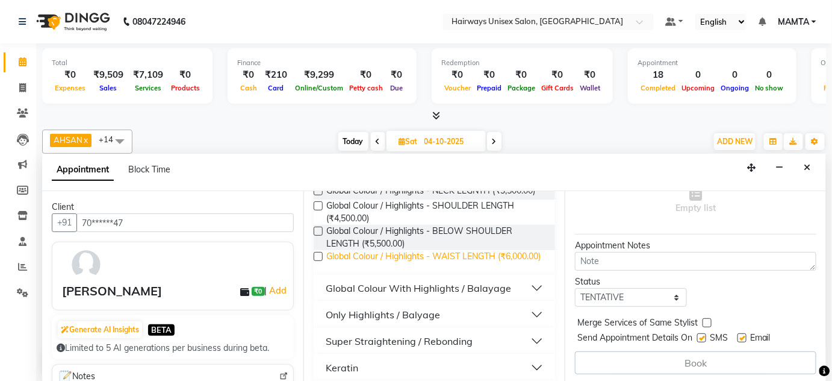
click at [461, 265] on span "Global Colour / Highlights - WAIST LENGTH (₹6,000.00)" at bounding box center [433, 257] width 214 height 15
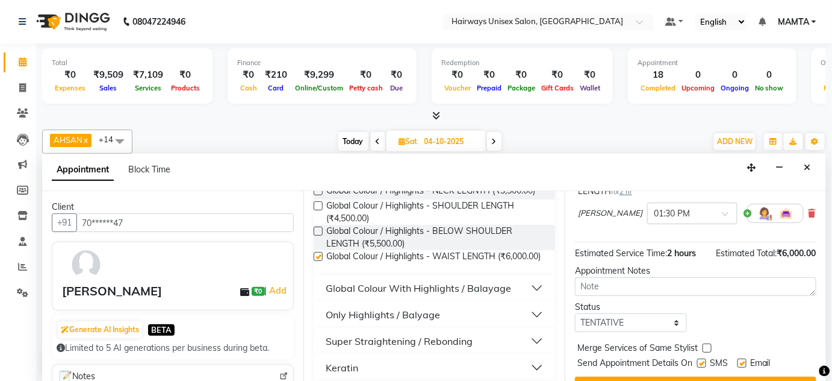
checkbox input "false"
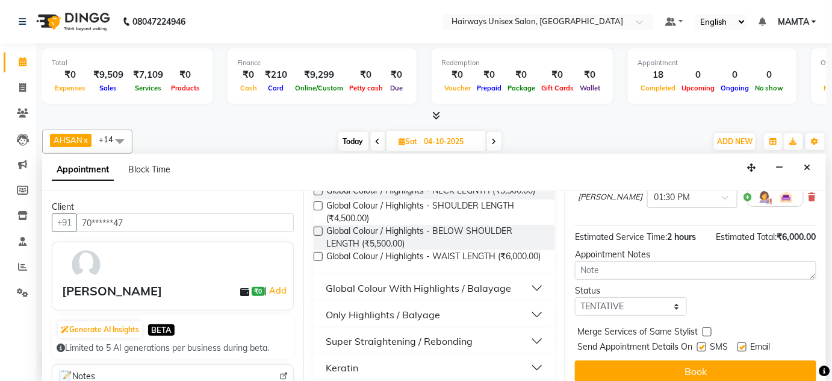
scroll to position [137, 0]
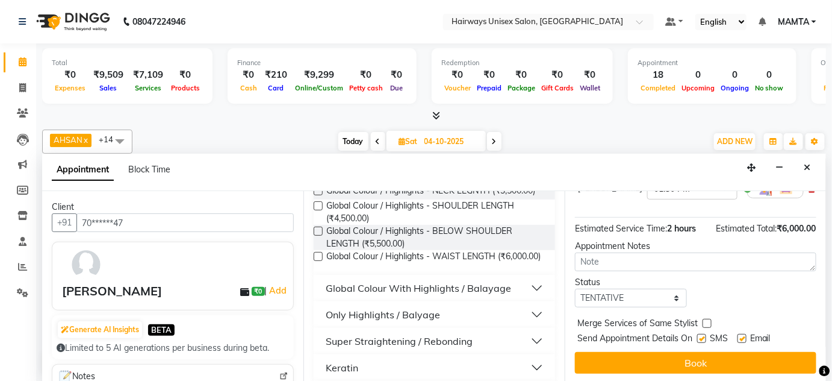
click at [704, 337] on label at bounding box center [702, 338] width 9 height 9
click at [704, 337] on input "checkbox" at bounding box center [702, 340] width 8 height 8
checkbox input "false"
click at [743, 334] on label at bounding box center [742, 338] width 9 height 9
click at [743, 336] on input "checkbox" at bounding box center [742, 340] width 8 height 8
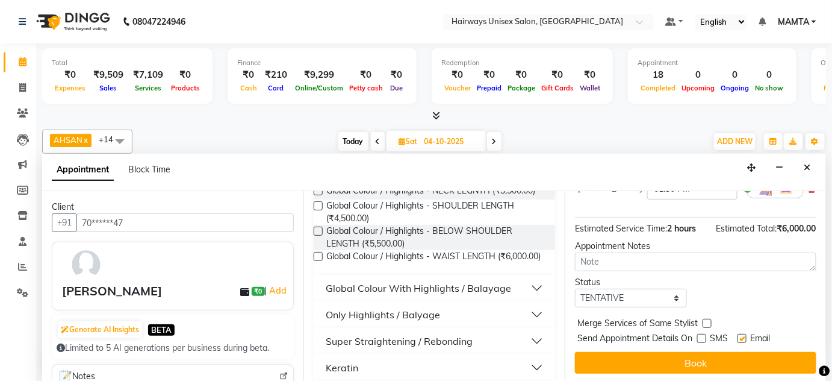
checkbox input "false"
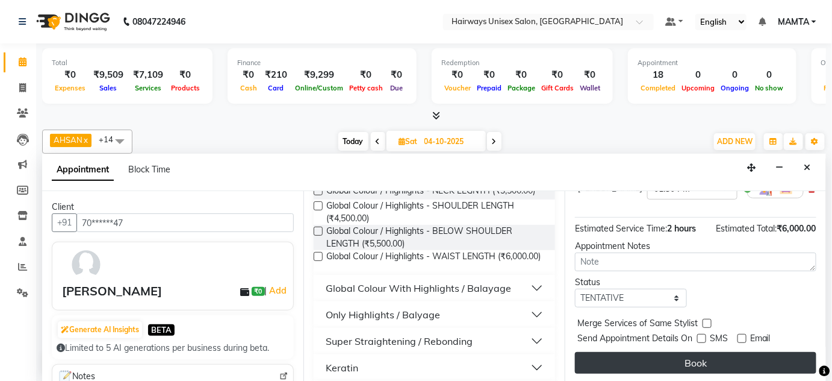
click at [715, 363] on button "Book" at bounding box center [696, 363] width 242 height 22
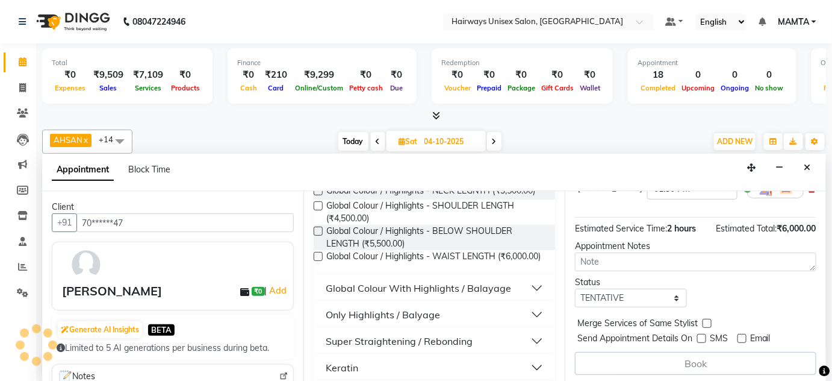
scroll to position [0, 0]
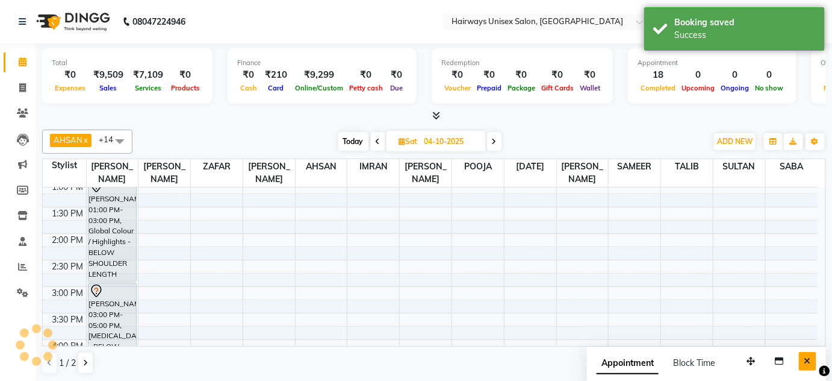
click at [808, 359] on icon "Close" at bounding box center [808, 361] width 7 height 8
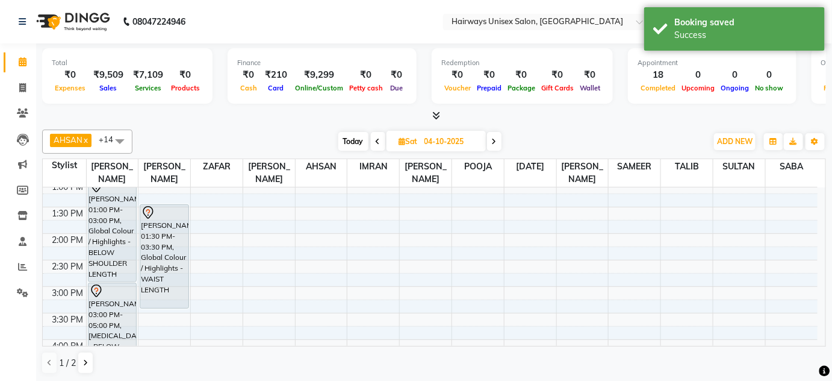
click at [376, 139] on icon at bounding box center [378, 141] width 5 height 7
type input "03-10-2025"
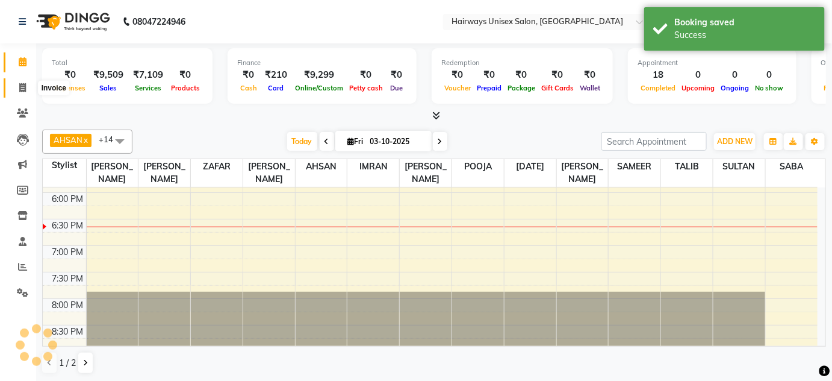
click at [20, 89] on icon at bounding box center [22, 87] width 7 height 9
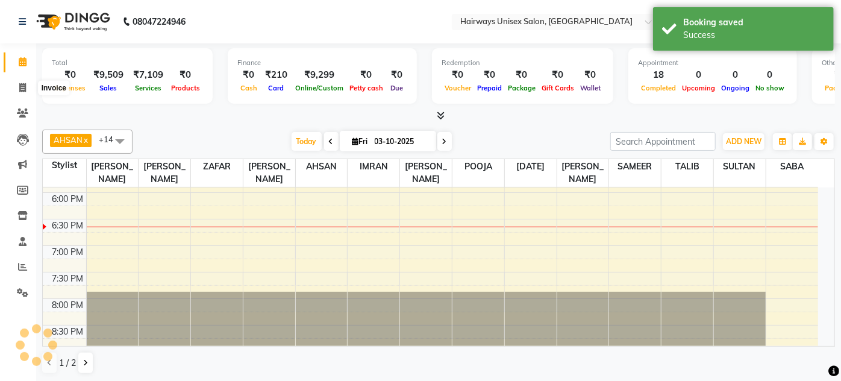
select select "8320"
select select "service"
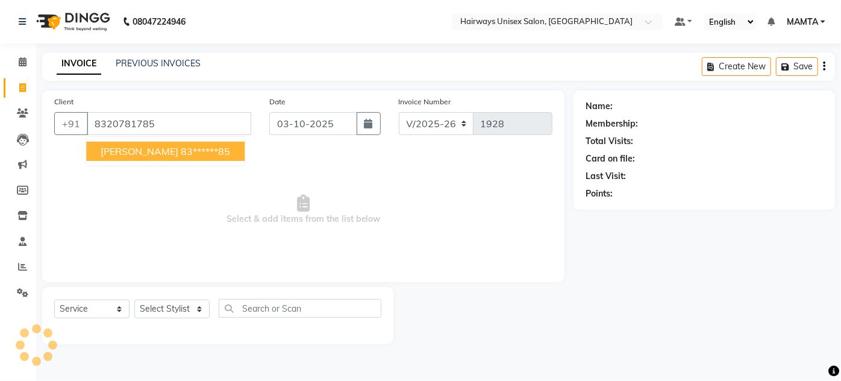
type input "8320781785"
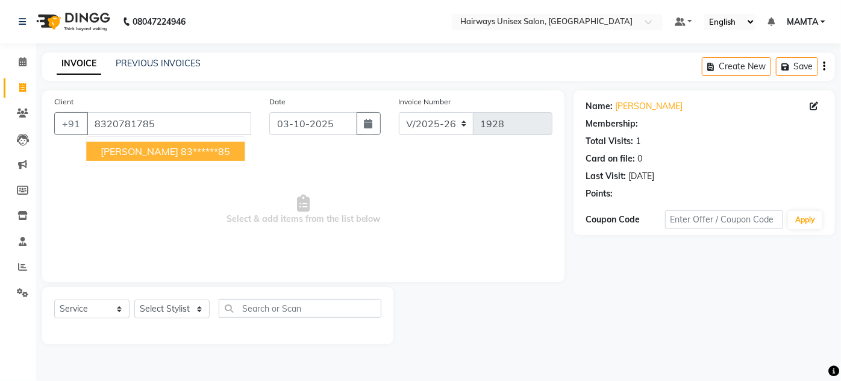
select select "1: Object"
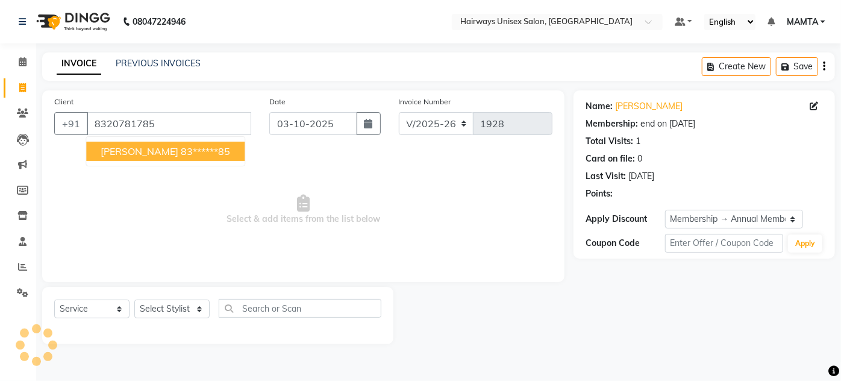
click at [143, 139] on ngb-typeahead-window "SHIVAN MIISHRA 83******85" at bounding box center [166, 151] width 160 height 30
click at [144, 144] on button "SHIVAN MIISHRA 83******85" at bounding box center [165, 151] width 158 height 19
type input "83******85"
select select "1: Object"
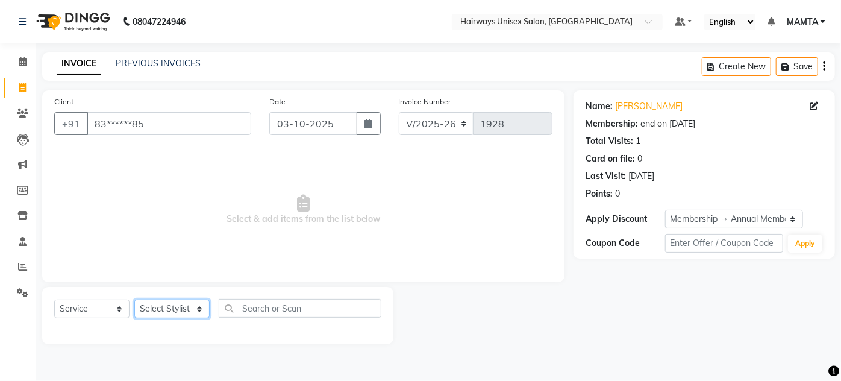
click at [158, 305] on select "Select Stylist AHSAN AZAD IMRAN Kamal Salmani KASHISH MAMTA POOJA PUMMY RAJA SA…" at bounding box center [171, 308] width 75 height 19
click at [170, 316] on select "Select Stylist AHSAN AZAD IMRAN Kamal Salmani KASHISH MAMTA POOJA PUMMY RAJA SA…" at bounding box center [171, 308] width 75 height 19
select select "80856"
click at [134, 299] on select "Select Stylist AHSAN AZAD IMRAN Kamal Salmani KASHISH MAMTA POOJA PUMMY RAJA SA…" at bounding box center [171, 308] width 75 height 19
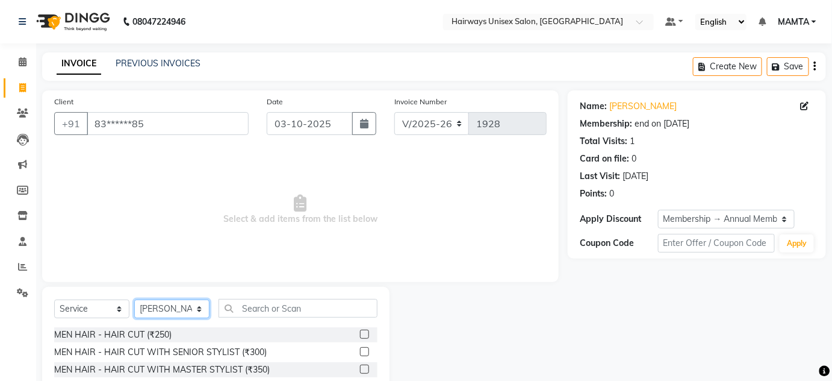
scroll to position [101, 0]
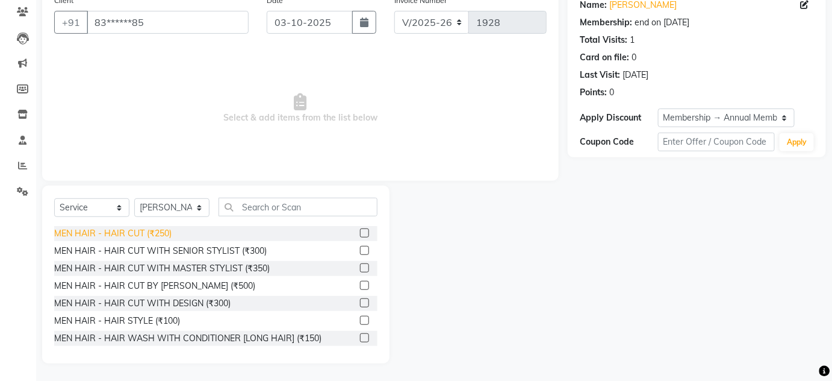
click at [148, 228] on div "MEN HAIR - HAIR CUT (₹250)" at bounding box center [112, 233] width 117 height 13
checkbox input "false"
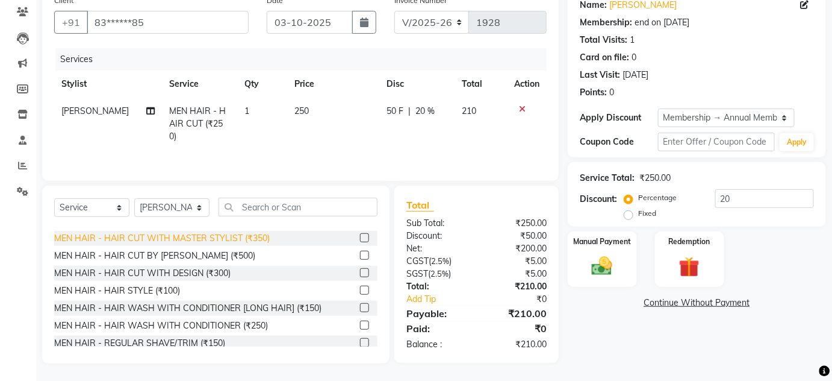
scroll to position [54, 0]
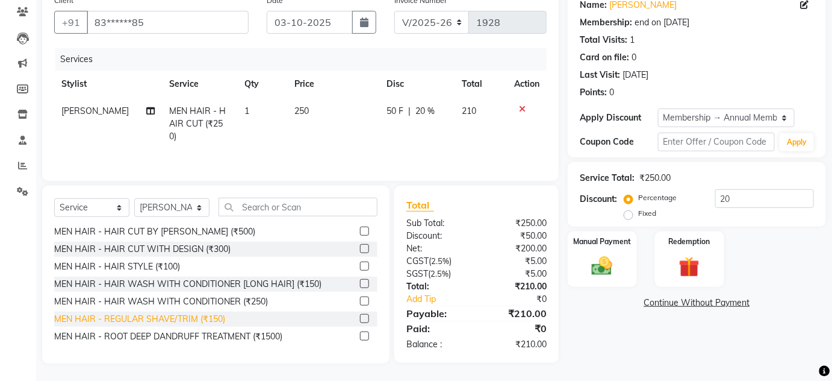
click at [176, 316] on div "MEN HAIR - REGULAR SHAVE/TRIM (₹150)" at bounding box center [139, 319] width 171 height 13
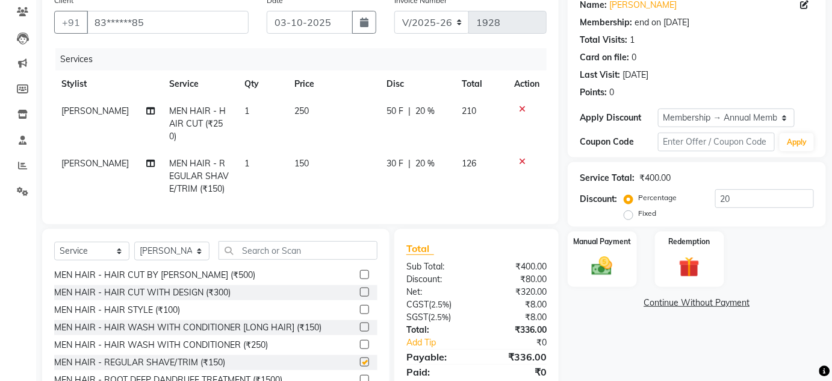
checkbox input "false"
click at [154, 247] on select "Select Stylist AHSAN AZAD IMRAN Kamal Salmani KASHISH MAMTA POOJA PUMMY RAJA SA…" at bounding box center [171, 251] width 75 height 19
select select "80508"
click at [134, 242] on select "Select Stylist AHSAN AZAD IMRAN Kamal Salmani KASHISH MAMTA POOJA PUMMY RAJA SA…" at bounding box center [171, 251] width 75 height 19
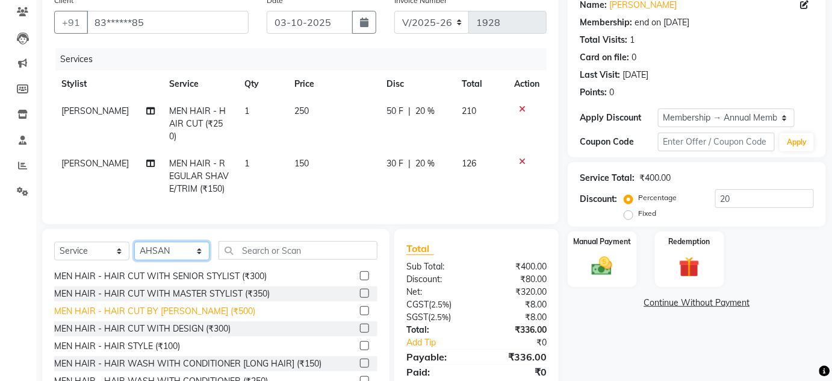
scroll to position [0, 0]
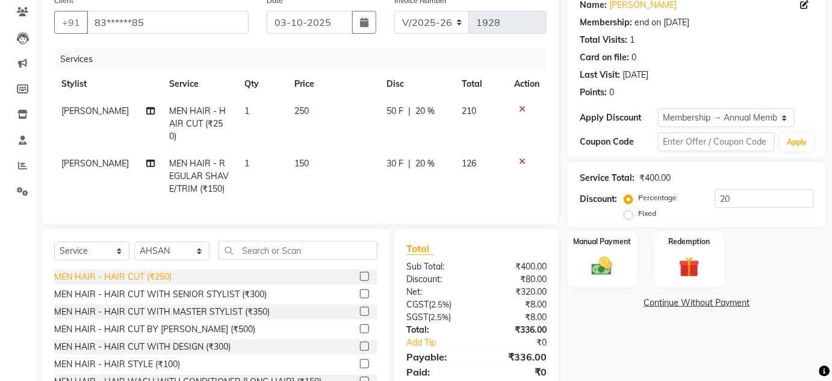
click at [142, 271] on div "MEN HAIR - HAIR CUT (₹250)" at bounding box center [112, 276] width 117 height 13
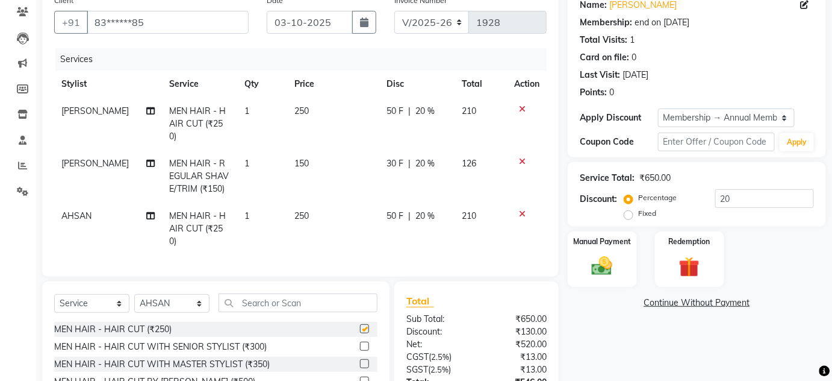
checkbox input "false"
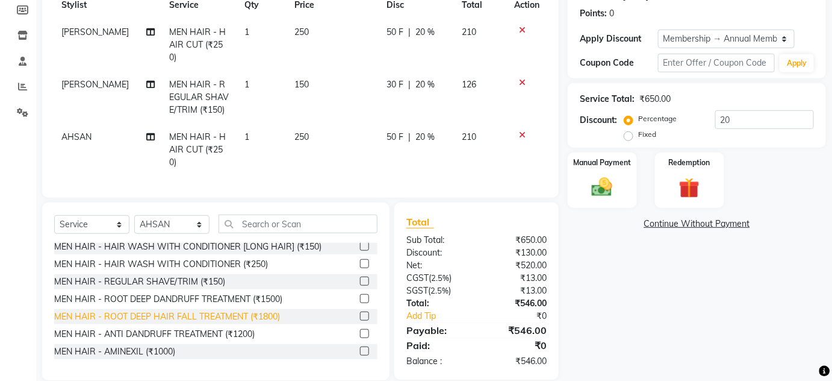
scroll to position [109, 0]
click at [202, 275] on div "MEN HAIR - REGULAR SHAVE/TRIM (₹150)" at bounding box center [139, 281] width 171 height 13
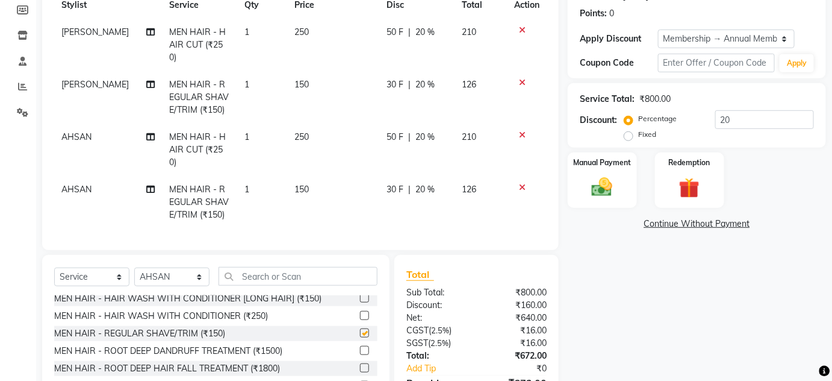
checkbox input "false"
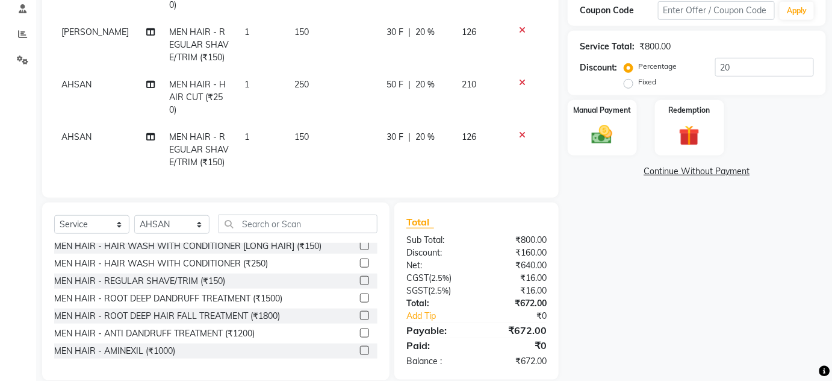
scroll to position [68, 0]
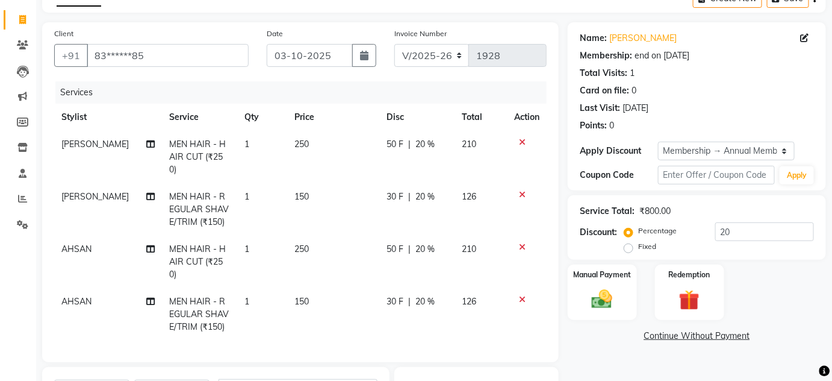
click at [75, 243] on span "AHSAN" at bounding box center [76, 248] width 30 height 11
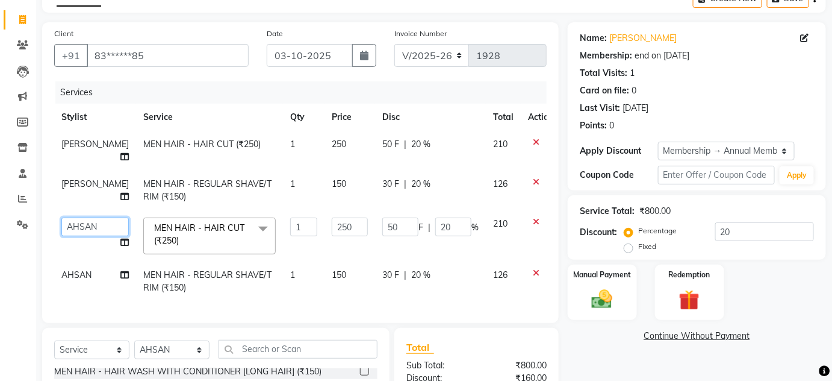
click at [84, 217] on select "AHSAN AZAD IMRAN Kamal Salmani KASHISH MAMTA POOJA PUMMY RAJA SABA SADDAM SAMEE…" at bounding box center [94, 226] width 67 height 19
select select "81201"
click at [69, 269] on span "AHSAN" at bounding box center [76, 274] width 30 height 11
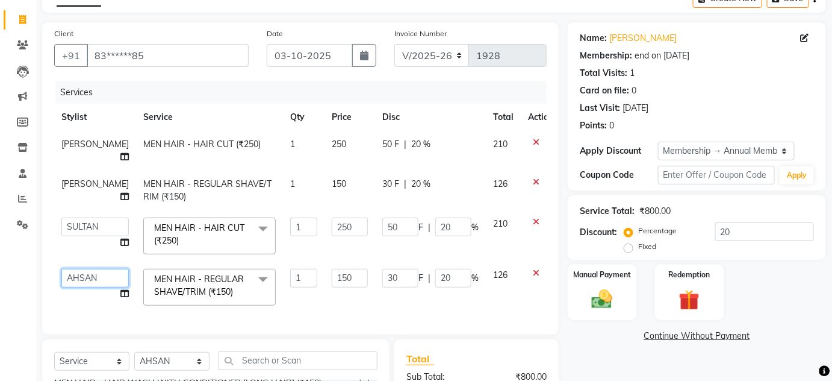
click at [83, 269] on select "AHSAN AZAD IMRAN Kamal Salmani KASHISH MAMTA POOJA PUMMY RAJA SABA SADDAM SAMEE…" at bounding box center [94, 278] width 67 height 19
select select "81201"
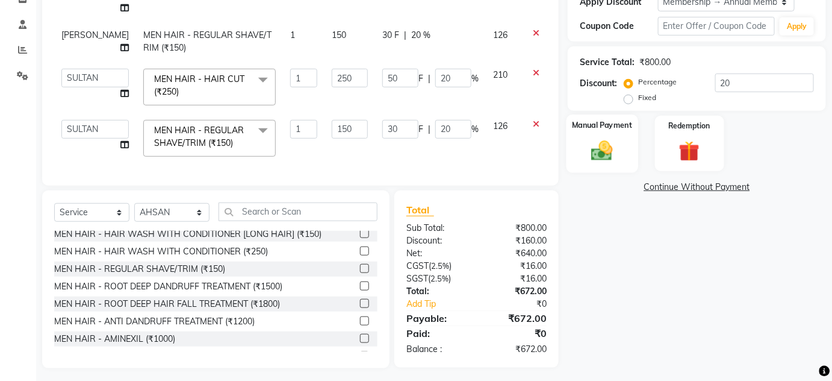
click at [617, 152] on img at bounding box center [602, 150] width 35 height 25
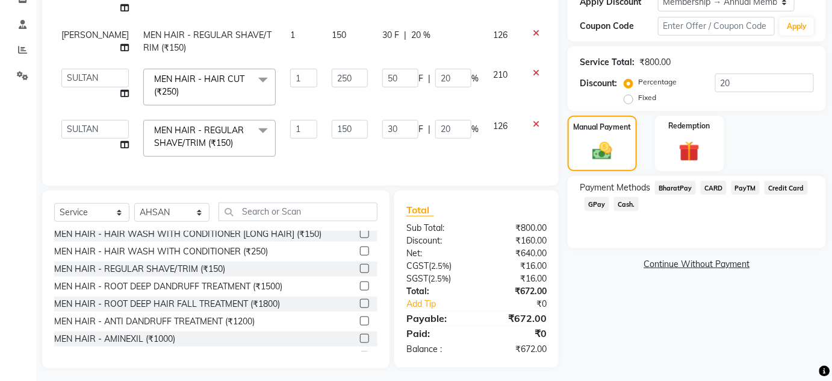
click at [595, 205] on span "GPay" at bounding box center [597, 204] width 25 height 14
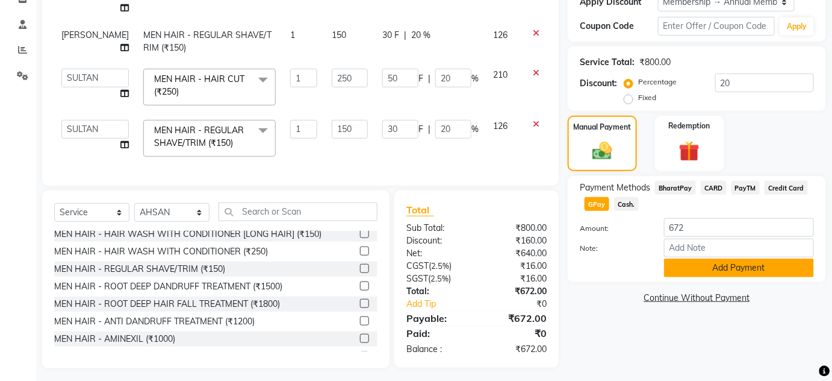
click at [701, 264] on button "Add Payment" at bounding box center [739, 267] width 150 height 19
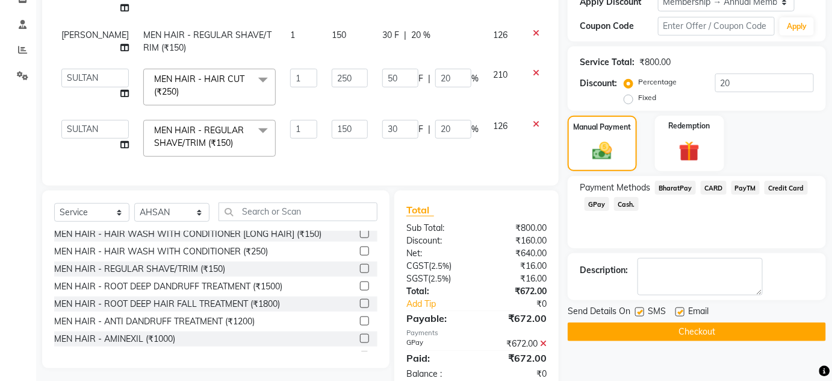
scroll to position [241, 0]
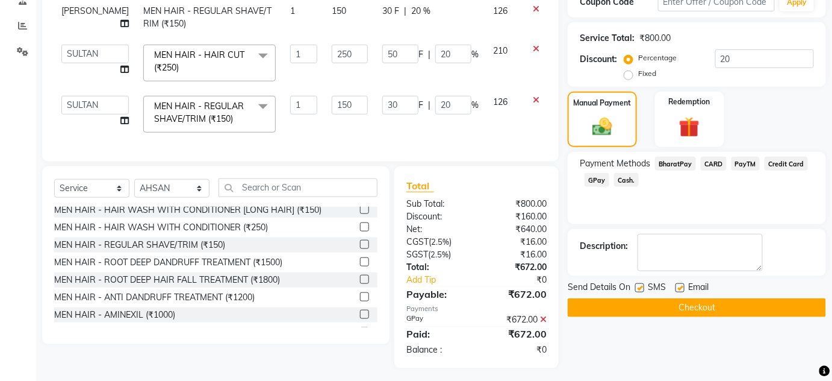
click at [684, 306] on button "Checkout" at bounding box center [697, 307] width 258 height 19
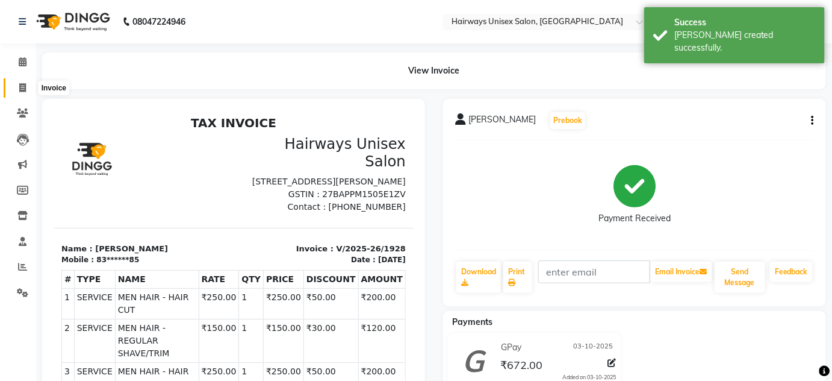
click at [16, 86] on span at bounding box center [22, 88] width 21 height 14
select select "service"
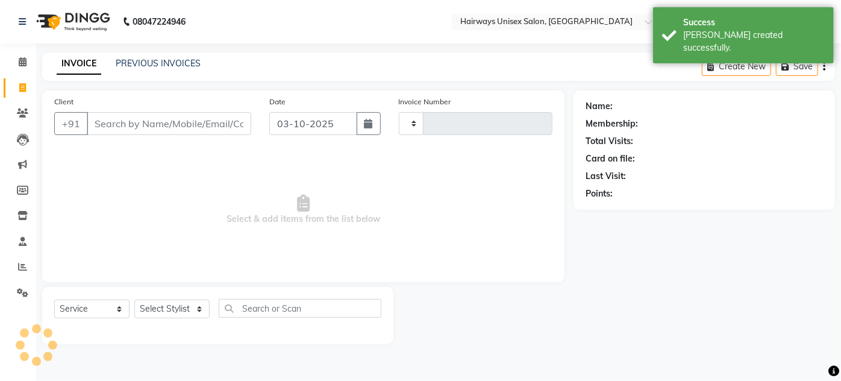
type input "1929"
select select "8320"
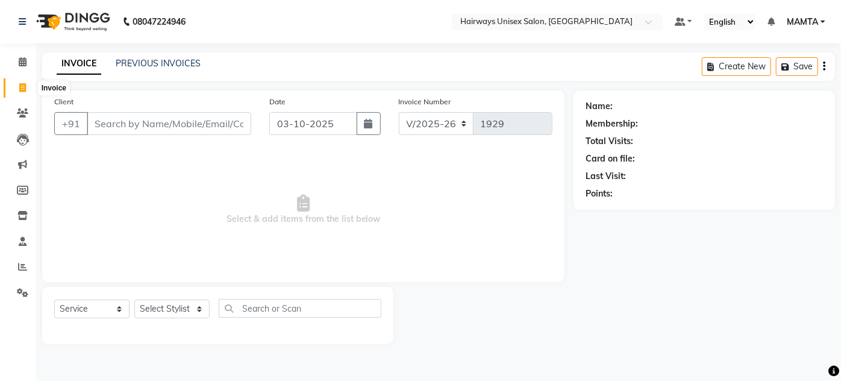
click at [23, 87] on icon at bounding box center [22, 87] width 7 height 9
select select "service"
type input "1930"
select select "8320"
click at [24, 51] on li "Calendar" at bounding box center [18, 62] width 36 height 26
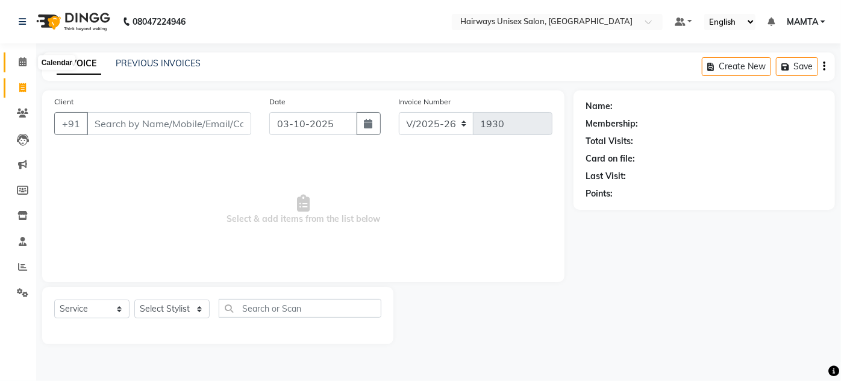
click at [24, 63] on icon at bounding box center [23, 61] width 8 height 9
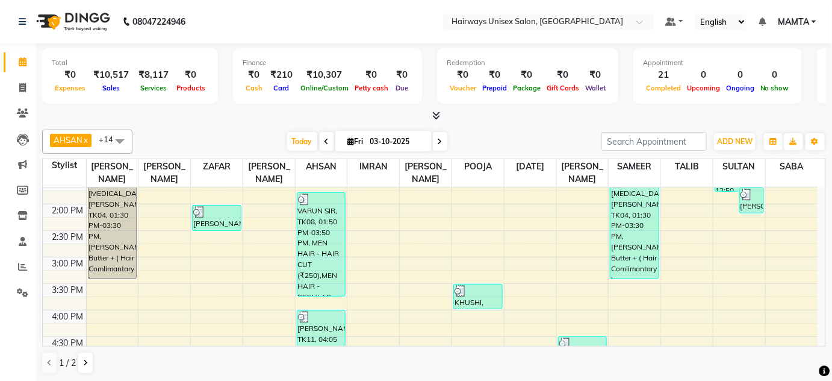
scroll to position [273, 0]
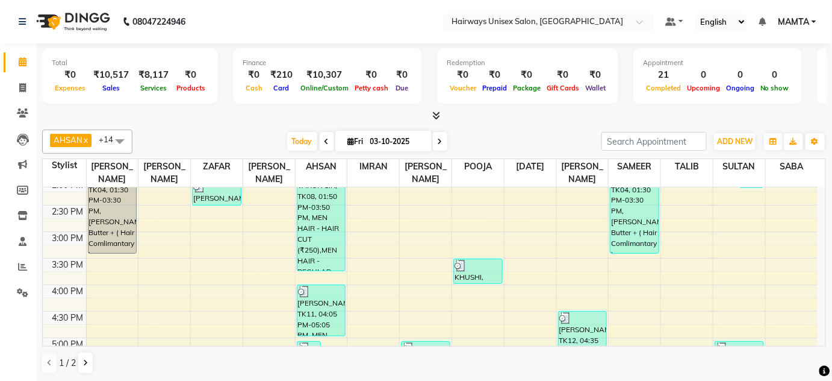
click at [440, 139] on icon at bounding box center [440, 141] width 5 height 7
type input "04-10-2025"
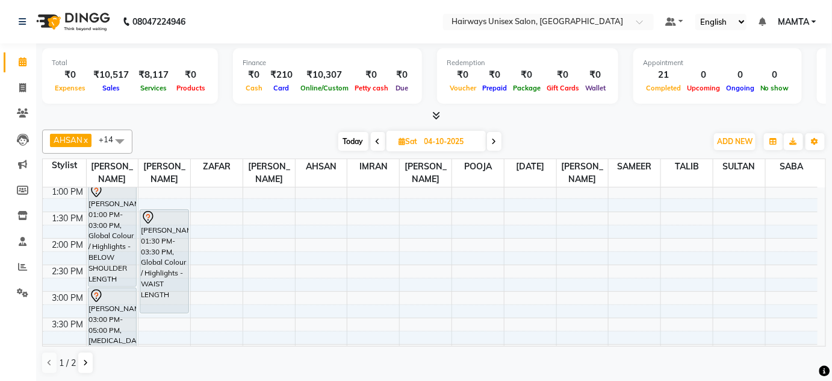
scroll to position [219, 0]
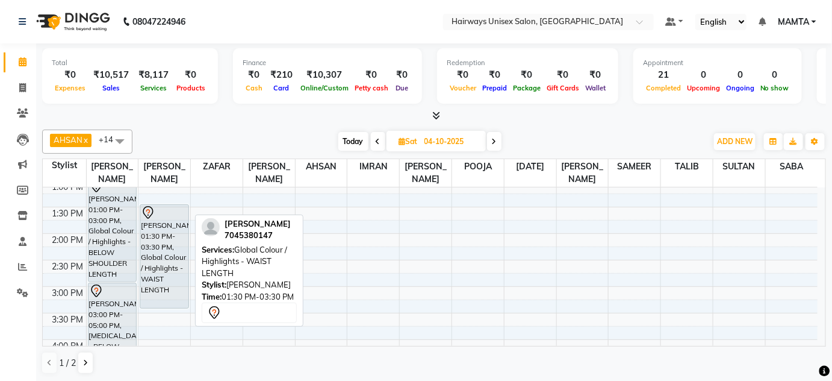
click at [169, 266] on div "NEETU LODHA, 01:30 PM-03:30 PM, Global Colour / Highlights - WAIST LENGTH" at bounding box center [164, 256] width 48 height 103
select select "7"
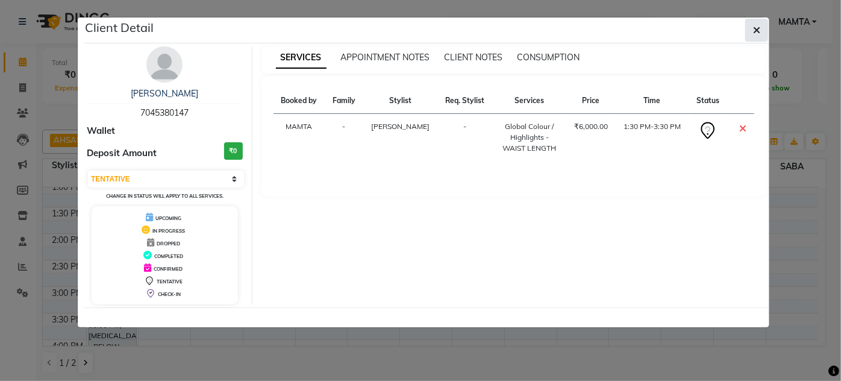
click at [763, 33] on button "button" at bounding box center [756, 30] width 23 height 23
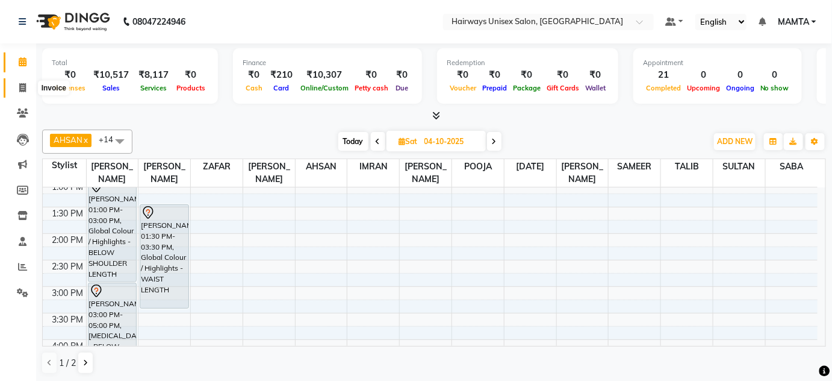
click at [28, 86] on span at bounding box center [22, 88] width 21 height 14
select select "8320"
select select "service"
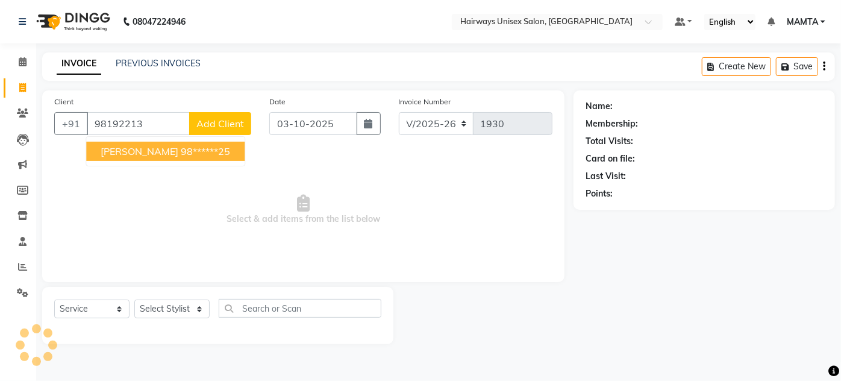
click at [152, 157] on button "ANKIT SHAH 98******25" at bounding box center [165, 151] width 158 height 19
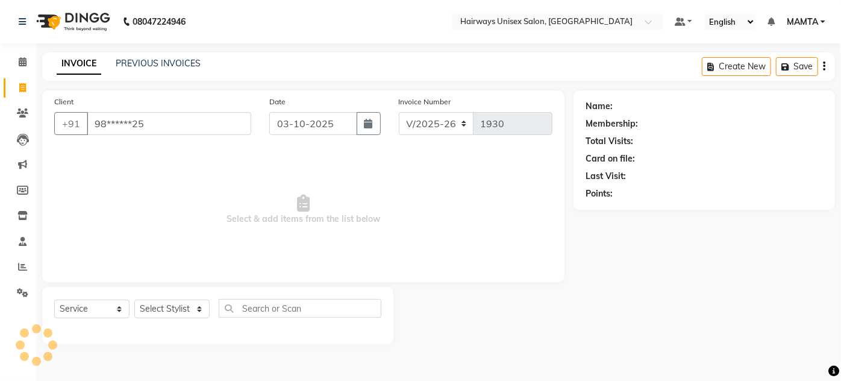
type input "98******25"
select select "1: Object"
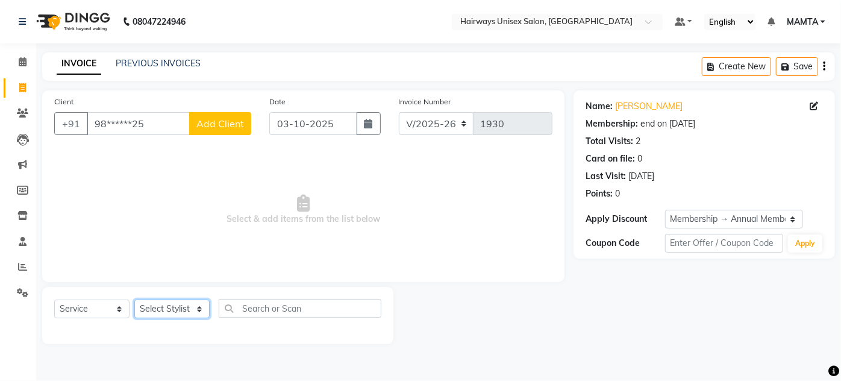
click at [162, 308] on select "Select Stylist AHSAN AZAD IMRAN Kamal Salmani KASHISH MAMTA POOJA PUMMY RAJA SA…" at bounding box center [171, 308] width 75 height 19
select select "81020"
click at [134, 299] on select "Select Stylist AHSAN AZAD IMRAN Kamal Salmani KASHISH MAMTA POOJA PUMMY RAJA SA…" at bounding box center [171, 308] width 75 height 19
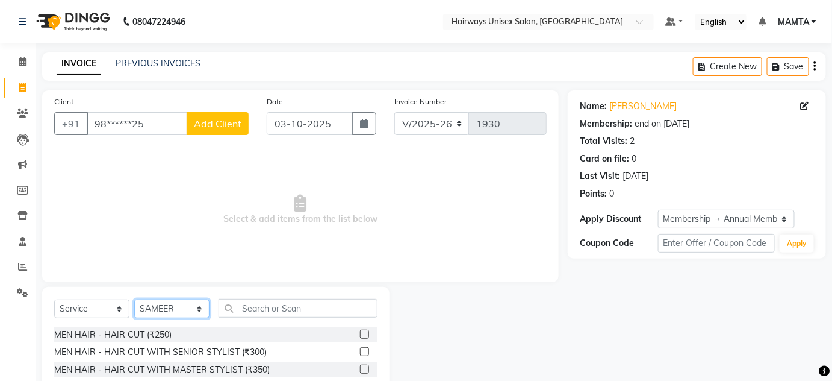
scroll to position [101, 0]
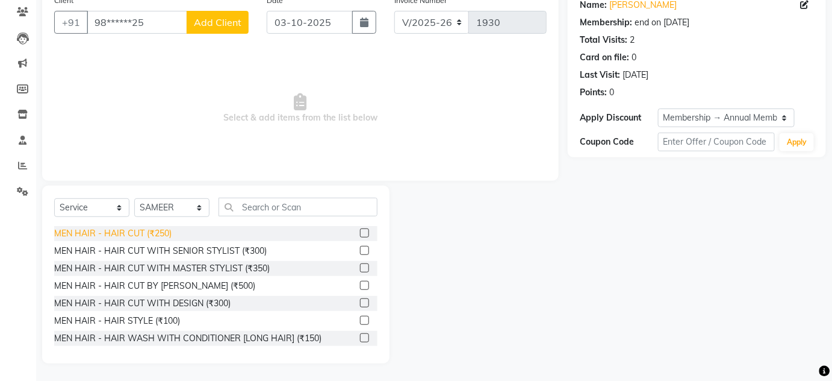
click at [151, 234] on div "MEN HAIR - HAIR CUT (₹250)" at bounding box center [112, 233] width 117 height 13
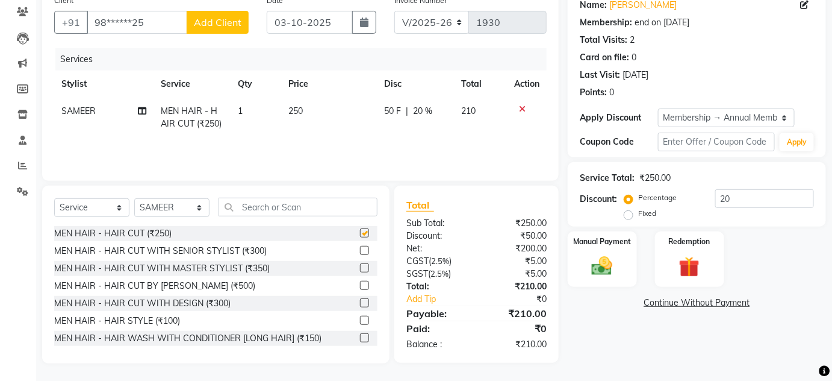
checkbox input "false"
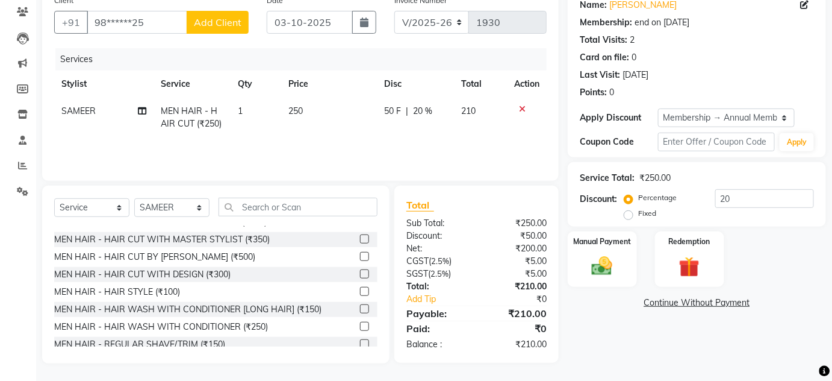
scroll to position [54, 0]
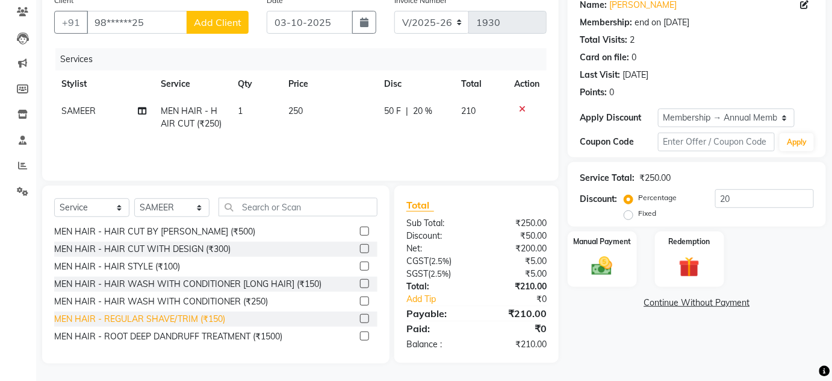
click at [204, 319] on div "MEN HAIR - REGULAR SHAVE/TRIM (₹150)" at bounding box center [139, 319] width 171 height 13
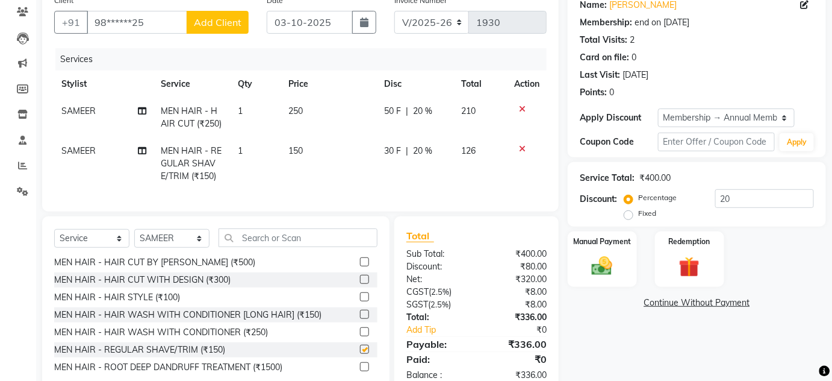
checkbox input "false"
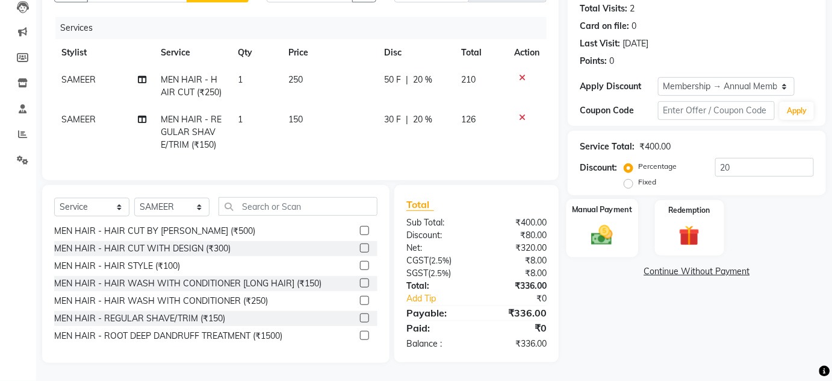
click at [607, 222] on img at bounding box center [602, 234] width 35 height 25
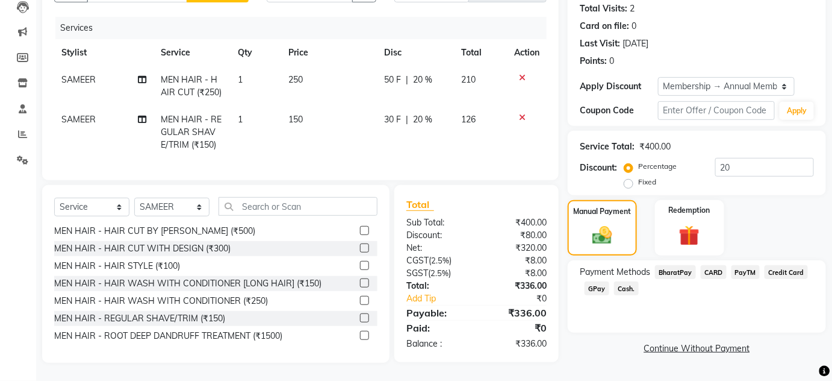
click at [593, 281] on span "GPay" at bounding box center [597, 288] width 25 height 14
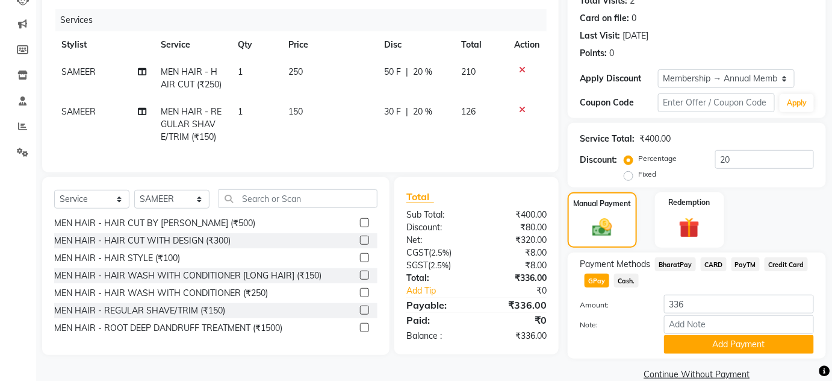
scroll to position [160, 0]
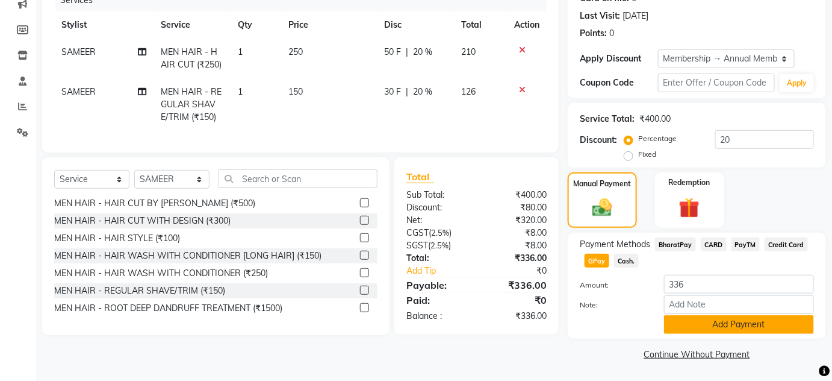
click at [755, 325] on button "Add Payment" at bounding box center [739, 324] width 150 height 19
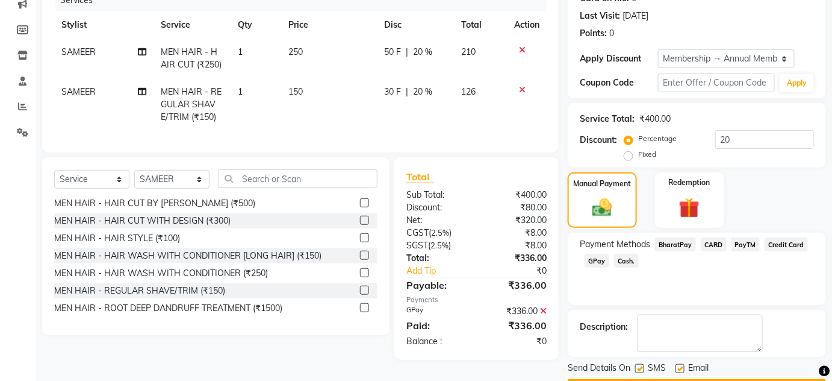
scroll to position [194, 0]
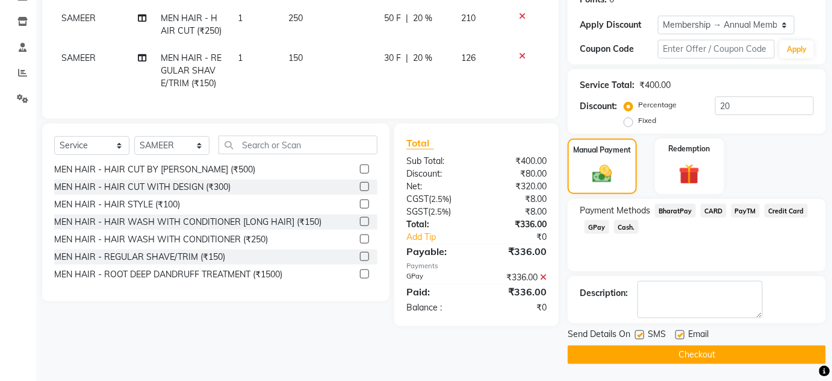
click at [629, 353] on button "Checkout" at bounding box center [697, 354] width 258 height 19
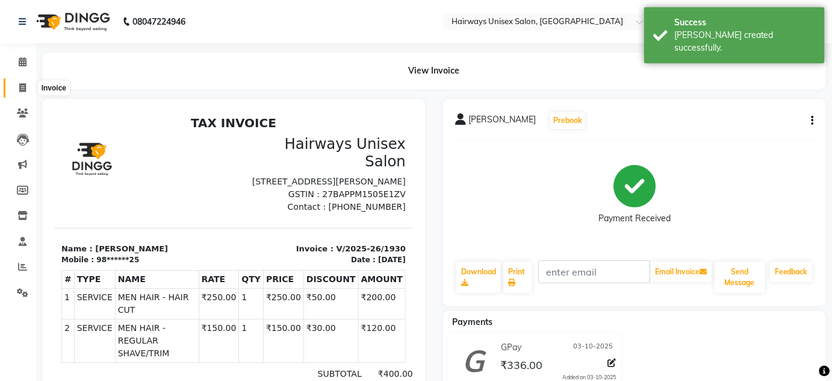
click at [22, 89] on icon at bounding box center [22, 87] width 7 height 9
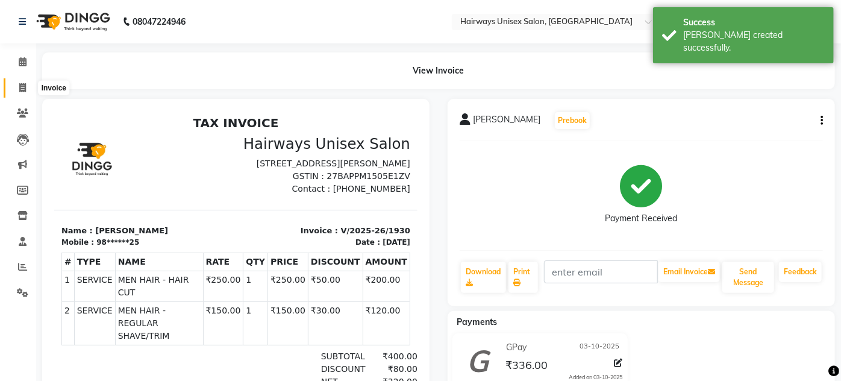
select select "service"
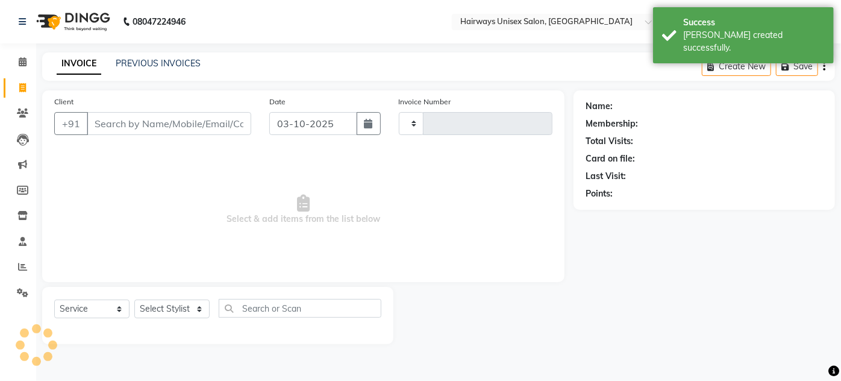
type input "1931"
select select "8320"
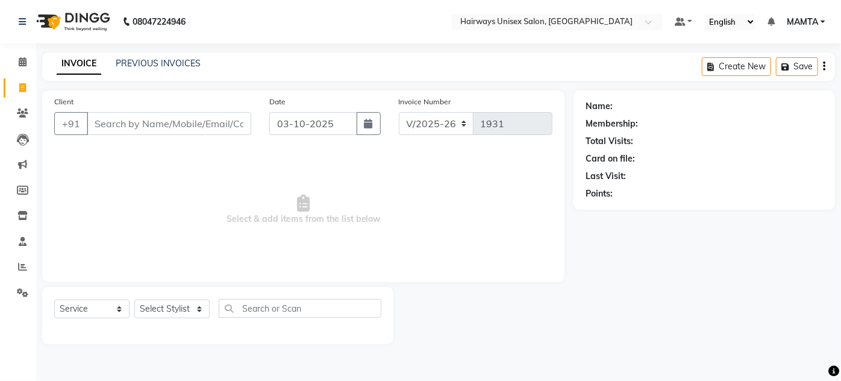
click at [34, 64] on li "Calendar" at bounding box center [18, 62] width 36 height 26
click at [24, 64] on icon at bounding box center [23, 61] width 8 height 9
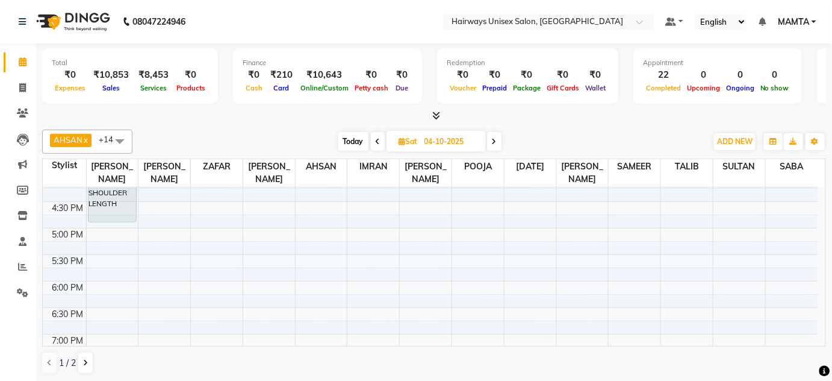
scroll to position [273, 0]
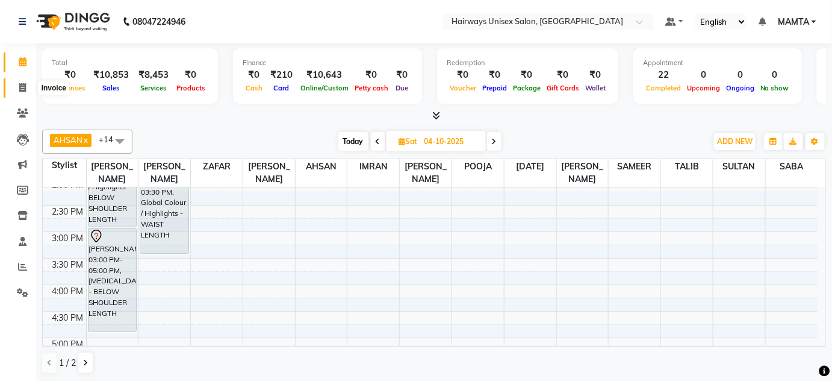
click at [17, 84] on span at bounding box center [22, 88] width 21 height 14
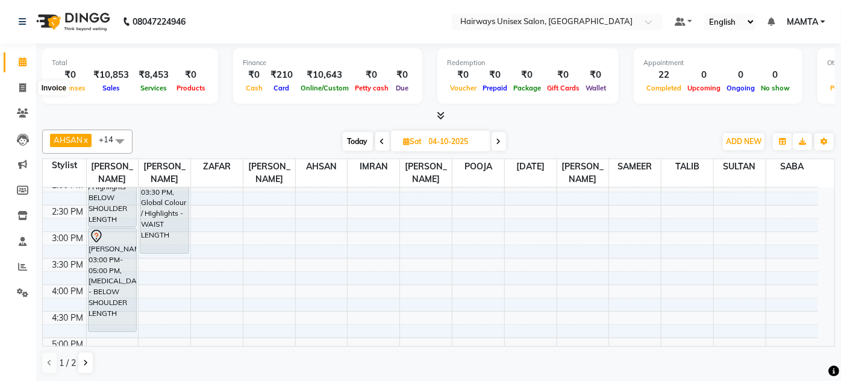
select select "8320"
select select "service"
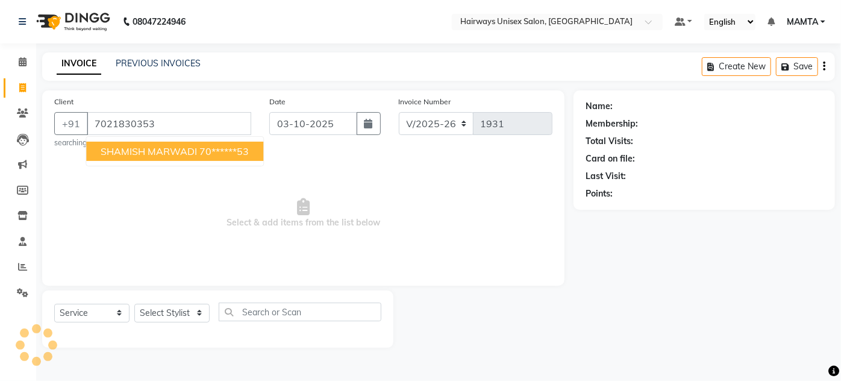
type input "7021830353"
select select "1: Object"
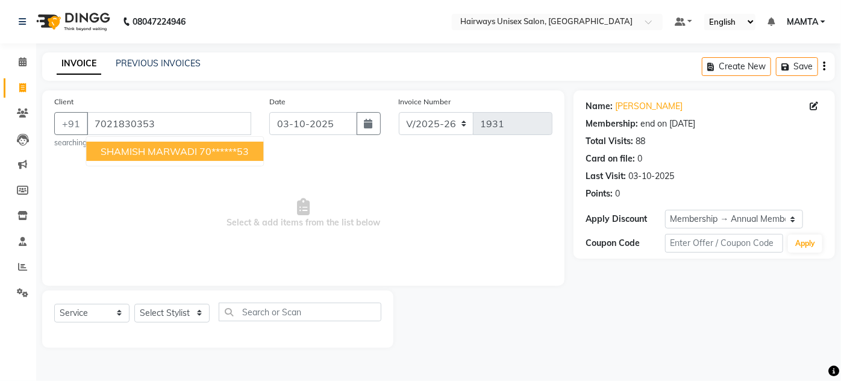
click at [203, 147] on ngb-highlight "70******53" at bounding box center [223, 151] width 49 height 12
type input "70******53"
select select "1: Object"
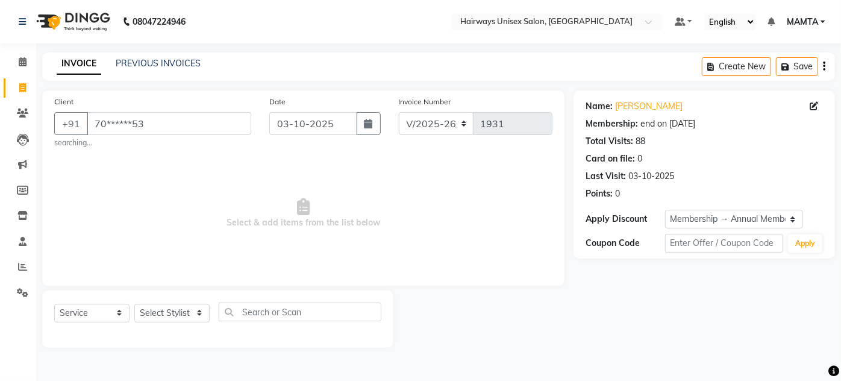
click at [163, 323] on div "Select Service Product Membership Package Voucher Prepaid Gift Card Select Styl…" at bounding box center [217, 316] width 327 height 28
click at [170, 302] on div "Select Service Product Membership Package Voucher Prepaid Gift Card Select Styl…" at bounding box center [217, 316] width 327 height 28
click at [178, 313] on select "Select Stylist AHSAN AZAD IMRAN Kamal Salmani KASHISH MAMTA POOJA PUMMY RAJA SA…" at bounding box center [171, 313] width 75 height 19
select select "80506"
click at [134, 304] on select "Select Stylist AHSAN AZAD IMRAN Kamal Salmani KASHISH MAMTA POOJA PUMMY RAJA SA…" at bounding box center [171, 313] width 75 height 19
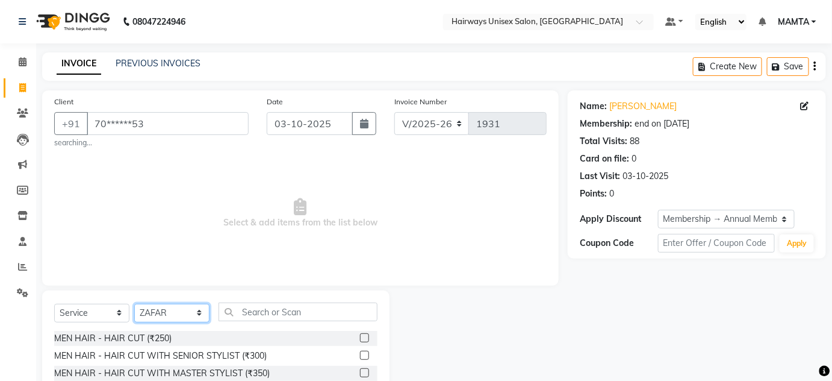
scroll to position [105, 0]
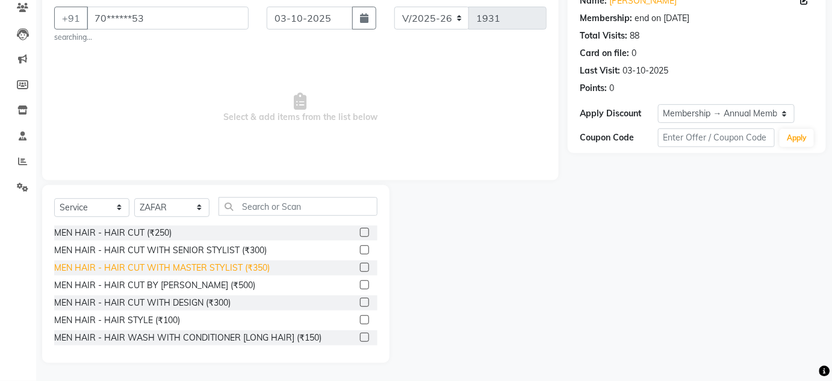
click at [216, 266] on div "MEN HAIR - HAIR CUT WITH MASTER STYLIST (₹350)" at bounding box center [162, 267] width 216 height 13
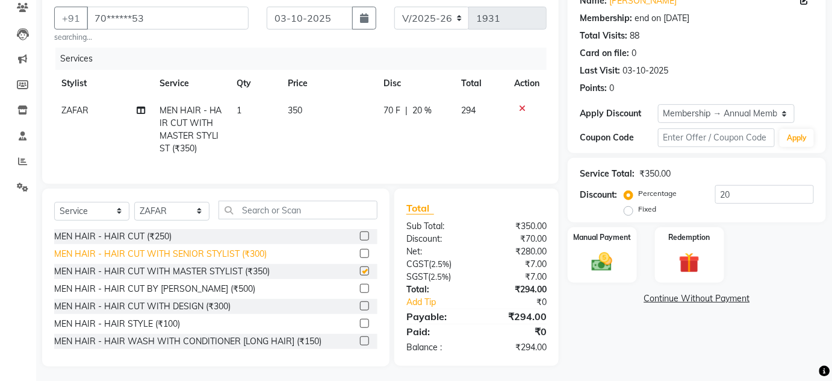
checkbox input "false"
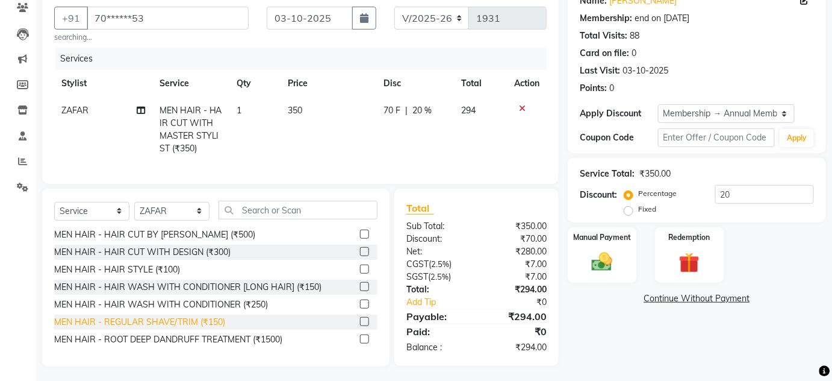
click at [193, 327] on div "MEN HAIR - REGULAR SHAVE/TRIM (₹150)" at bounding box center [139, 322] width 171 height 13
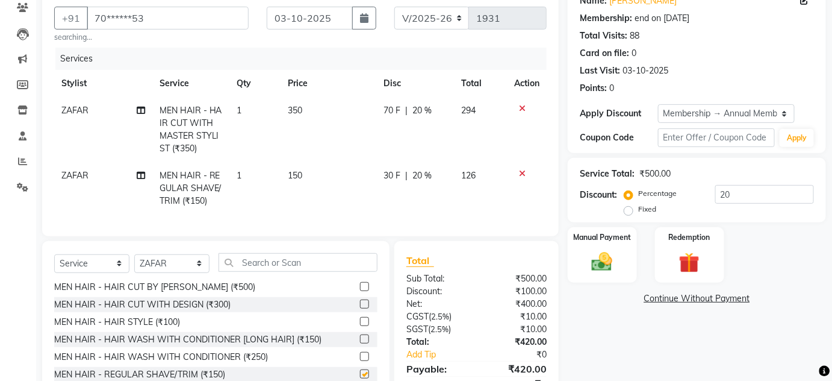
checkbox input "false"
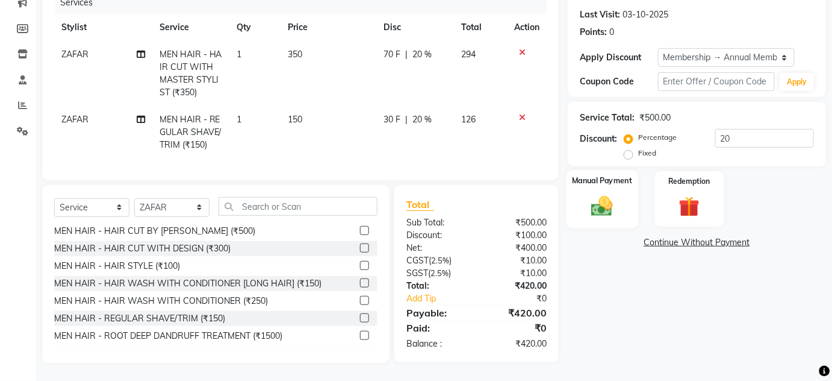
click at [610, 193] on img at bounding box center [602, 205] width 35 height 25
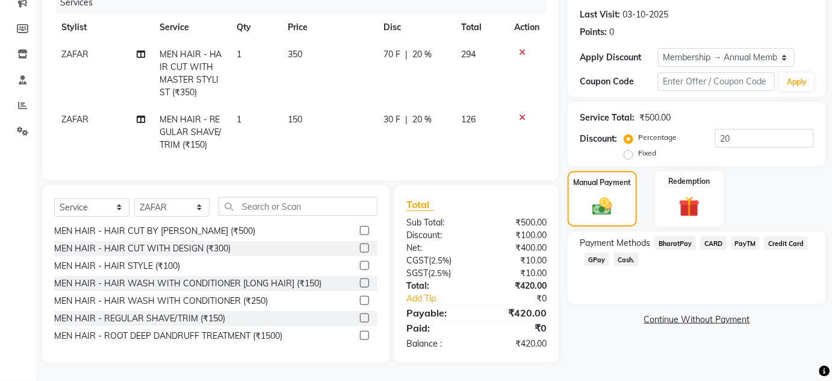
click at [620, 252] on span "Cash." at bounding box center [626, 259] width 25 height 14
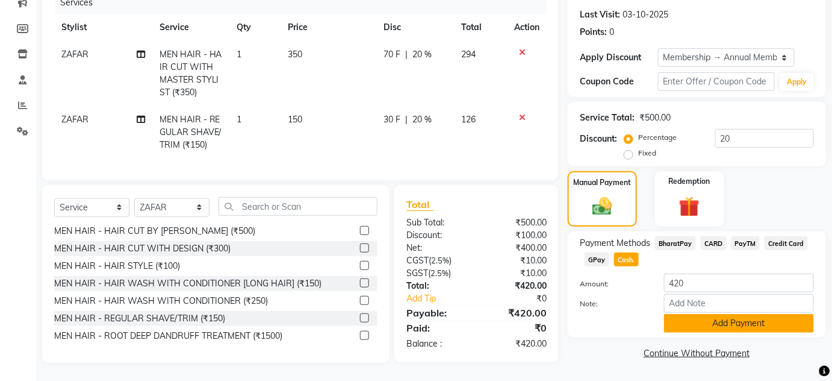
click at [744, 319] on button "Add Payment" at bounding box center [739, 323] width 150 height 19
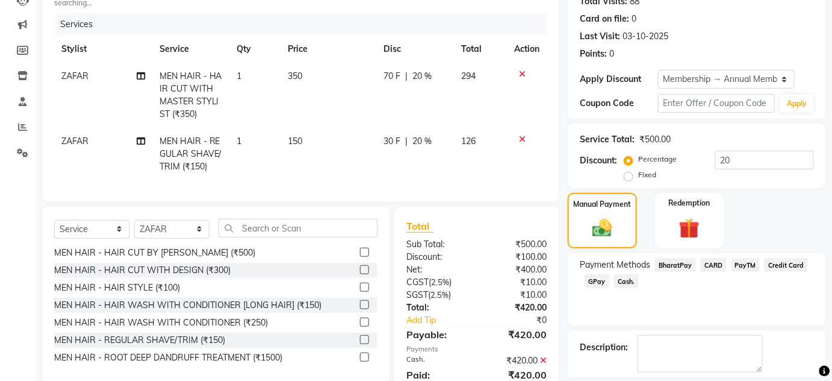
scroll to position [194, 0]
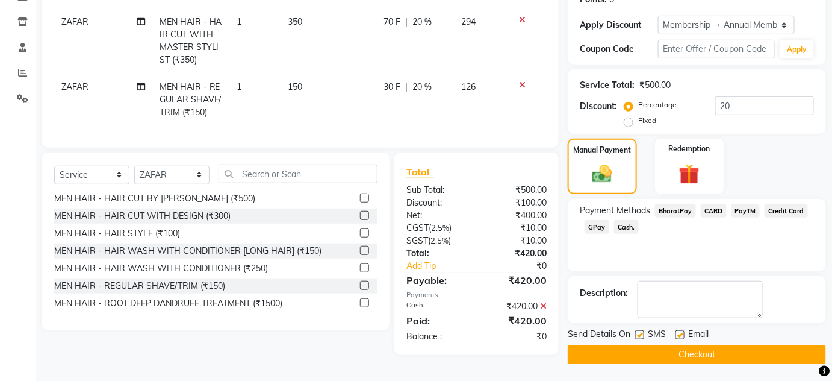
click at [633, 334] on div "Send Details On SMS Email" at bounding box center [697, 335] width 258 height 15
click at [682, 337] on label at bounding box center [680, 334] width 9 height 9
click at [682, 337] on input "checkbox" at bounding box center [680, 335] width 8 height 8
checkbox input "false"
click at [643, 337] on label at bounding box center [639, 334] width 9 height 9
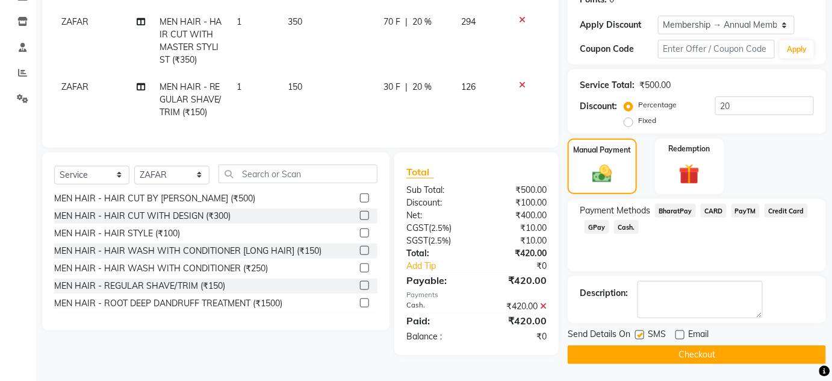
click at [643, 337] on input "checkbox" at bounding box center [639, 335] width 8 height 8
checkbox input "false"
click at [663, 351] on button "Checkout" at bounding box center [697, 354] width 258 height 19
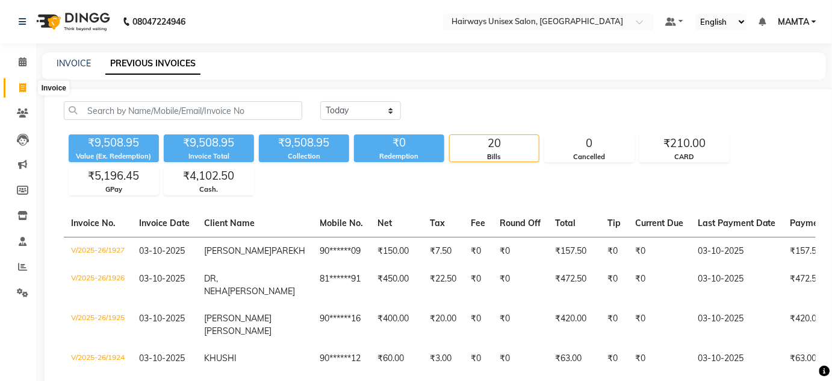
click at [20, 87] on icon at bounding box center [22, 87] width 7 height 9
select select "8320"
select select "service"
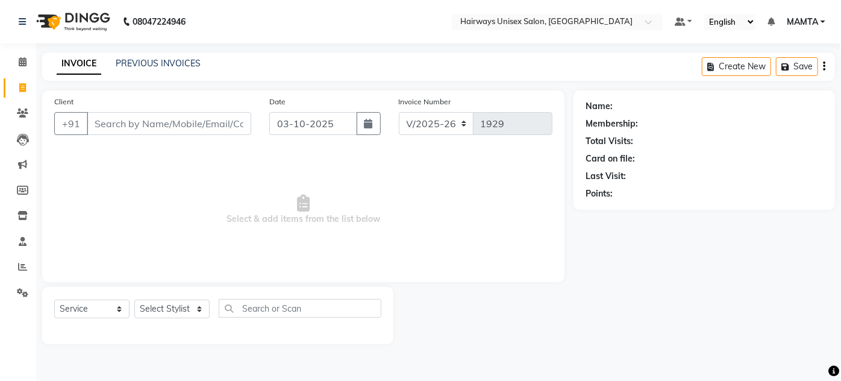
click at [112, 135] on div "Client +91" at bounding box center [152, 119] width 215 height 49
click at [131, 120] on input "Client" at bounding box center [169, 123] width 164 height 23
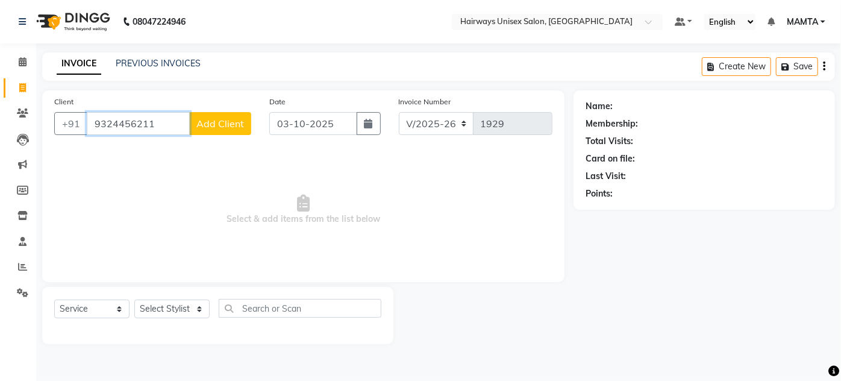
click at [158, 122] on input "9324456211" at bounding box center [138, 123] width 103 height 23
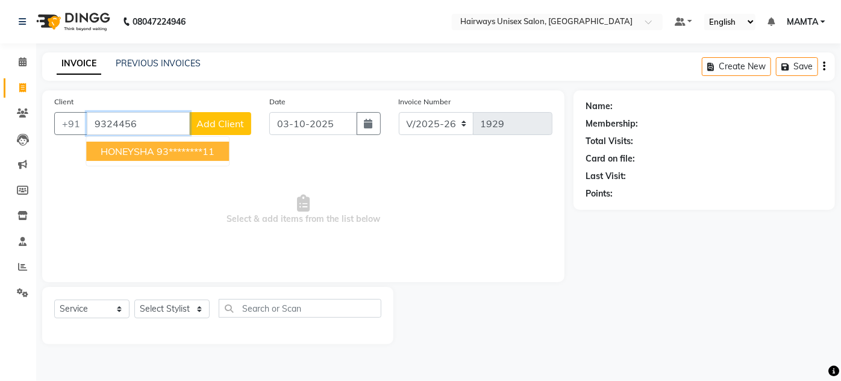
click at [157, 152] on ngb-highlight "93********11" at bounding box center [186, 151] width 58 height 12
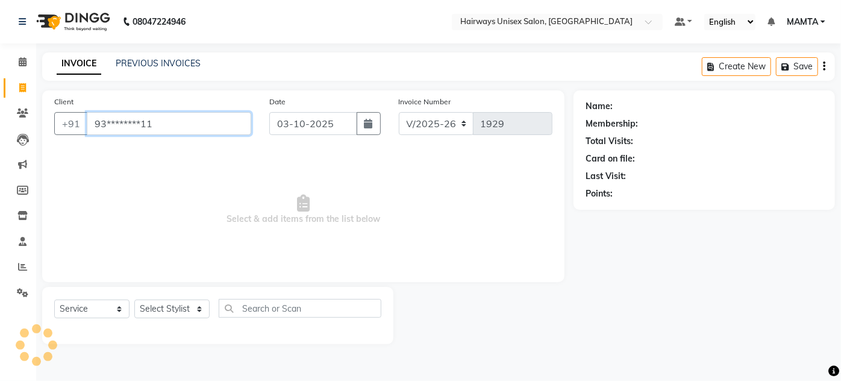
type input "93********11"
select select "1: Object"
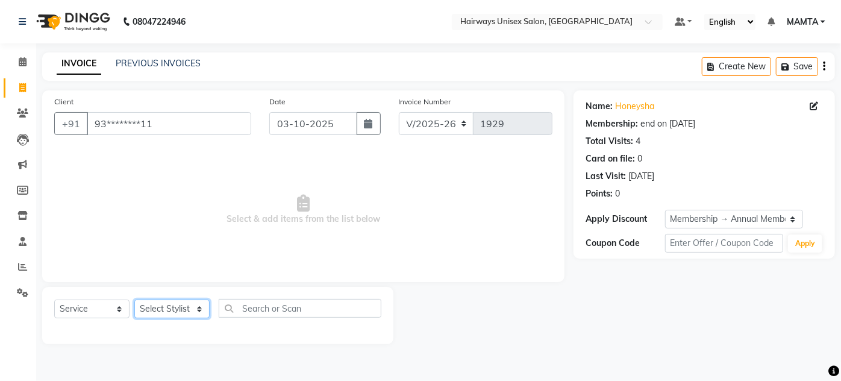
click at [163, 306] on select "Select Stylist AHSAN AZAD IMRAN Kamal Salmani KASHISH MAMTA POOJA PUMMY RAJA SA…" at bounding box center [171, 308] width 75 height 19
select select "80508"
click at [134, 299] on select "Select Stylist AHSAN AZAD IMRAN Kamal Salmani KASHISH MAMTA POOJA PUMMY RAJA SA…" at bounding box center [171, 308] width 75 height 19
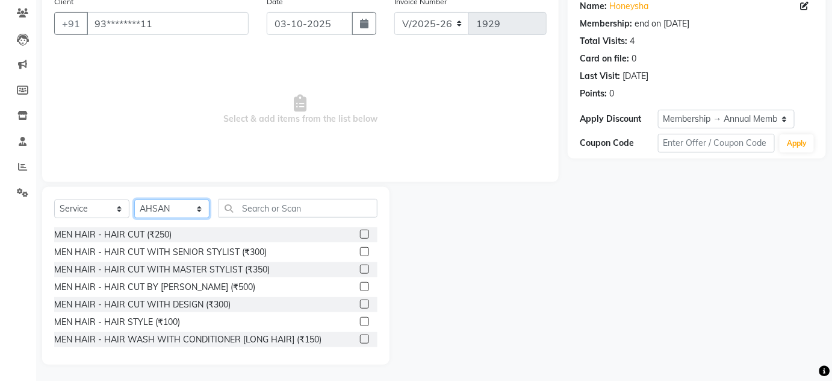
scroll to position [101, 0]
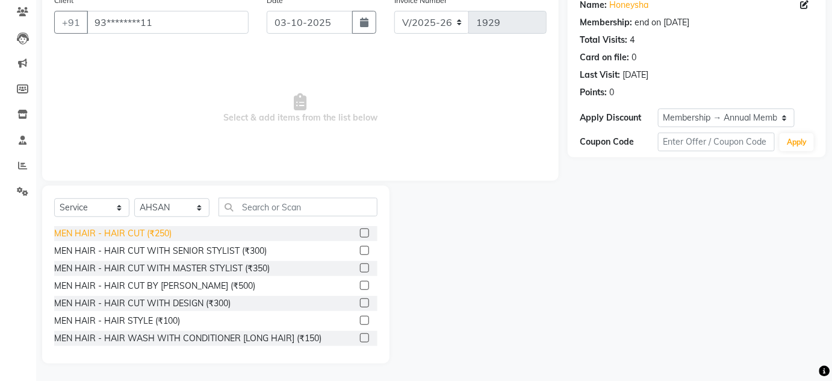
click at [139, 236] on div "MEN HAIR - HAIR CUT (₹250)" at bounding box center [112, 233] width 117 height 13
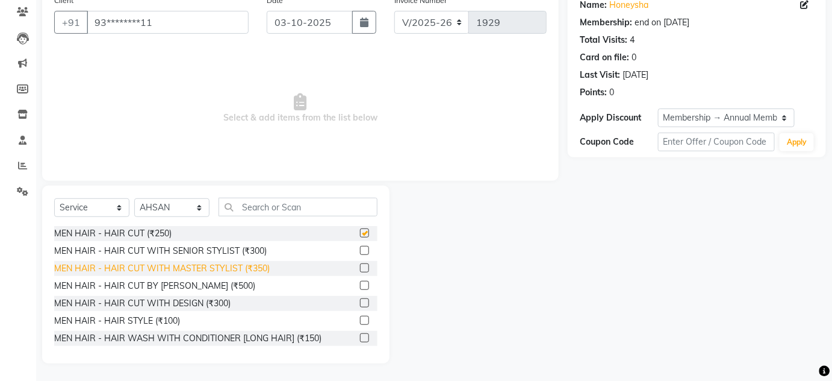
checkbox input "false"
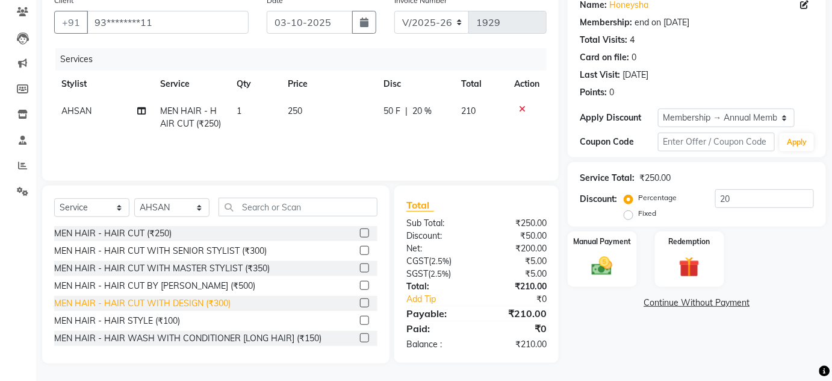
scroll to position [54, 0]
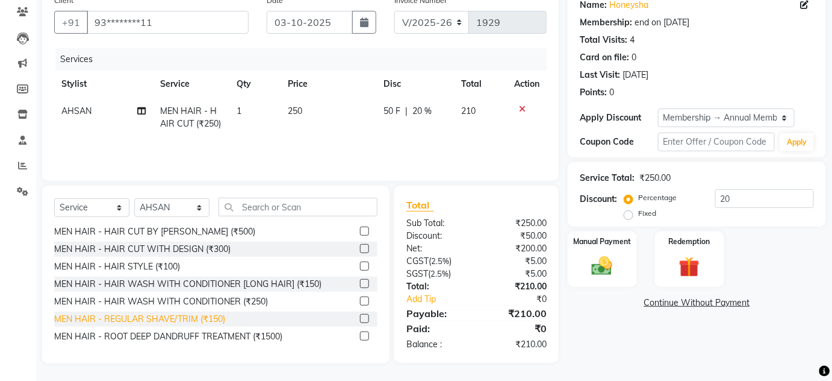
click at [197, 317] on div "MEN HAIR - REGULAR SHAVE/TRIM (₹150)" at bounding box center [139, 319] width 171 height 13
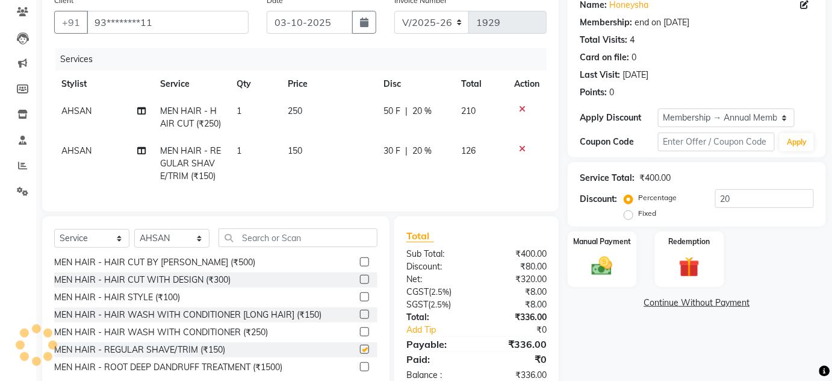
checkbox input "false"
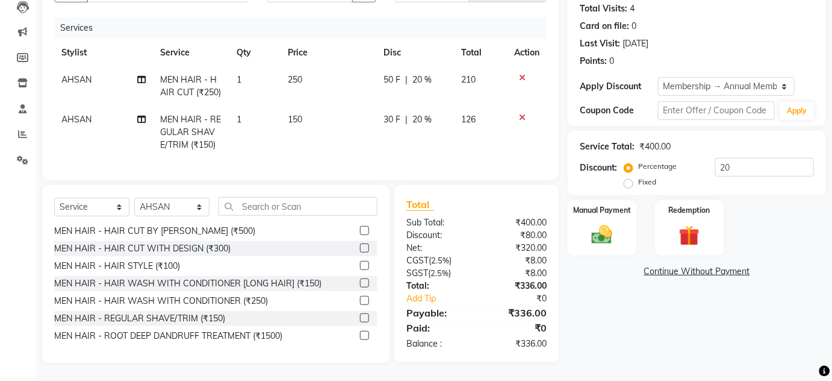
scroll to position [140, 0]
click at [596, 222] on img at bounding box center [602, 234] width 35 height 25
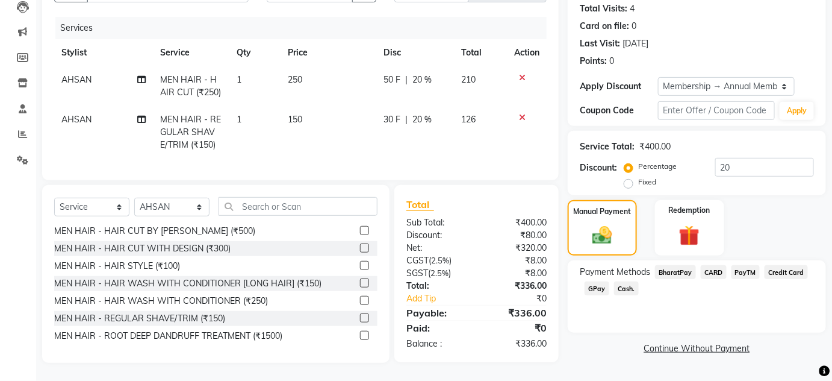
click at [592, 281] on span "GPay" at bounding box center [597, 288] width 25 height 14
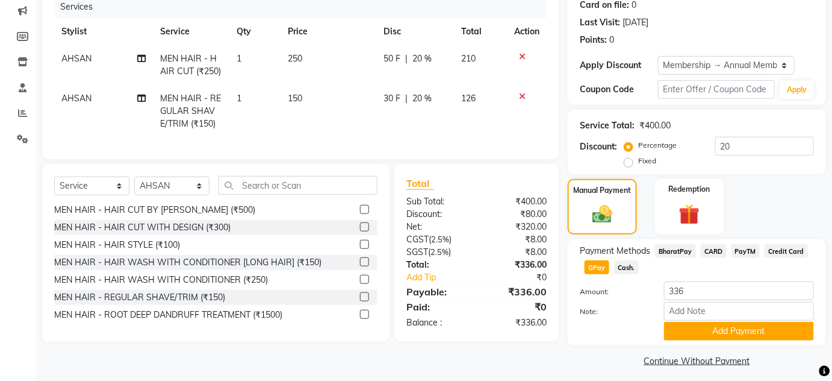
scroll to position [160, 0]
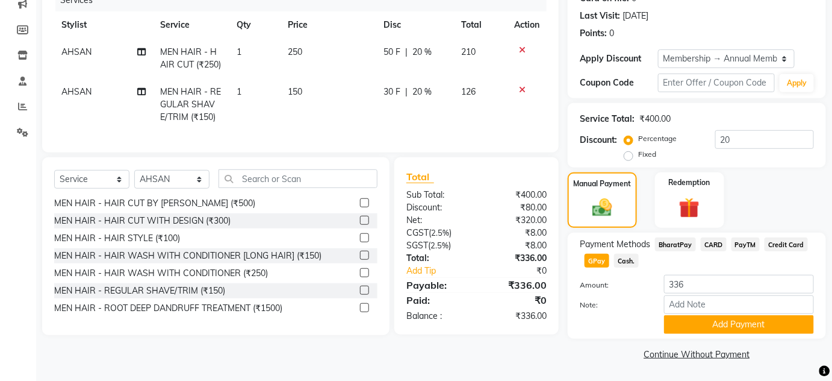
click at [730, 314] on div "Note:" at bounding box center [697, 305] width 252 height 20
click at [729, 319] on button "Add Payment" at bounding box center [739, 324] width 150 height 19
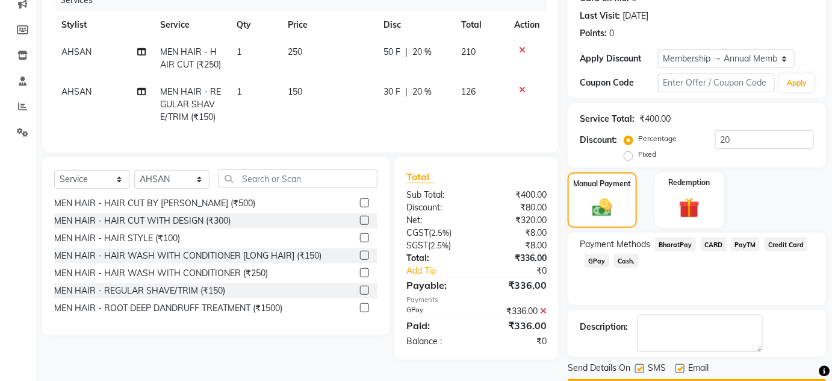
scroll to position [194, 0]
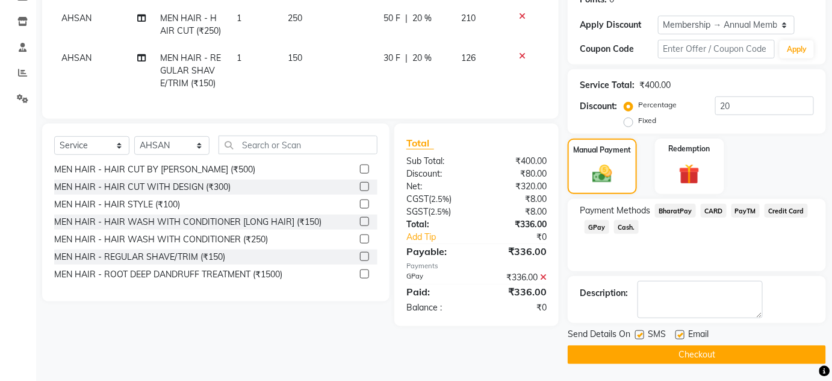
click at [652, 354] on button "Checkout" at bounding box center [697, 354] width 258 height 19
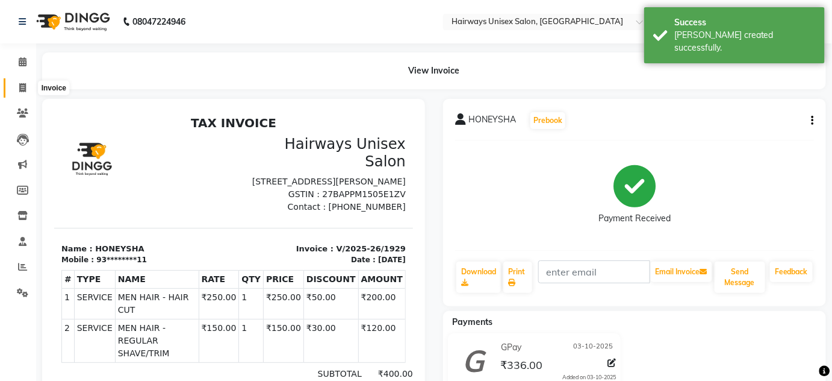
click at [28, 83] on span at bounding box center [22, 88] width 21 height 14
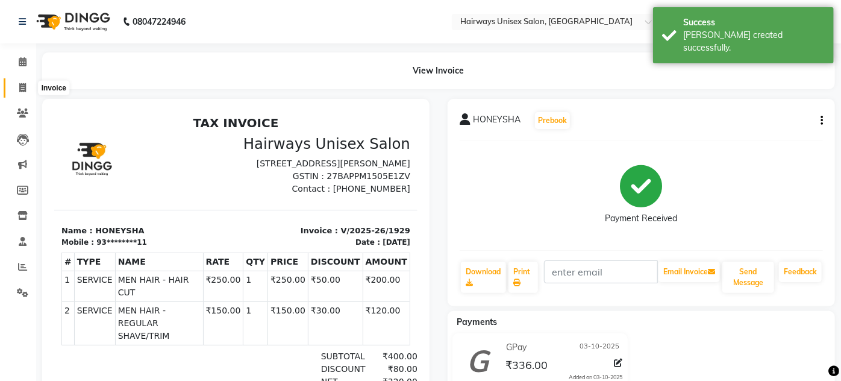
select select "8320"
select select "service"
